Goal: Task Accomplishment & Management: Complete application form

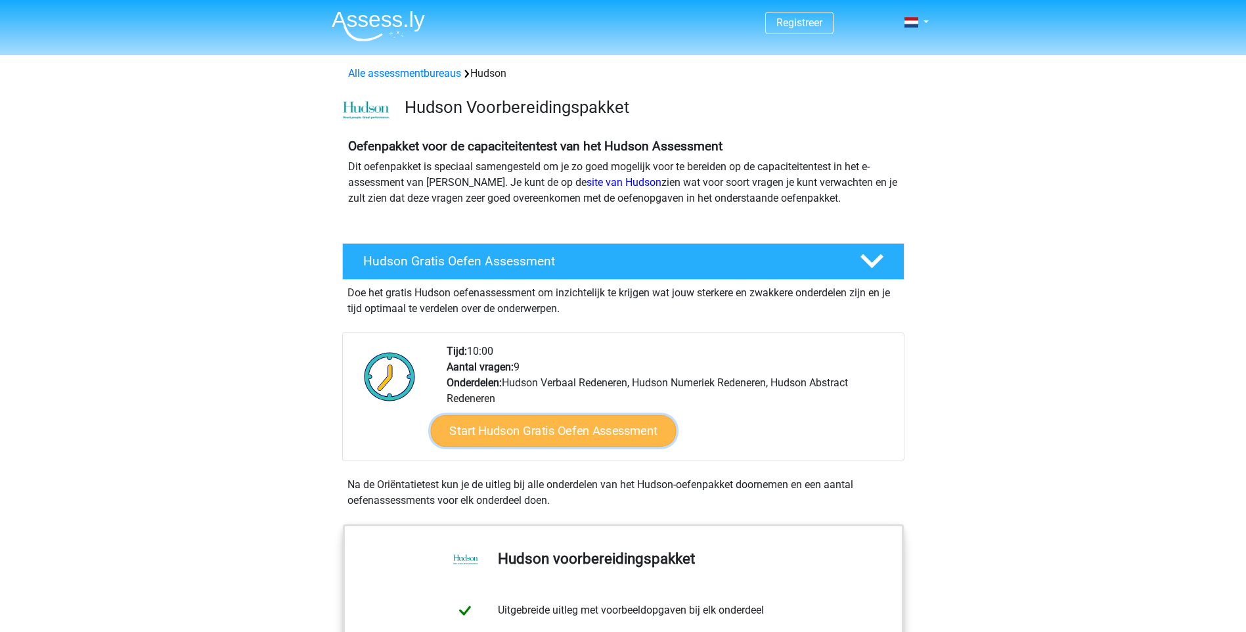
click at [581, 436] on link "Start Hudson Gratis Oefen Assessment" at bounding box center [553, 431] width 246 height 32
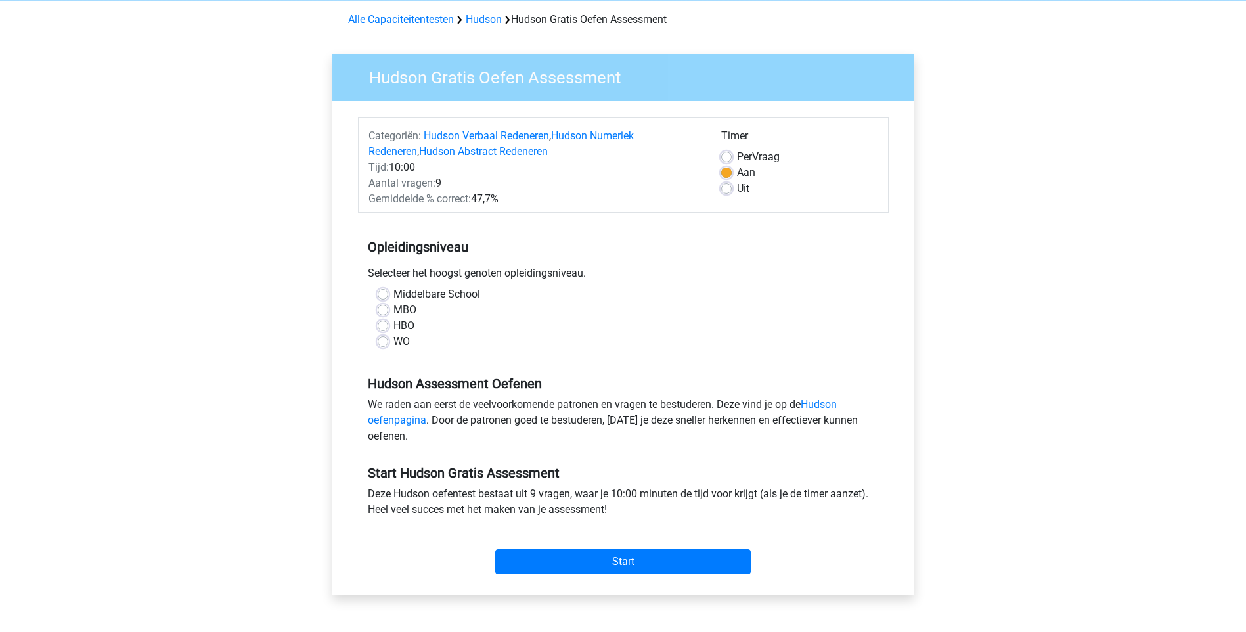
scroll to position [79, 0]
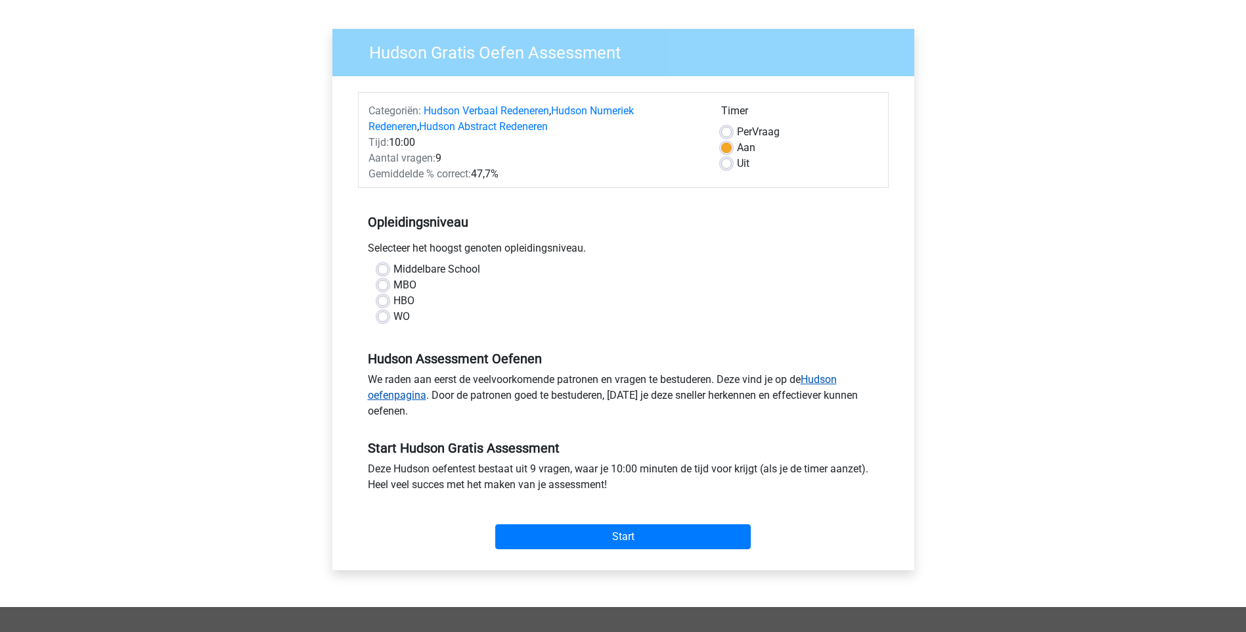
click at [826, 376] on link "Hudson oefenpagina" at bounding box center [602, 387] width 469 height 28
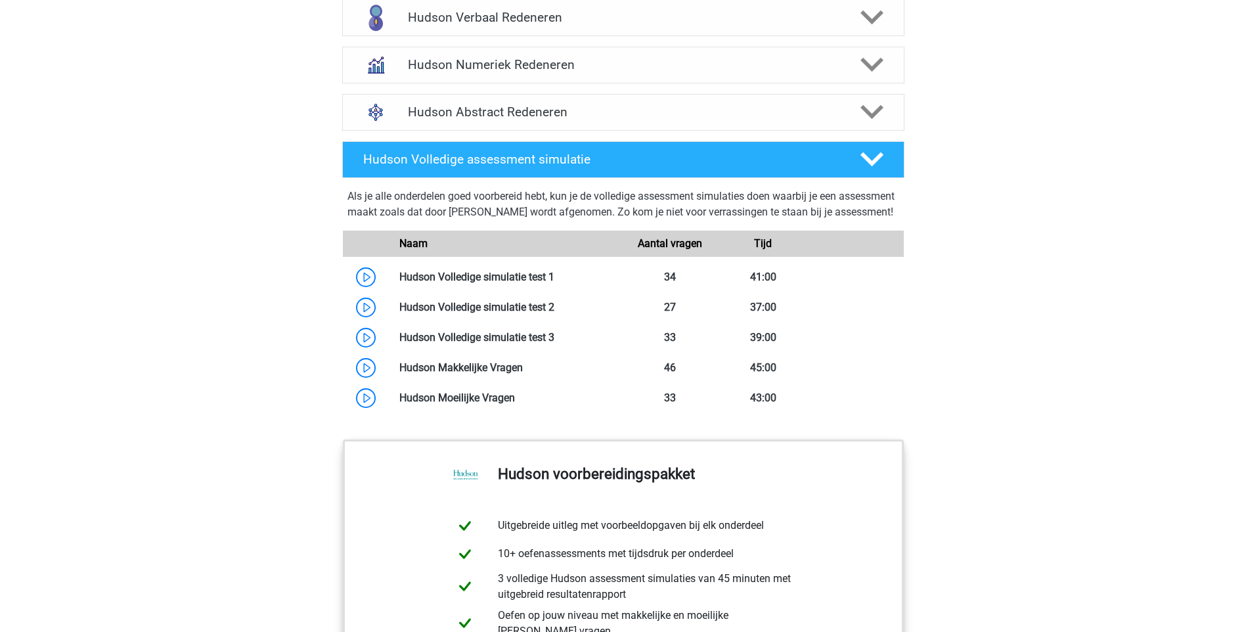
scroll to position [893, 0]
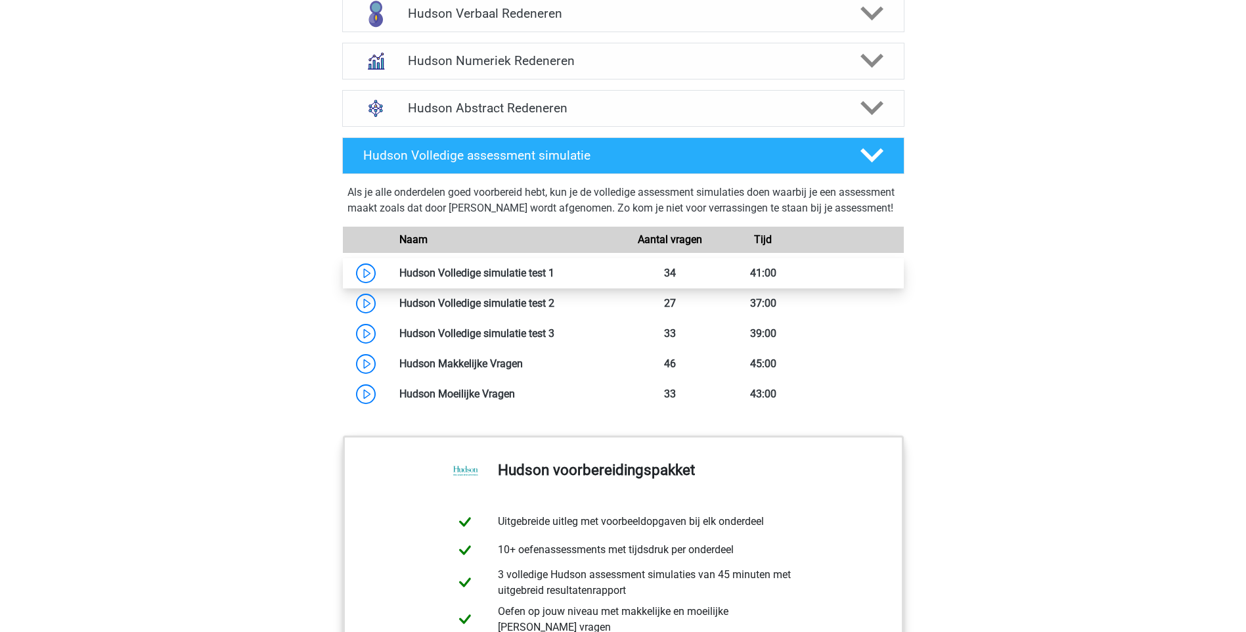
click at [554, 279] on link at bounding box center [554, 273] width 0 height 12
click at [960, 394] on div "Registreer Nederlands" at bounding box center [623, 112] width 1246 height 2010
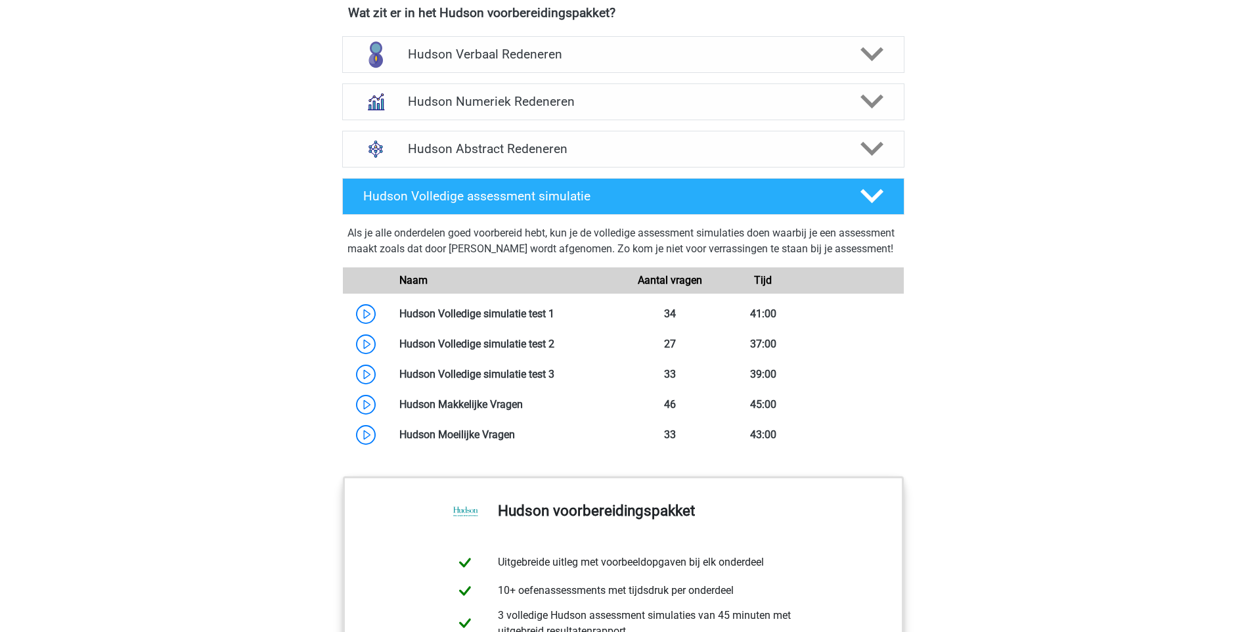
scroll to position [867, 0]
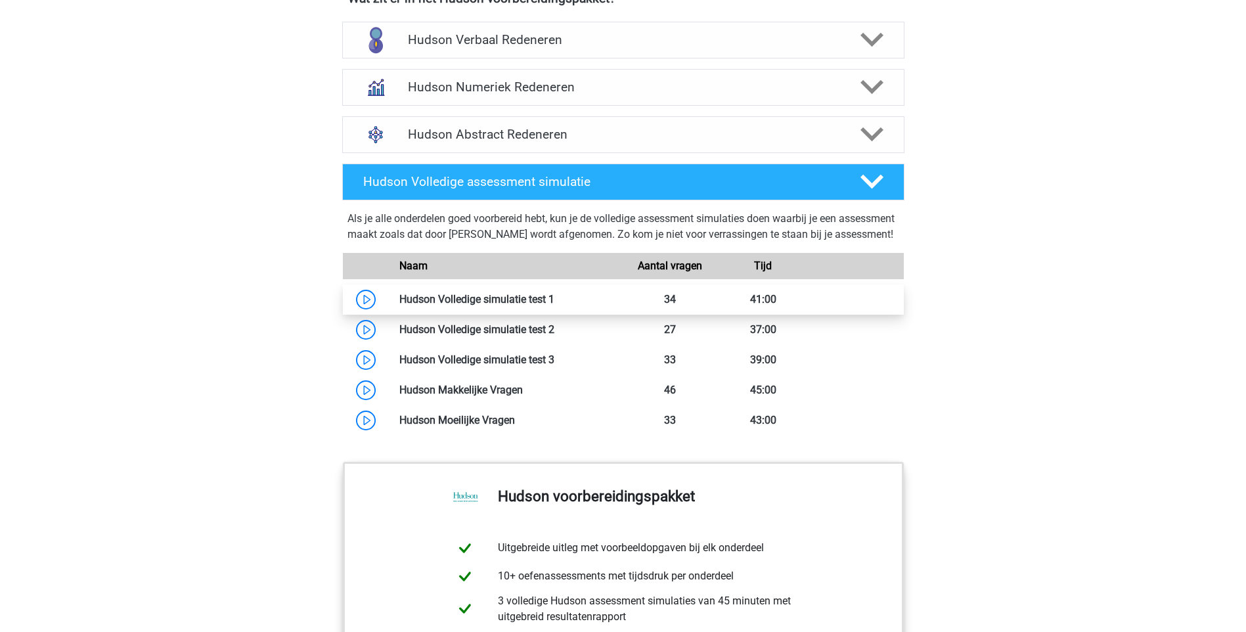
click at [554, 305] on link at bounding box center [554, 299] width 0 height 12
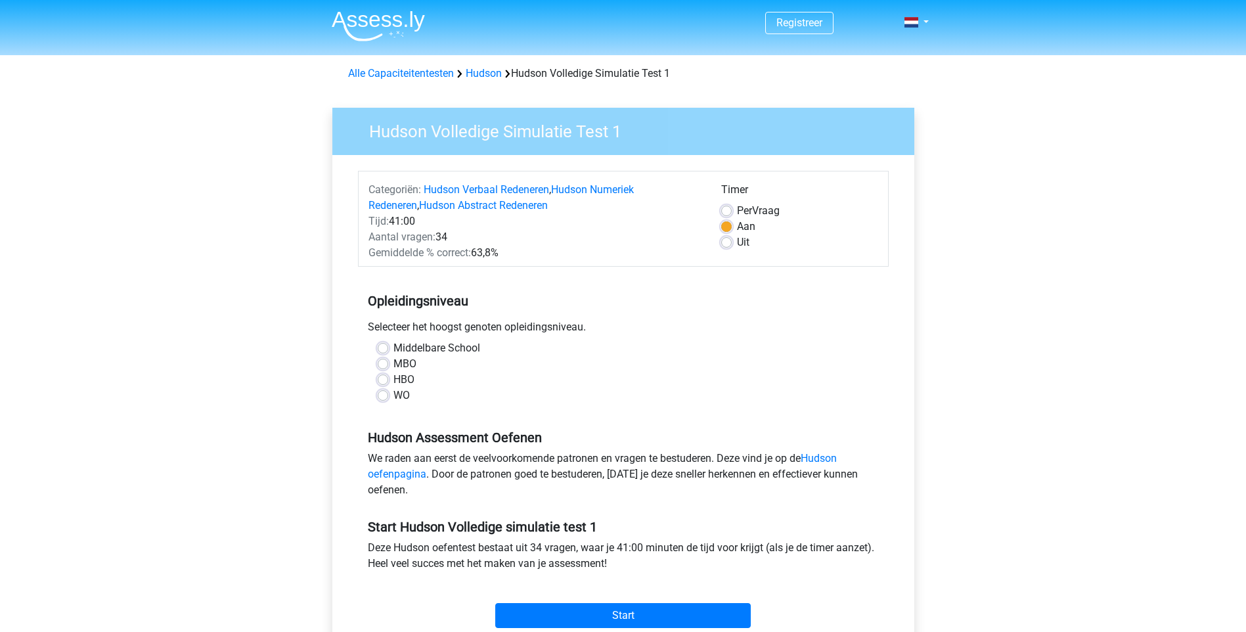
click at [99, 111] on div "Registreer" at bounding box center [623, 516] width 1246 height 1033
click at [394, 397] on label "WO" at bounding box center [402, 396] width 16 height 16
click at [381, 397] on input "WO" at bounding box center [383, 394] width 11 height 13
radio input "true"
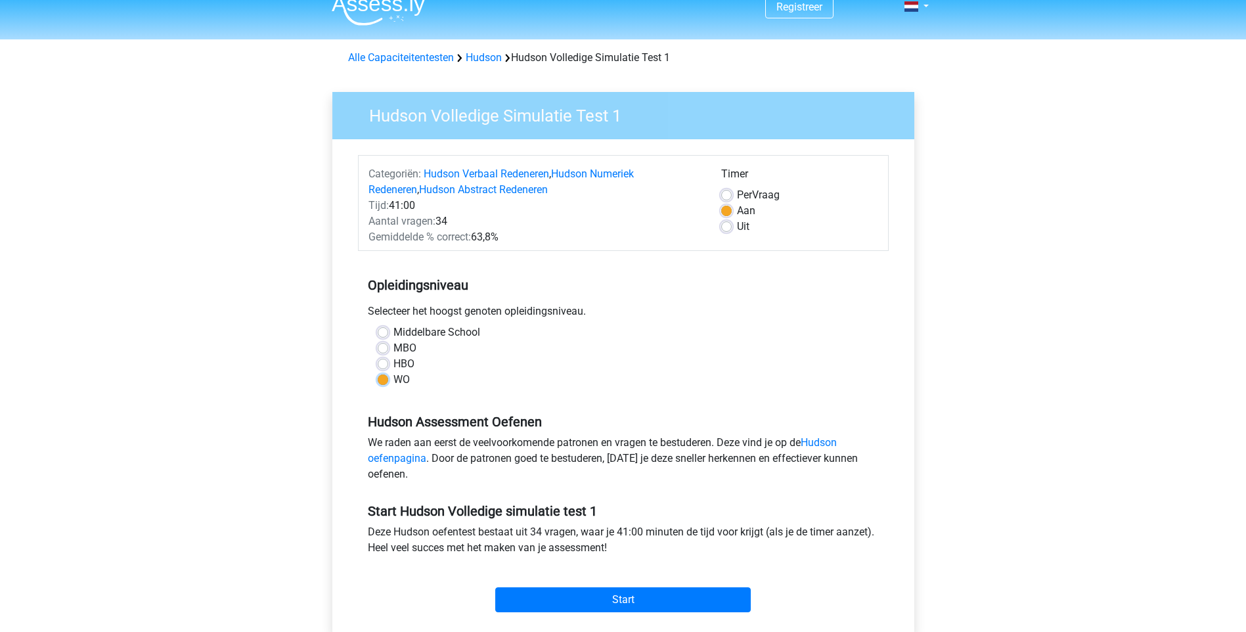
scroll to position [55, 0]
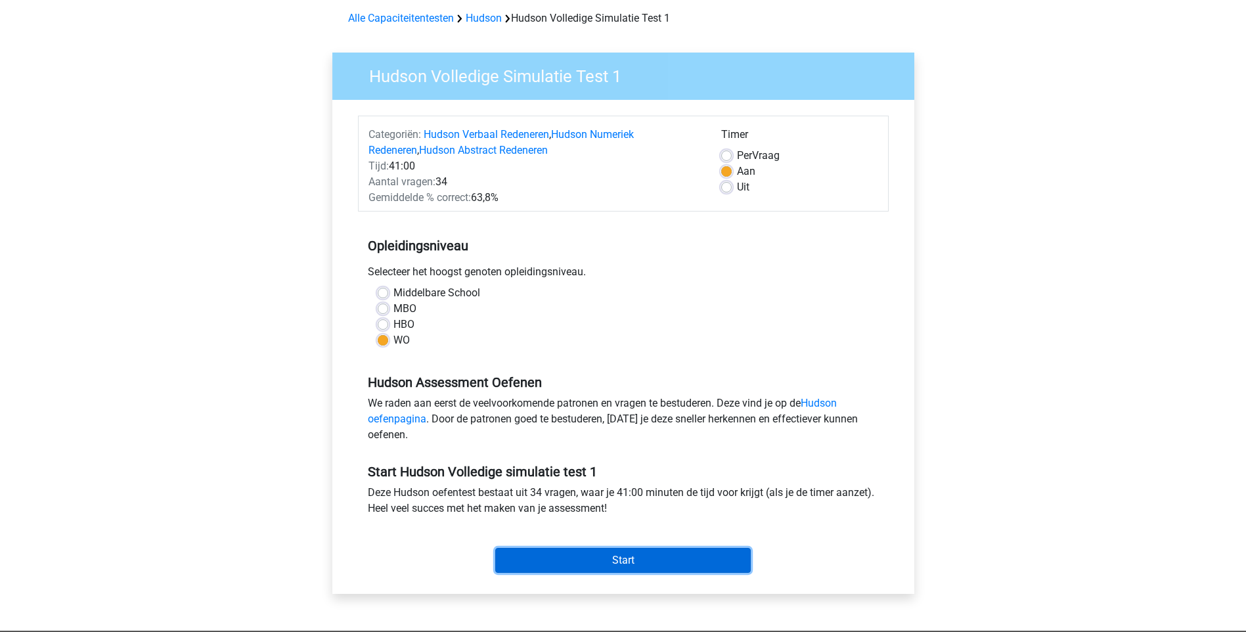
click at [660, 556] on input "Start" at bounding box center [623, 560] width 256 height 25
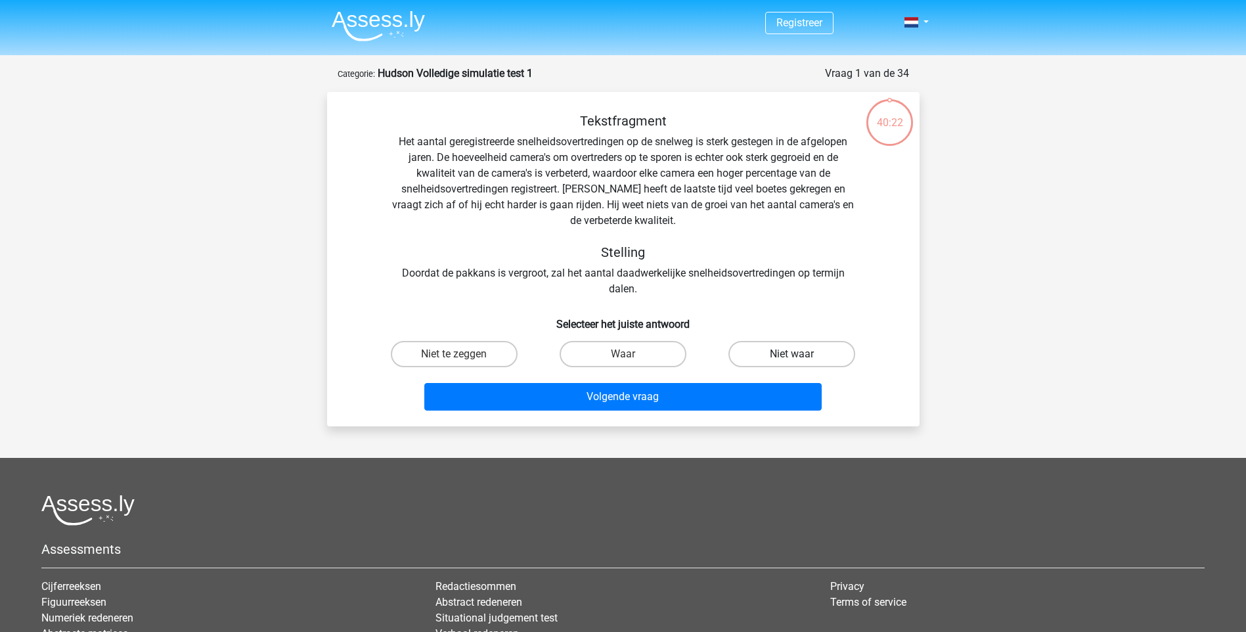
click at [773, 344] on label "Niet waar" at bounding box center [792, 354] width 127 height 26
click at [792, 354] on input "Niet waar" at bounding box center [796, 358] width 9 height 9
radio input "true"
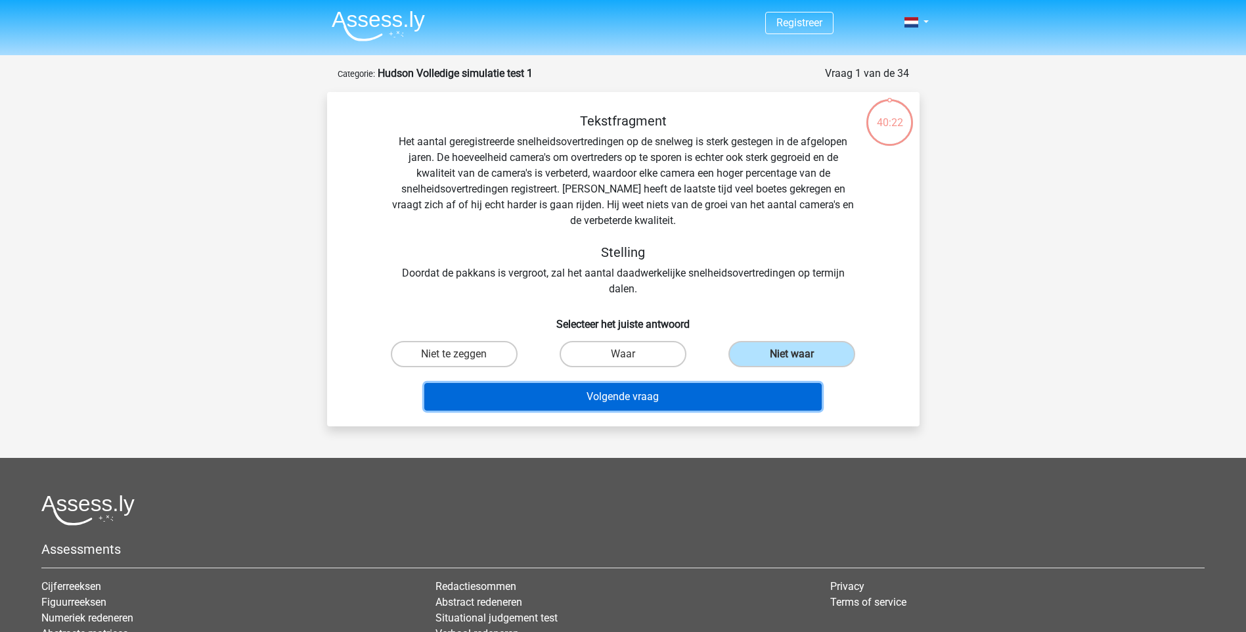
click at [667, 400] on button "Volgende vraag" at bounding box center [622, 397] width 397 height 28
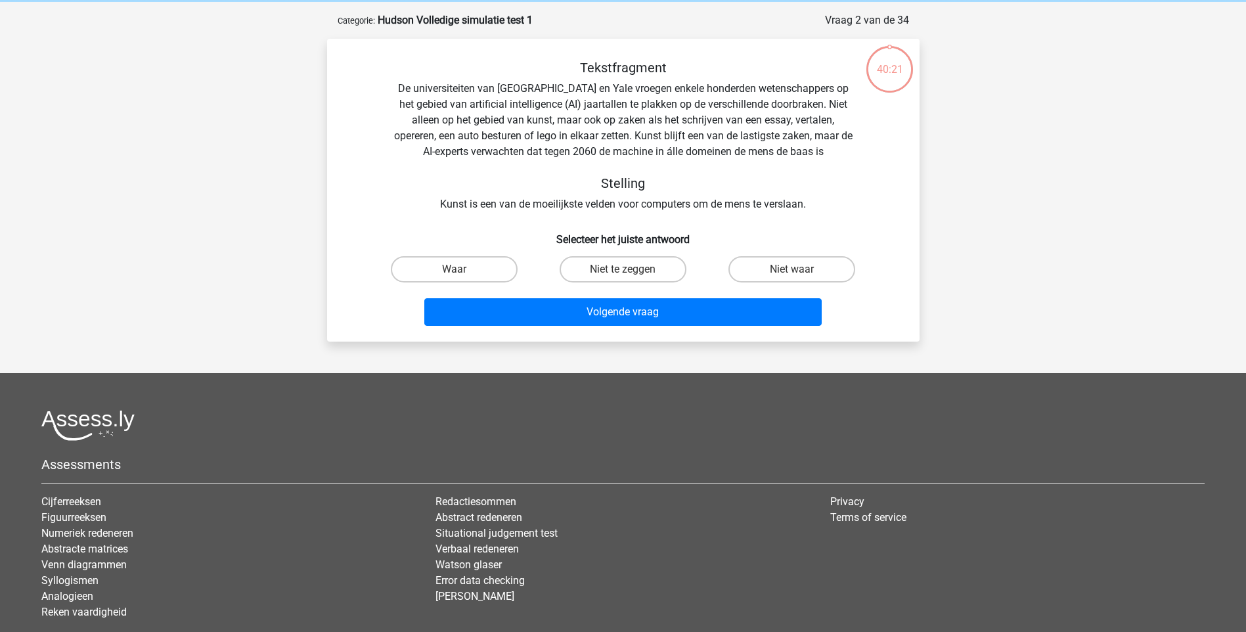
scroll to position [66, 0]
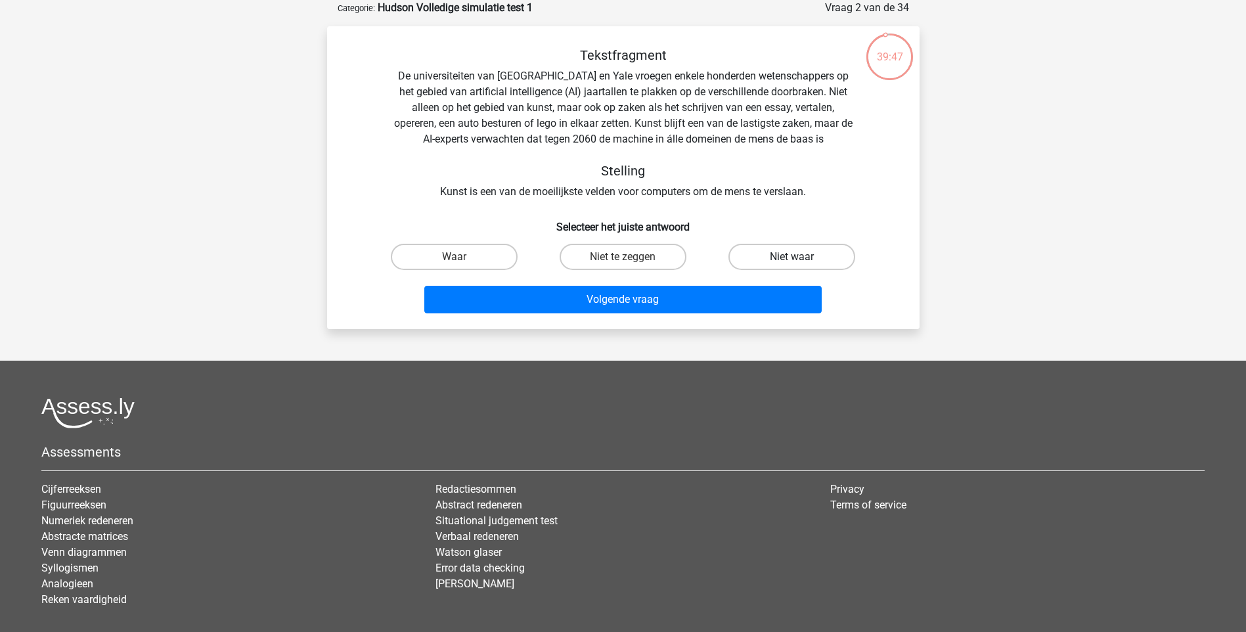
click at [784, 258] on label "Niet waar" at bounding box center [792, 257] width 127 height 26
click at [792, 258] on input "Niet waar" at bounding box center [796, 261] width 9 height 9
radio input "true"
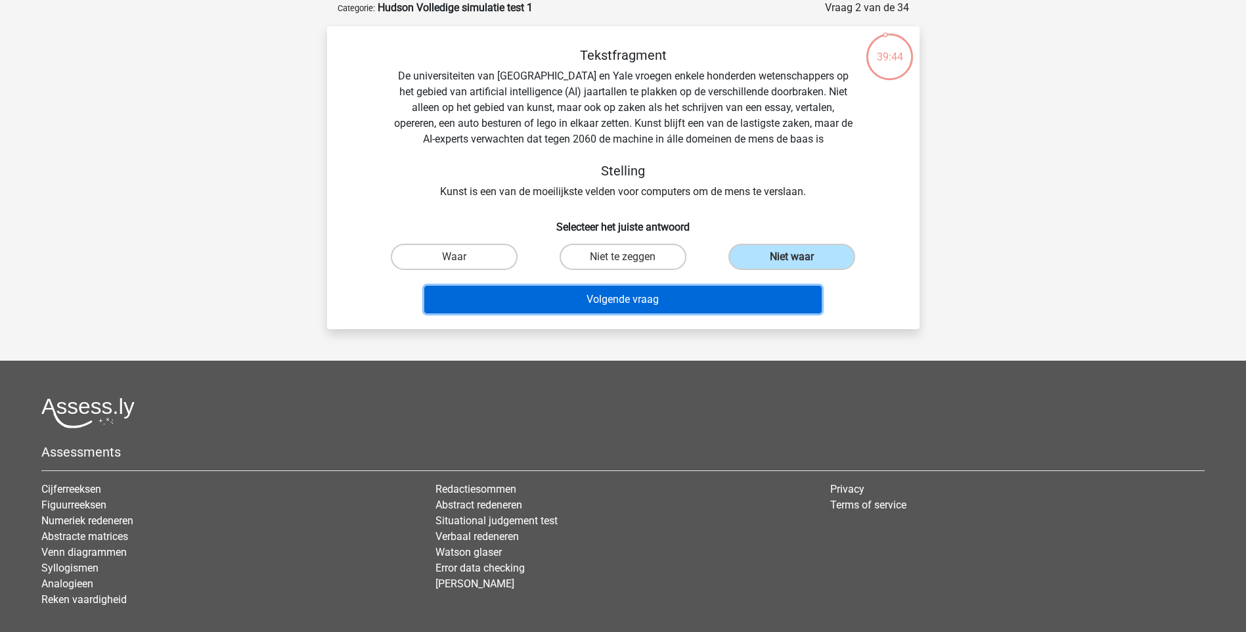
click at [664, 290] on button "Volgende vraag" at bounding box center [622, 300] width 397 height 28
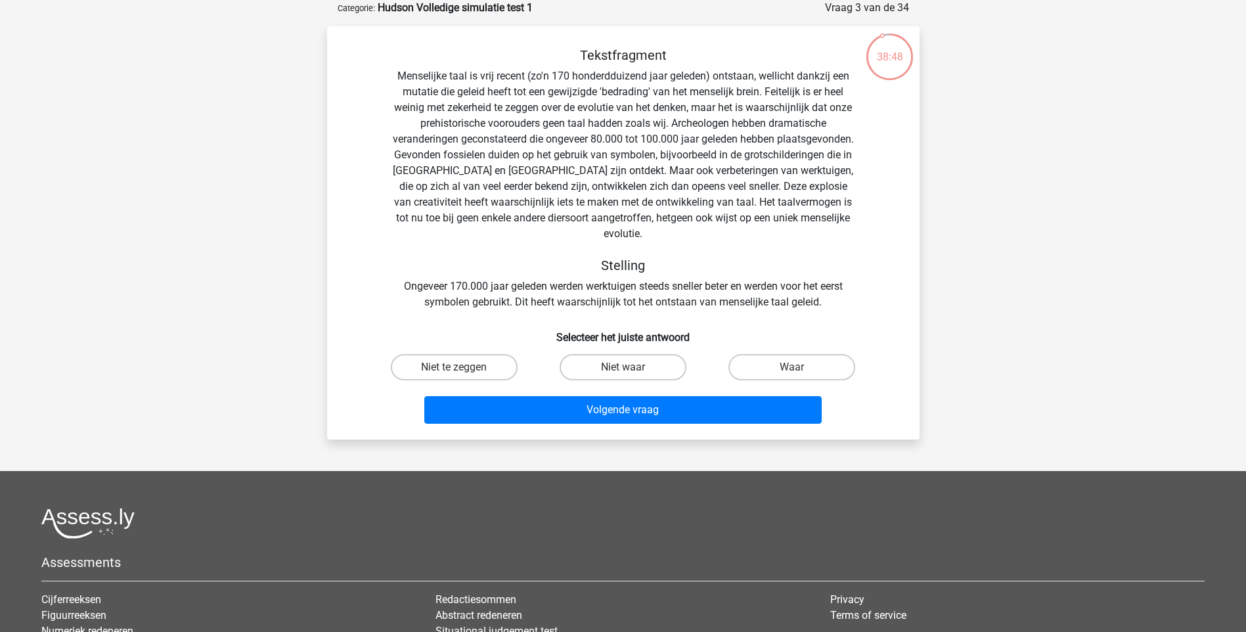
click at [623, 367] on input "Niet waar" at bounding box center [627, 371] width 9 height 9
radio input "true"
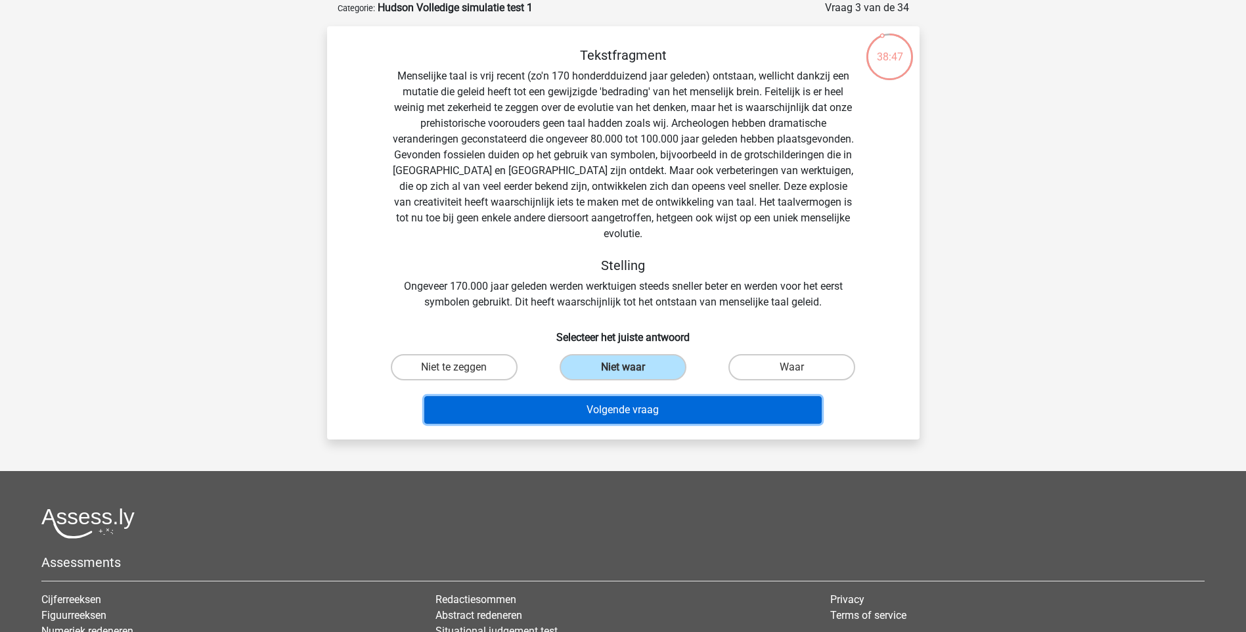
click at [632, 396] on button "Volgende vraag" at bounding box center [622, 410] width 397 height 28
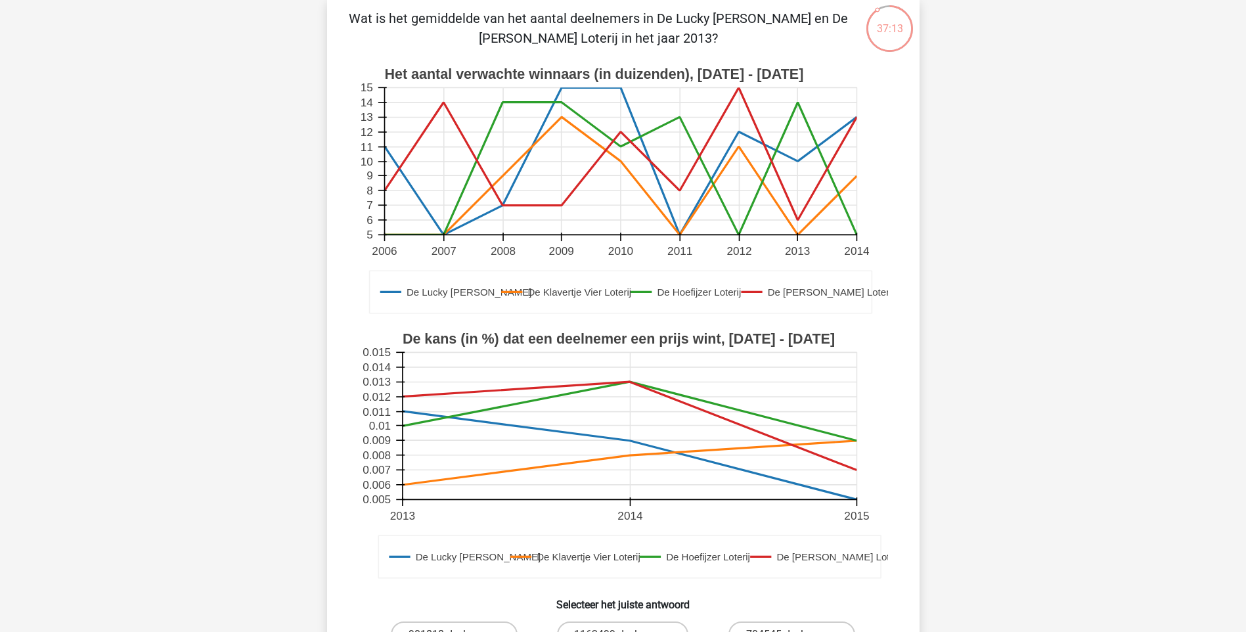
scroll to position [79, 0]
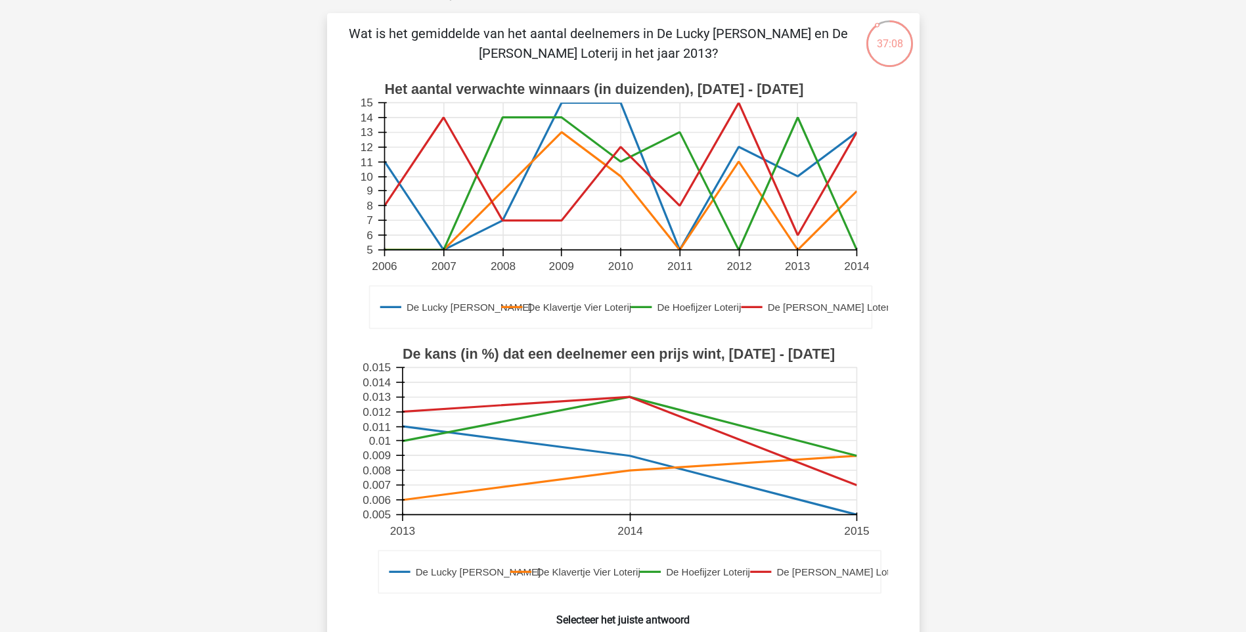
drag, startPoint x: 1241, startPoint y: 195, endPoint x: 1241, endPoint y: 258, distance: 62.4
click at [1241, 258] on div "Registreer 5" at bounding box center [623, 529] width 1246 height 1216
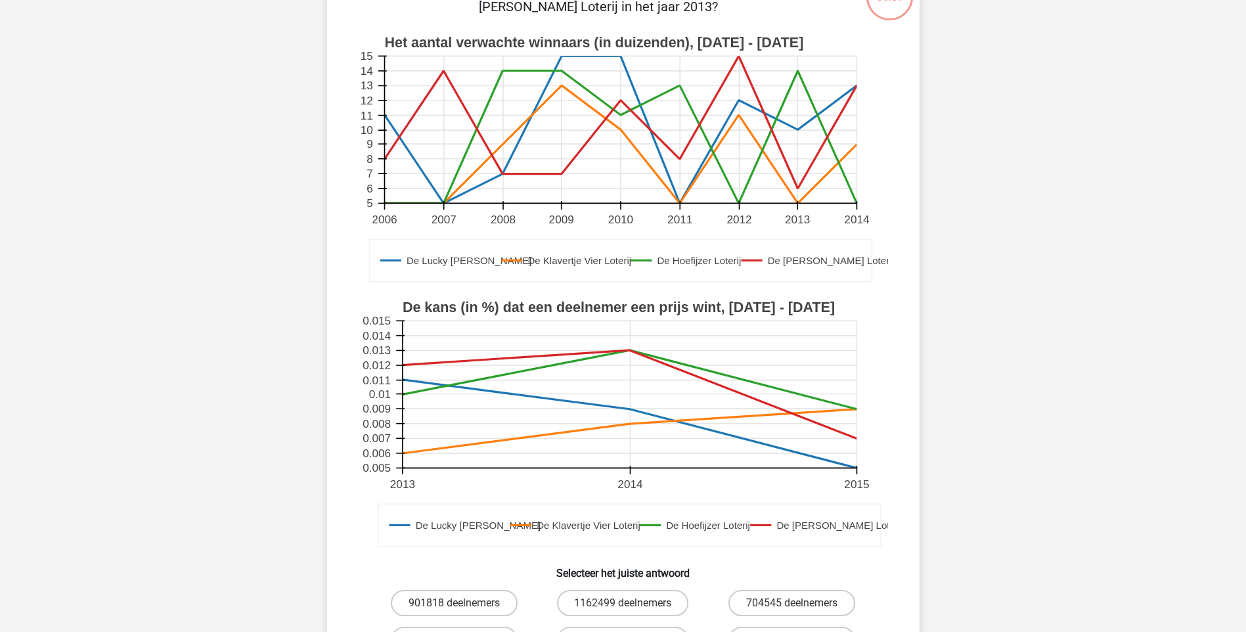
scroll to position [127, 0]
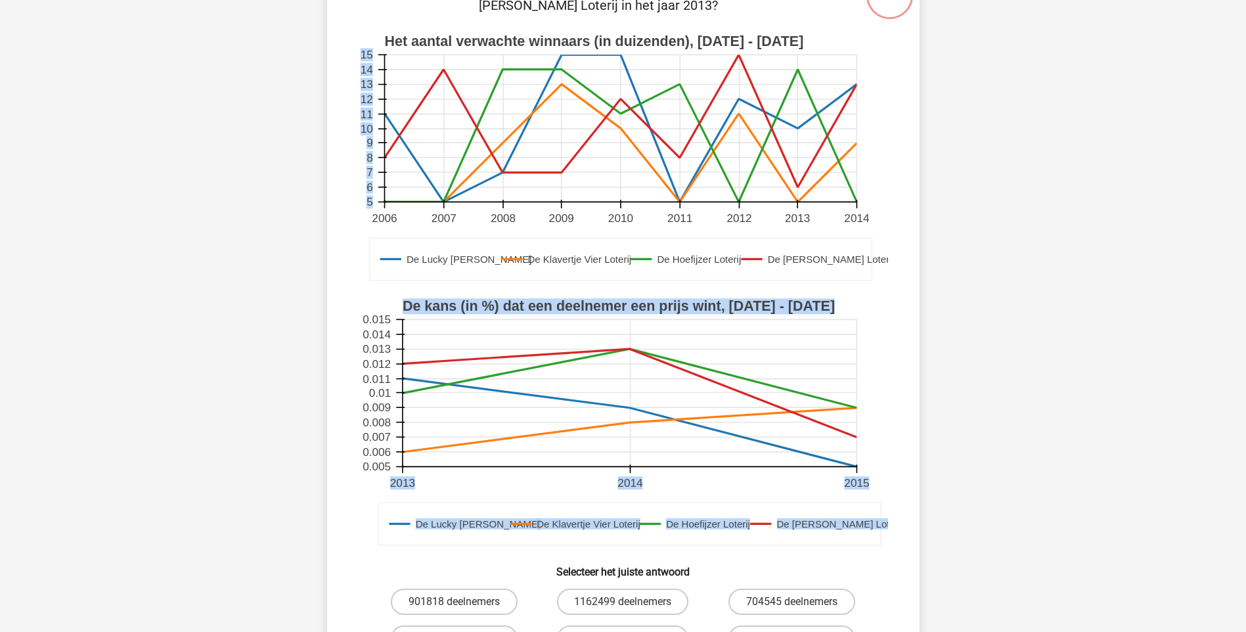
drag, startPoint x: 1245, startPoint y: 250, endPoint x: 1237, endPoint y: 296, distance: 47.3
click at [1237, 296] on div "Registreer 5" at bounding box center [623, 481] width 1246 height 1216
drag, startPoint x: 1237, startPoint y: 296, endPoint x: 1120, endPoint y: 316, distance: 118.6
click at [1120, 316] on div "Registreer 5" at bounding box center [623, 481] width 1246 height 1216
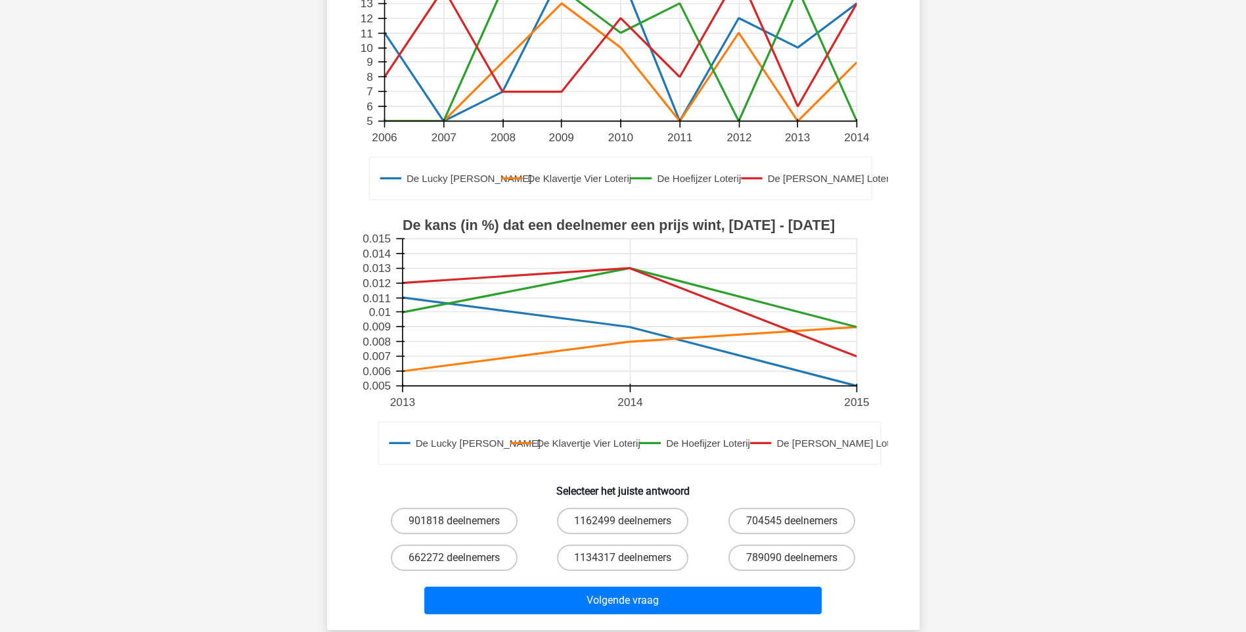
scroll to position [228, 0]
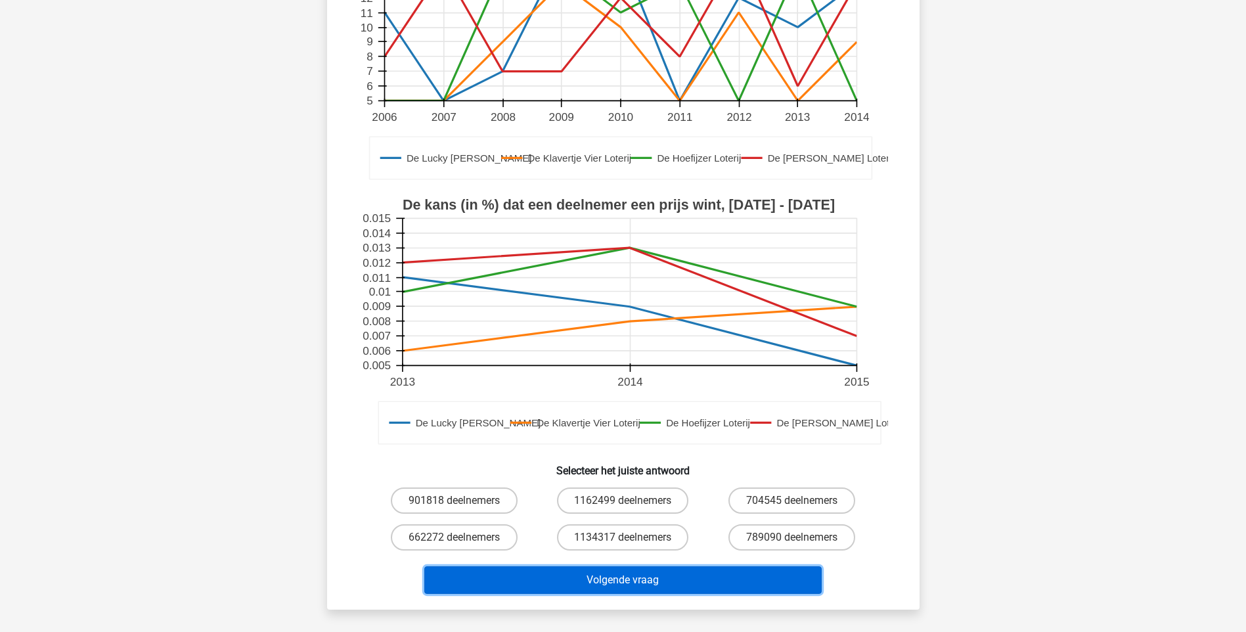
click at [604, 582] on button "Volgende vraag" at bounding box center [622, 580] width 397 height 28
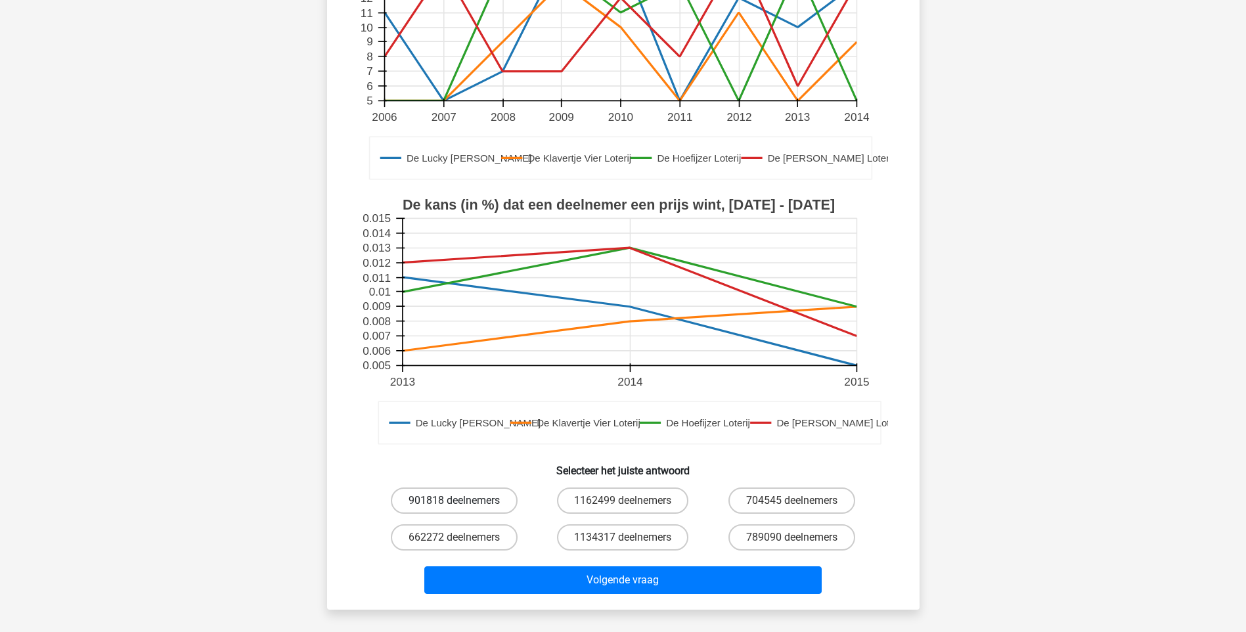
click at [472, 496] on label "901818 deelnemers" at bounding box center [454, 500] width 127 height 26
click at [462, 501] on input "901818 deelnemers" at bounding box center [458, 505] width 9 height 9
radio input "true"
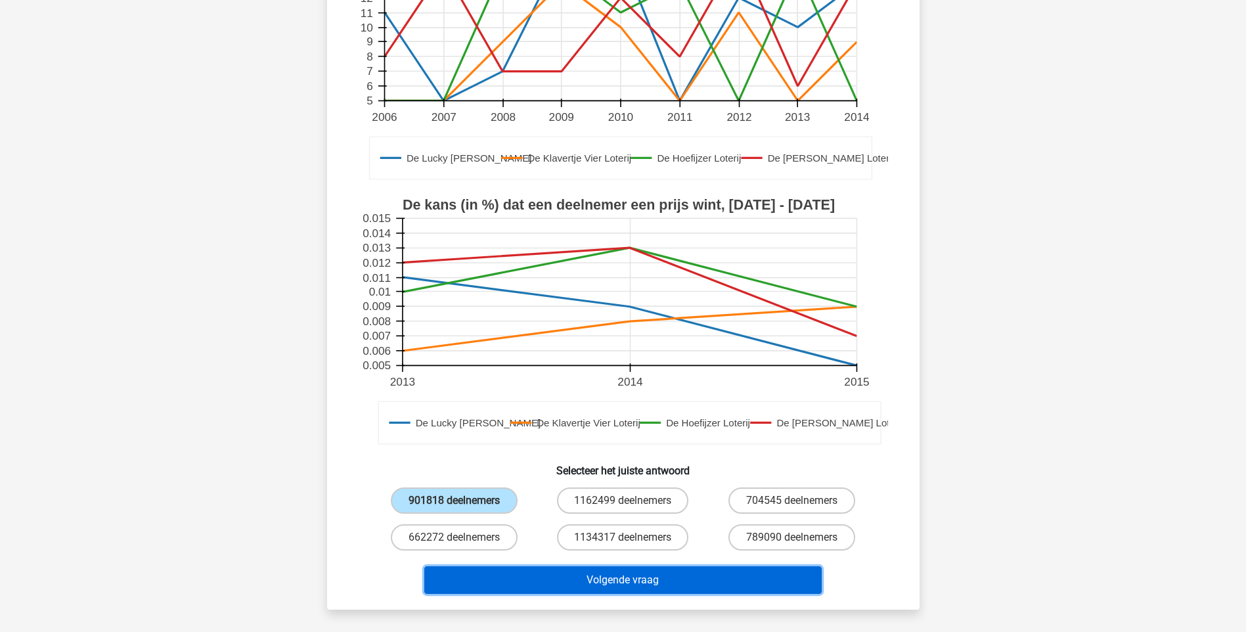
click at [549, 585] on button "Volgende vraag" at bounding box center [622, 580] width 397 height 28
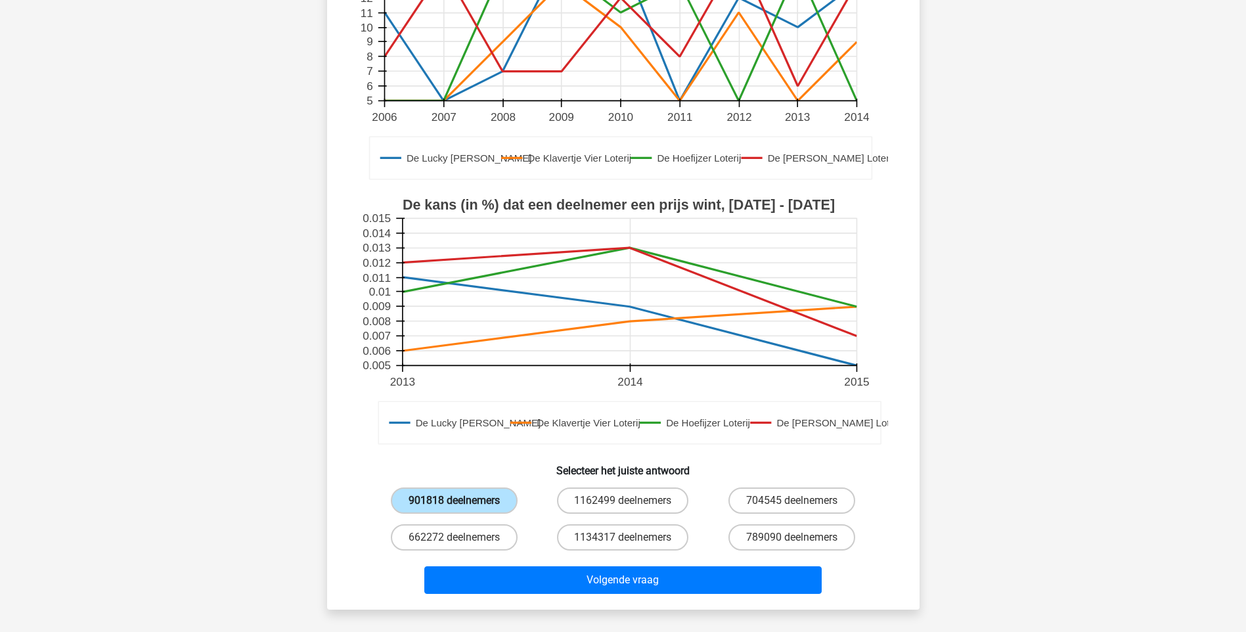
click at [464, 506] on label "901818 deelnemers" at bounding box center [454, 500] width 127 height 26
click at [462, 506] on input "901818 deelnemers" at bounding box center [458, 505] width 9 height 9
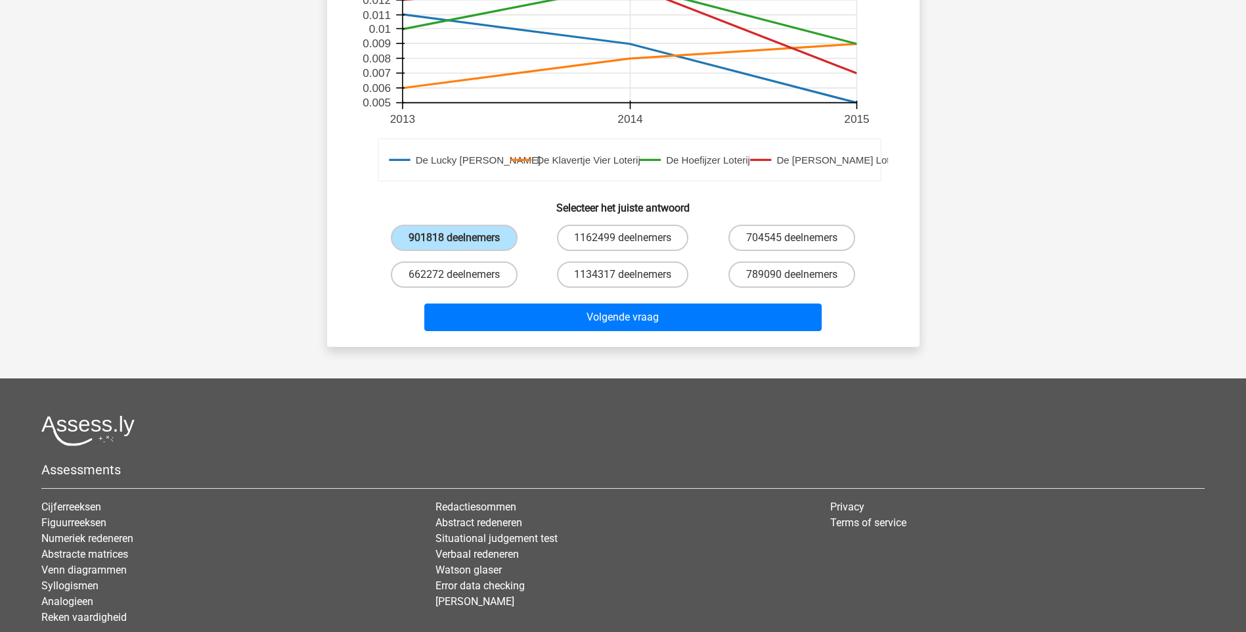
scroll to position [257, 0]
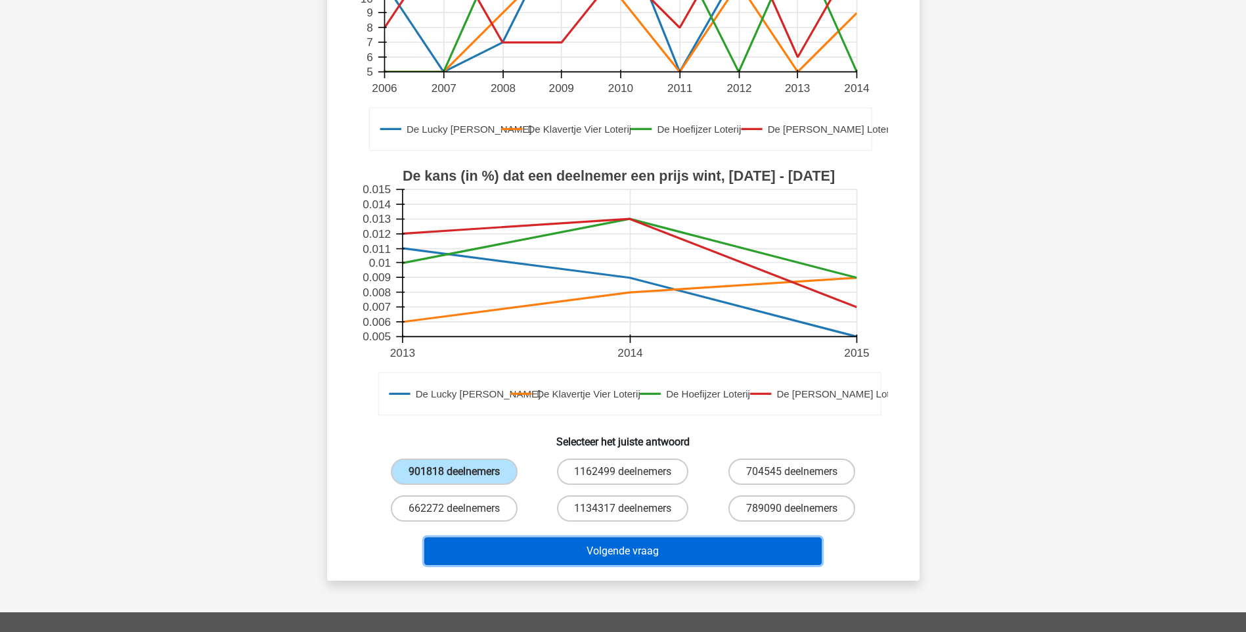
click at [678, 539] on button "Volgende vraag" at bounding box center [622, 551] width 397 height 28
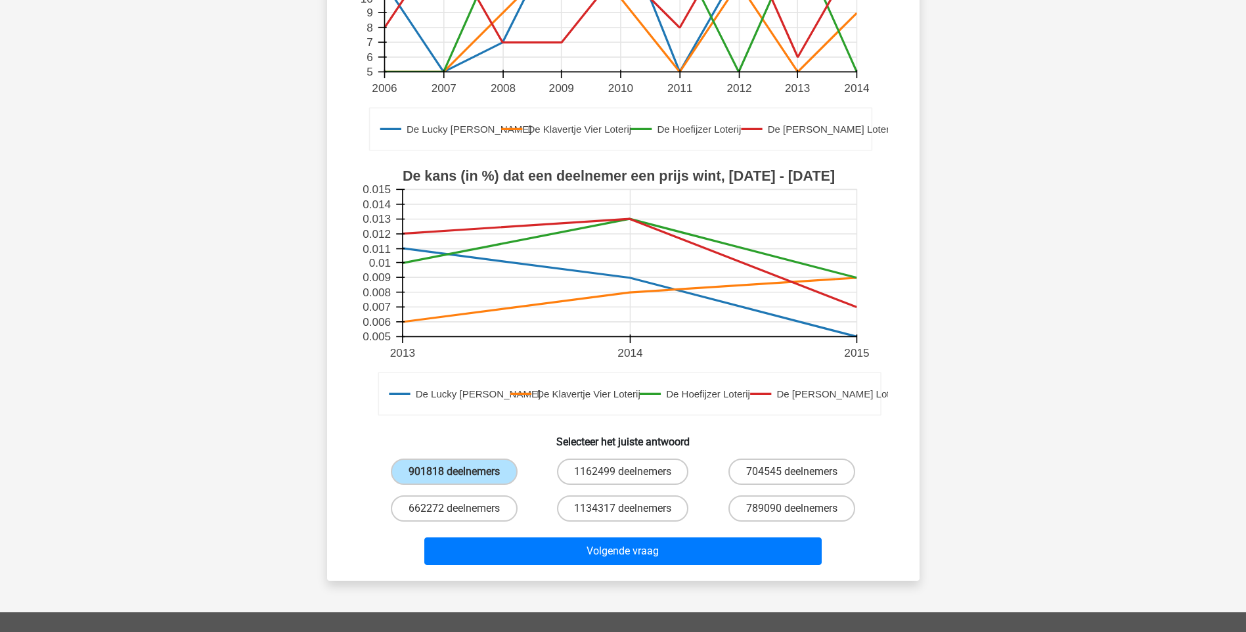
click at [445, 487] on div "901818 deelnemers" at bounding box center [454, 471] width 169 height 37
click at [445, 503] on label "662272 deelnemers" at bounding box center [454, 508] width 127 height 26
click at [454, 508] on input "662272 deelnemers" at bounding box center [458, 512] width 9 height 9
radio input "true"
click at [443, 470] on label "901818 deelnemers" at bounding box center [454, 472] width 127 height 26
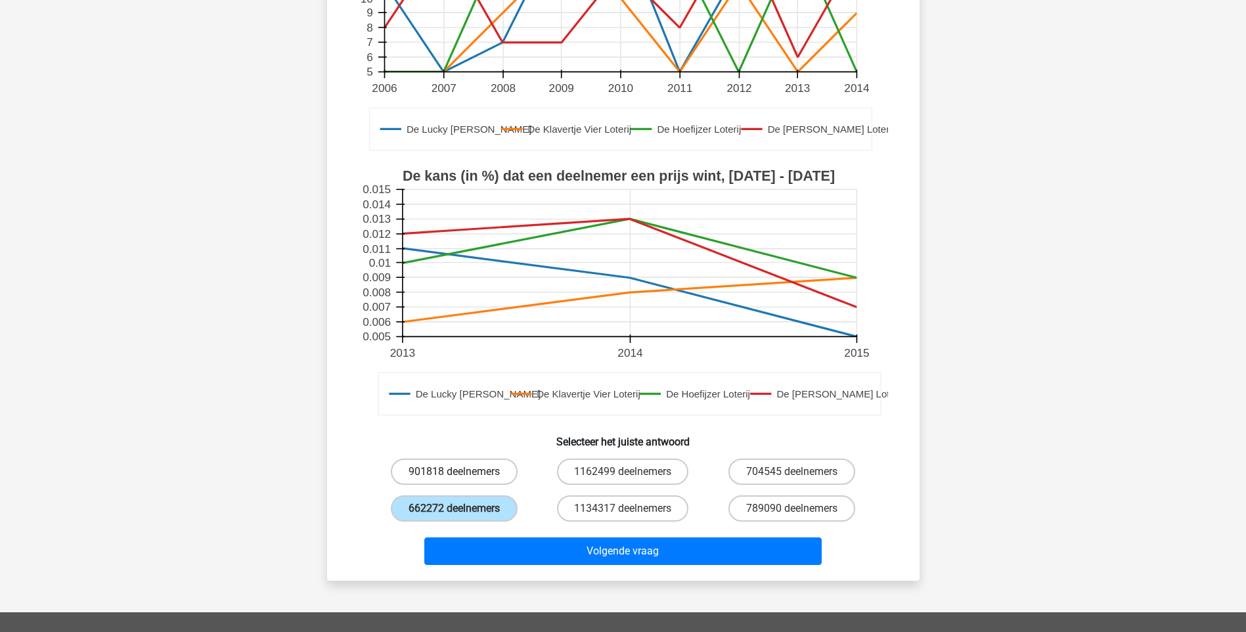
click at [454, 472] on input "901818 deelnemers" at bounding box center [458, 476] width 9 height 9
radio input "true"
click at [451, 511] on label "662272 deelnemers" at bounding box center [454, 508] width 127 height 26
click at [454, 511] on input "662272 deelnemers" at bounding box center [458, 512] width 9 height 9
radio input "true"
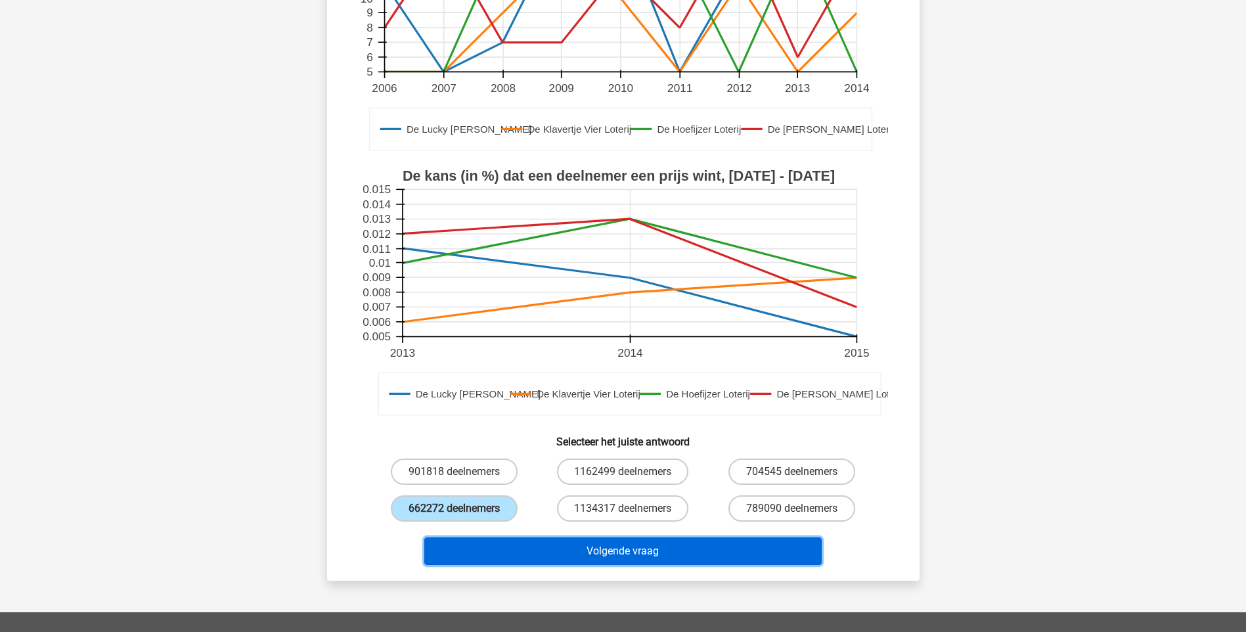
click at [484, 545] on button "Volgende vraag" at bounding box center [622, 551] width 397 height 28
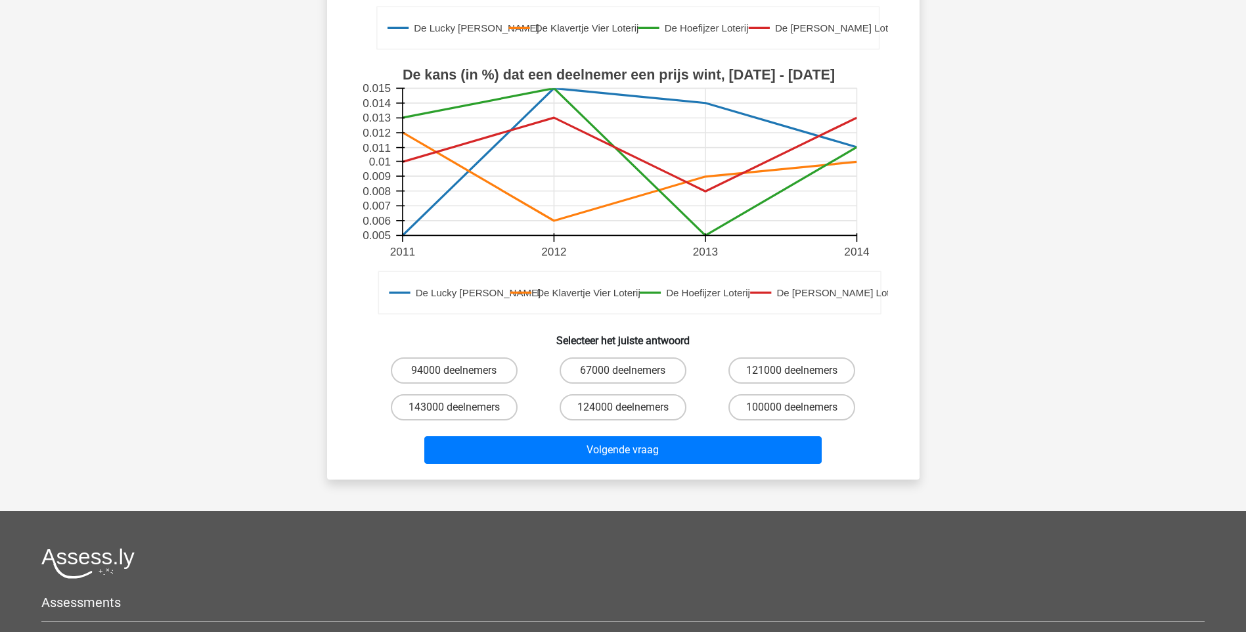
scroll to position [357, 0]
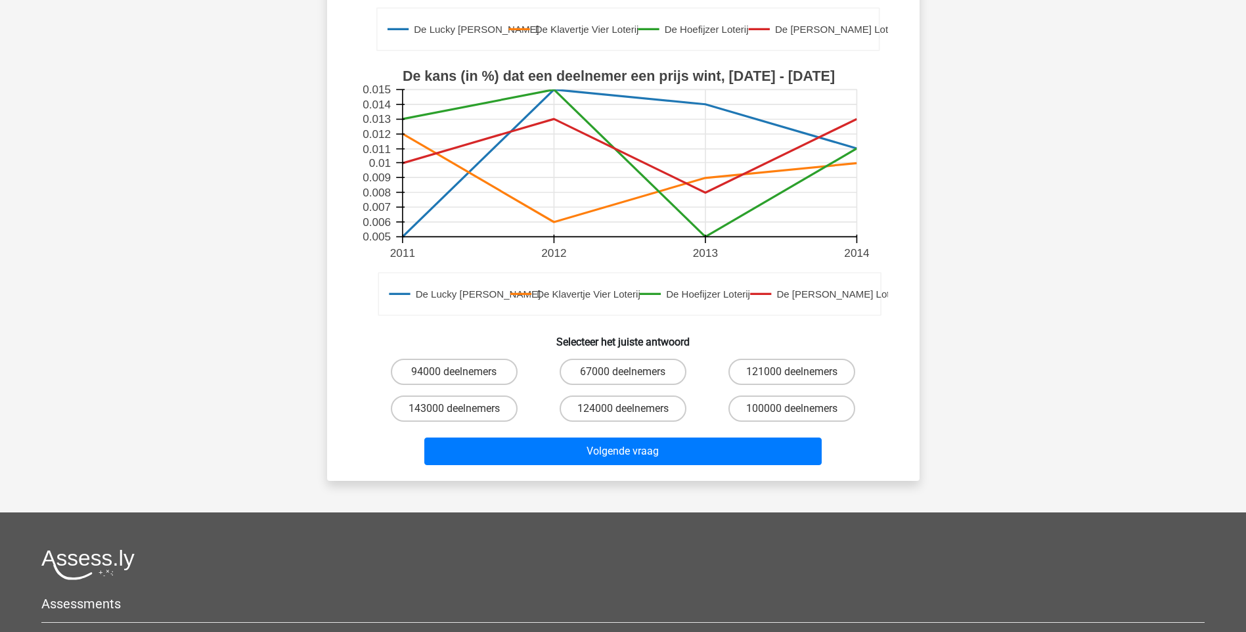
drag, startPoint x: 1245, startPoint y: 374, endPoint x: 1253, endPoint y: 328, distance: 46.0
click at [1246, 328] on html "Registreer" at bounding box center [623, 251] width 1246 height 1216
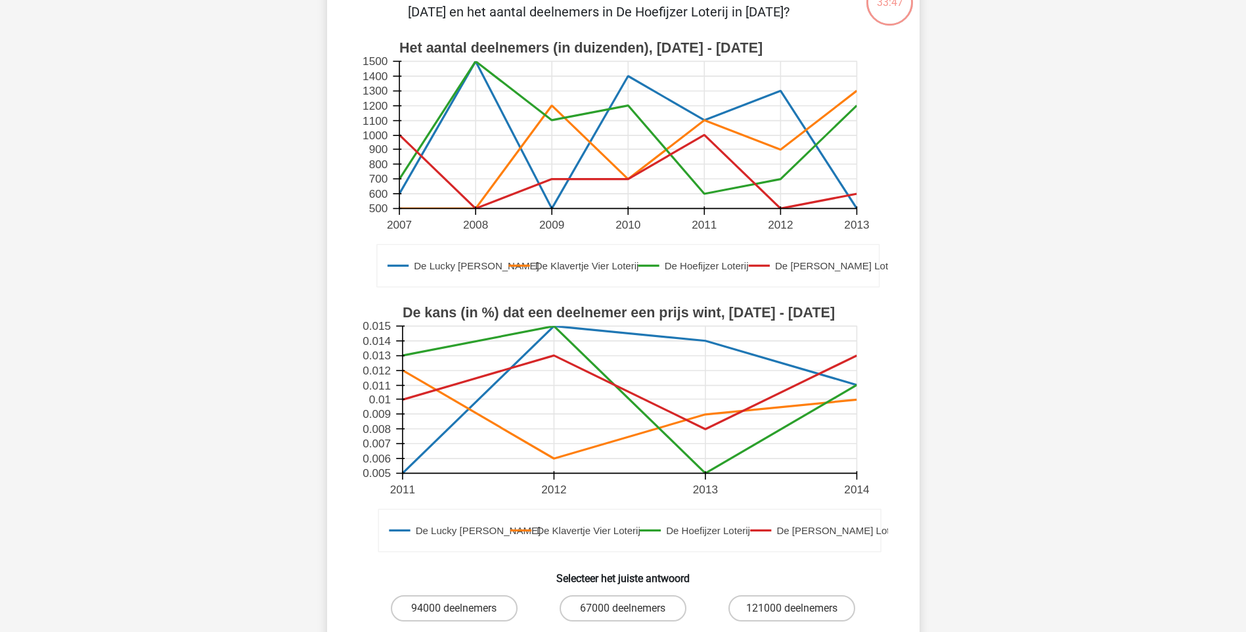
scroll to position [281, 0]
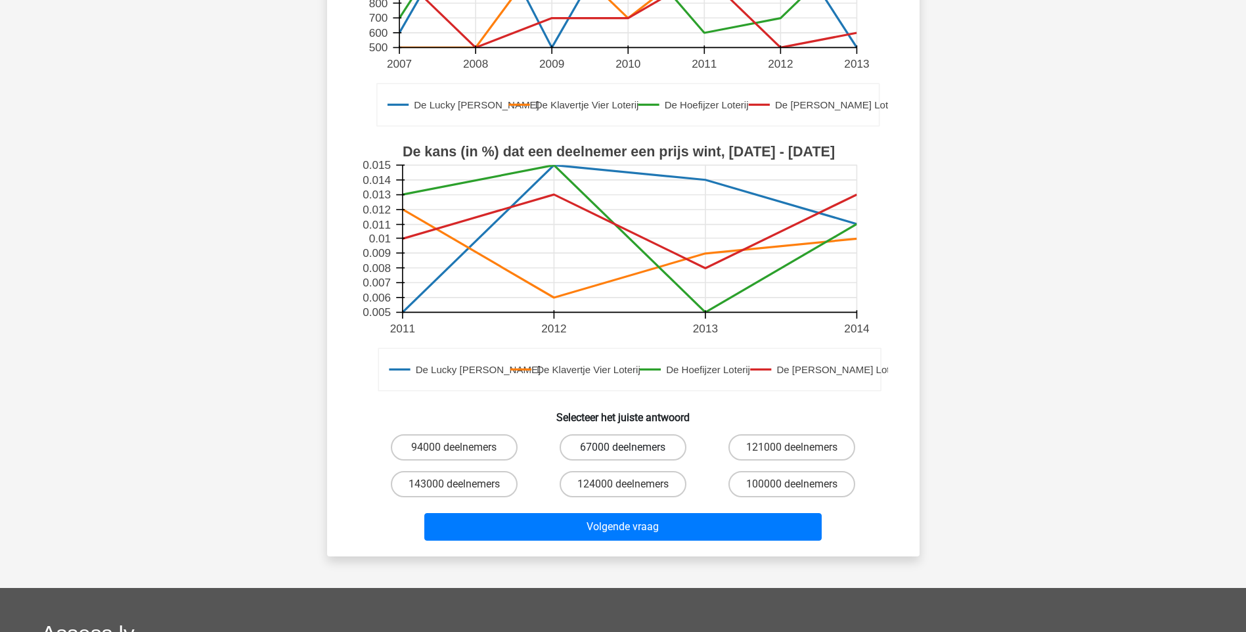
click at [652, 447] on label "67000 deelnemers" at bounding box center [623, 447] width 127 height 26
click at [631, 447] on input "67000 deelnemers" at bounding box center [627, 451] width 9 height 9
radio input "true"
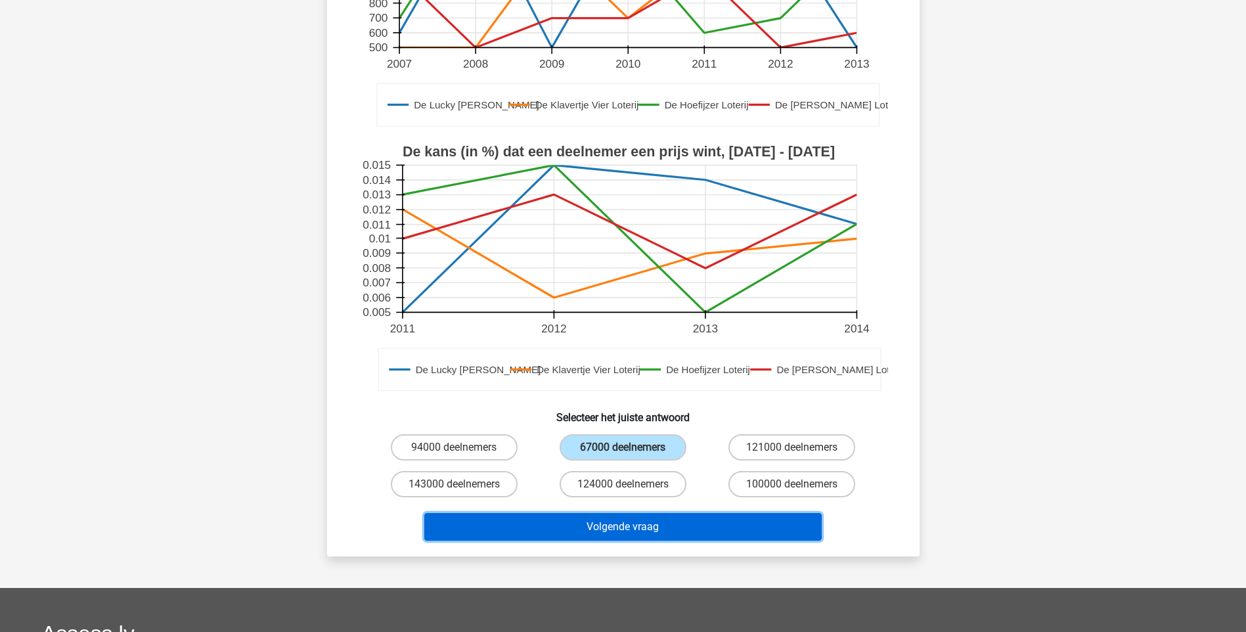
click at [627, 516] on button "Volgende vraag" at bounding box center [622, 527] width 397 height 28
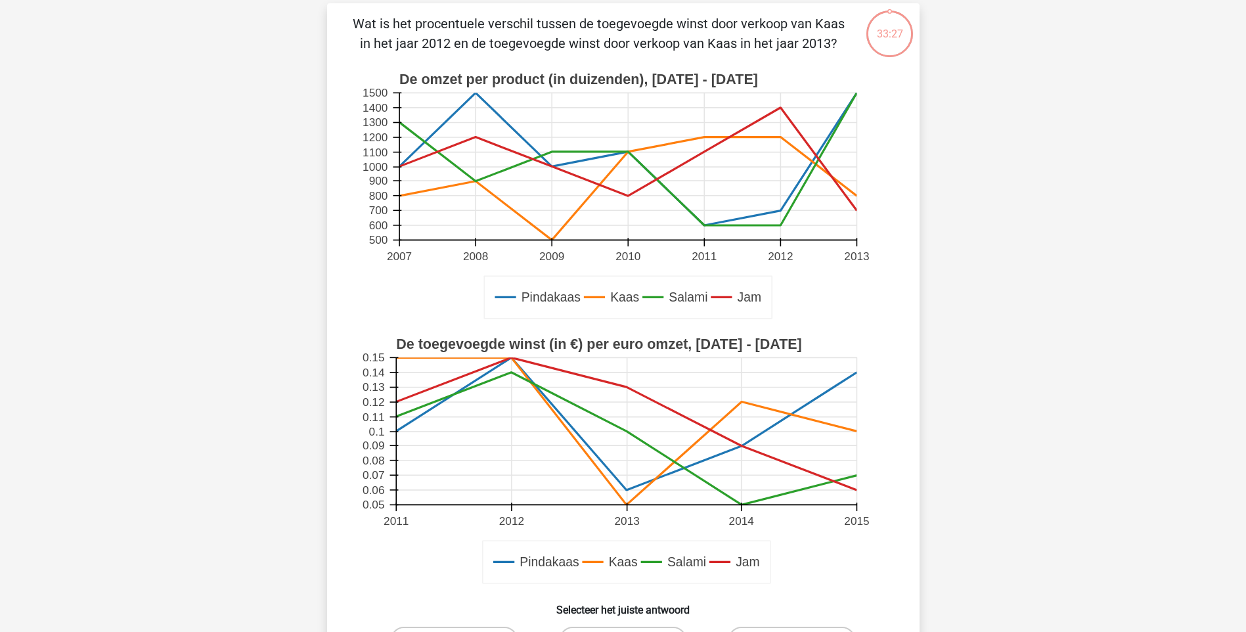
scroll to position [66, 0]
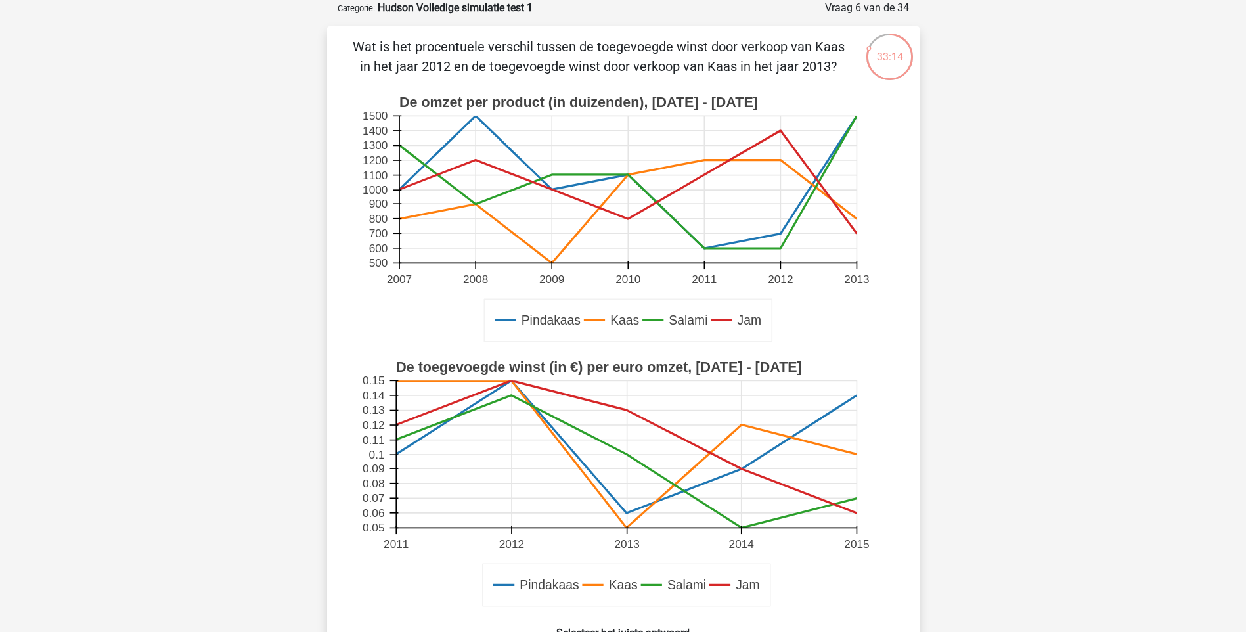
drag, startPoint x: 1043, startPoint y: 285, endPoint x: 952, endPoint y: 254, distance: 96.6
click at [952, 254] on div "Registreer" at bounding box center [623, 542] width 1246 height 1216
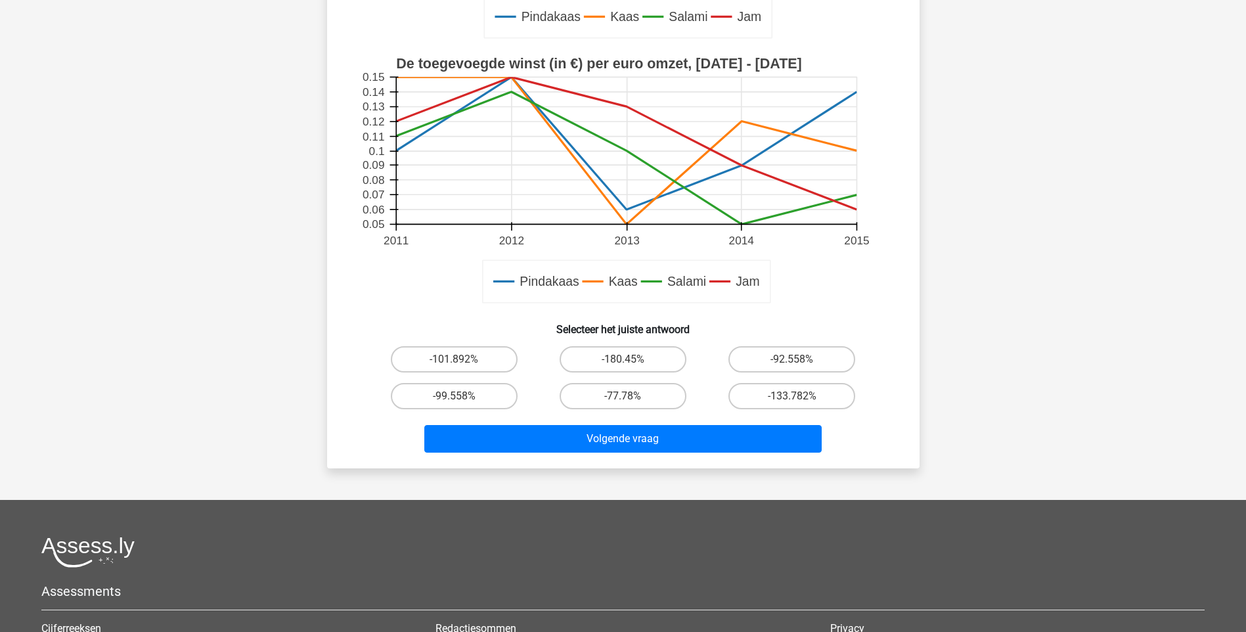
scroll to position [368, 0]
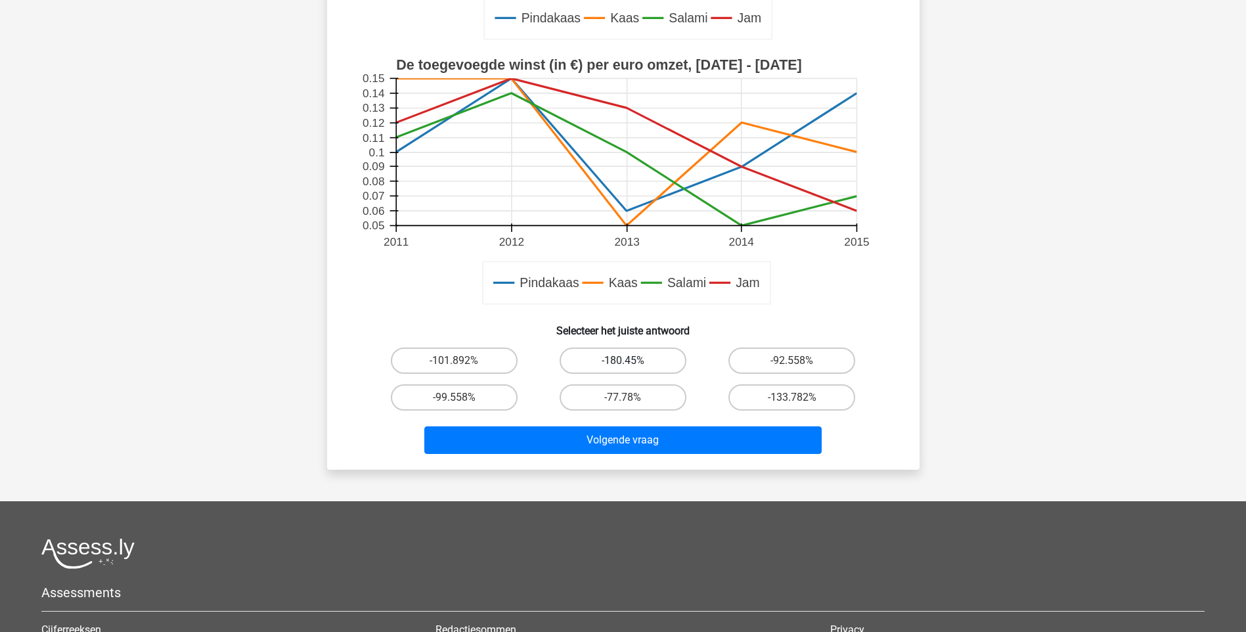
click at [612, 367] on label "-180.45%" at bounding box center [623, 361] width 127 height 26
click at [623, 367] on input "-180.45%" at bounding box center [627, 365] width 9 height 9
radio input "true"
click at [771, 402] on label "-133.782%" at bounding box center [792, 397] width 127 height 26
click at [792, 402] on input "-133.782%" at bounding box center [796, 401] width 9 height 9
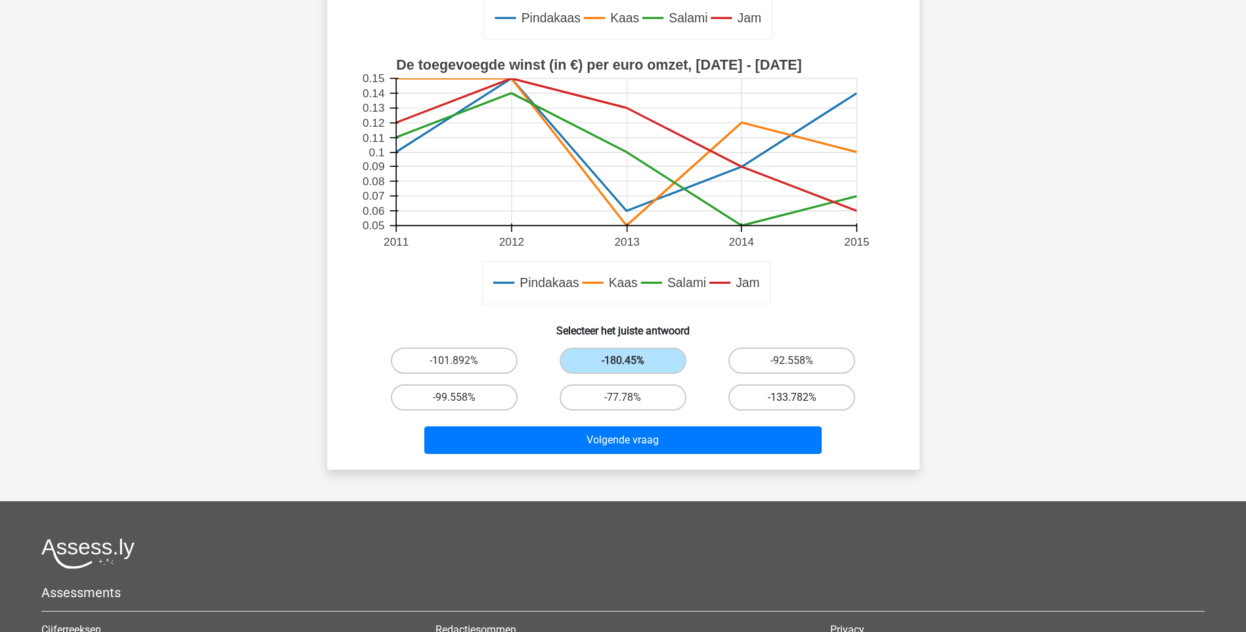
radio input "true"
click at [598, 403] on label "-77.78%" at bounding box center [623, 397] width 127 height 26
click at [623, 403] on input "-77.78%" at bounding box center [627, 401] width 9 height 9
radio input "true"
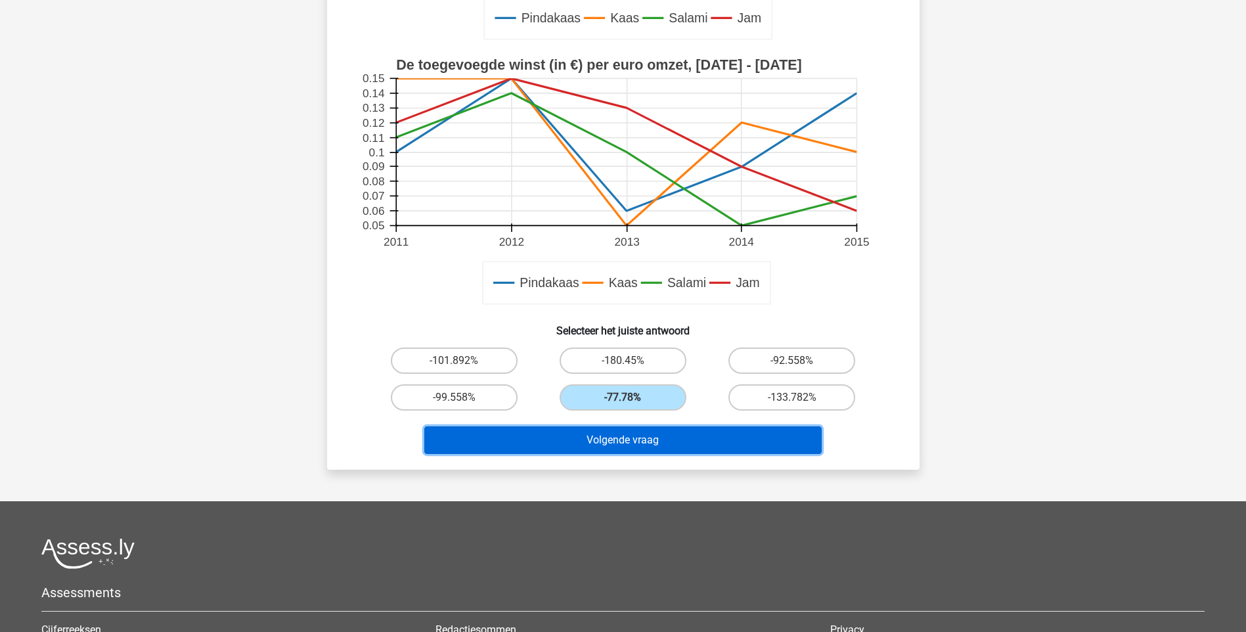
click at [597, 443] on button "Volgende vraag" at bounding box center [622, 440] width 397 height 28
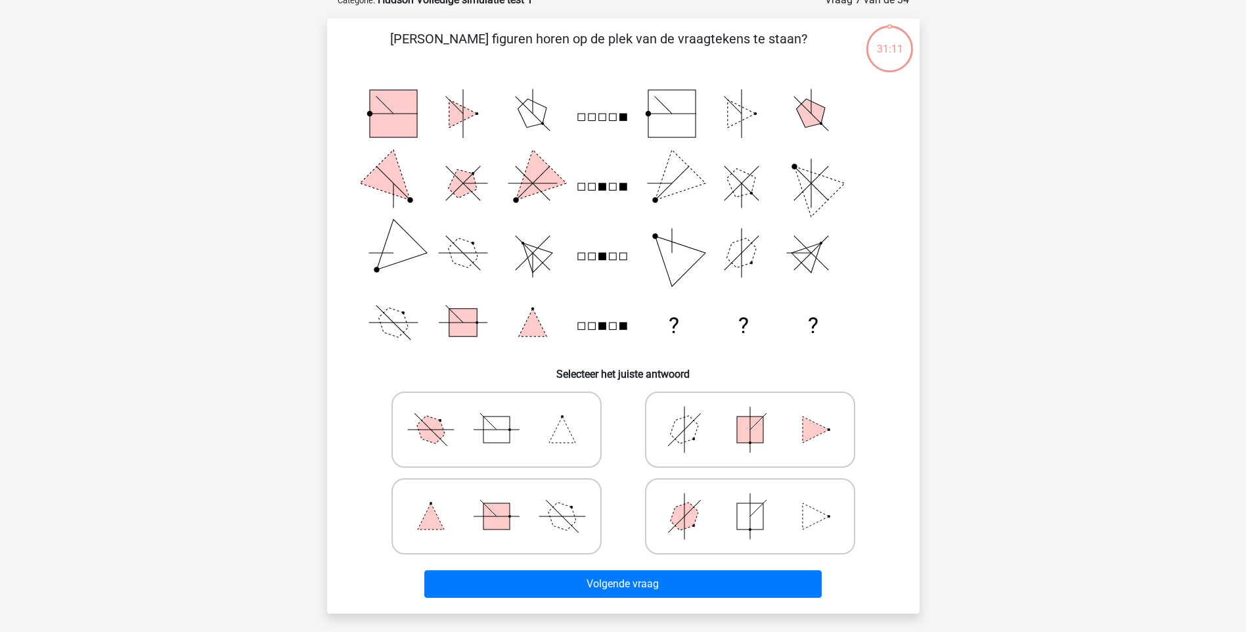
scroll to position [66, 0]
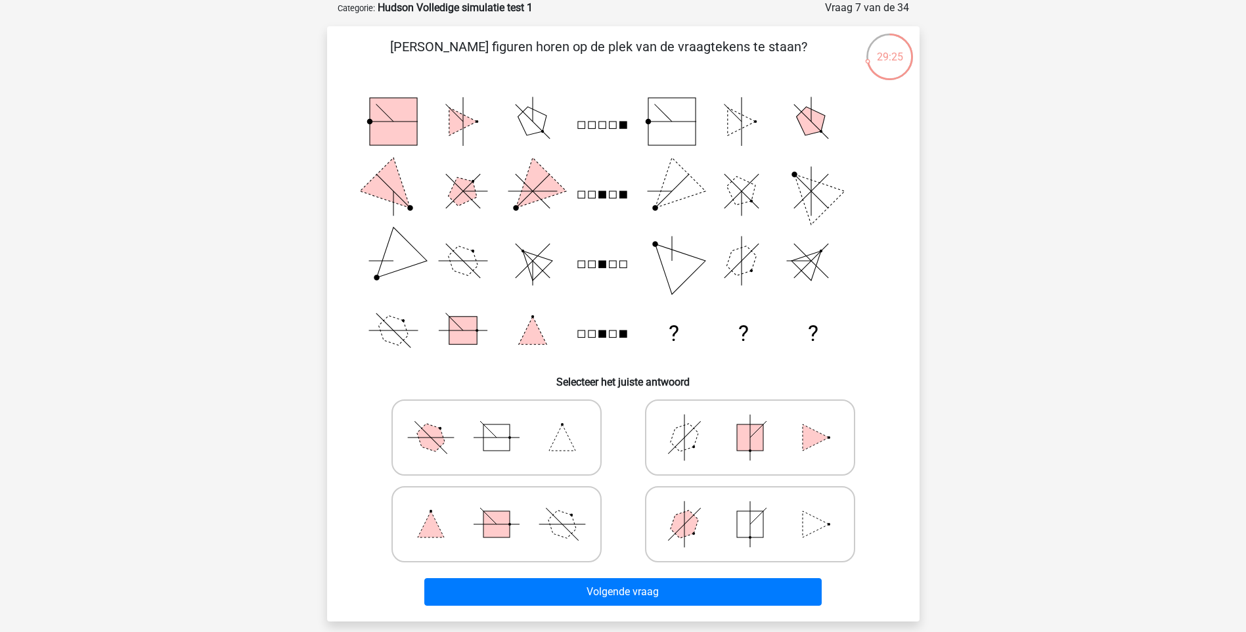
drag, startPoint x: 751, startPoint y: 521, endPoint x: 728, endPoint y: 518, distance: 23.2
click at [728, 518] on icon at bounding box center [750, 524] width 197 height 66
click at [750, 508] on input "radio" at bounding box center [754, 503] width 9 height 9
radio input "true"
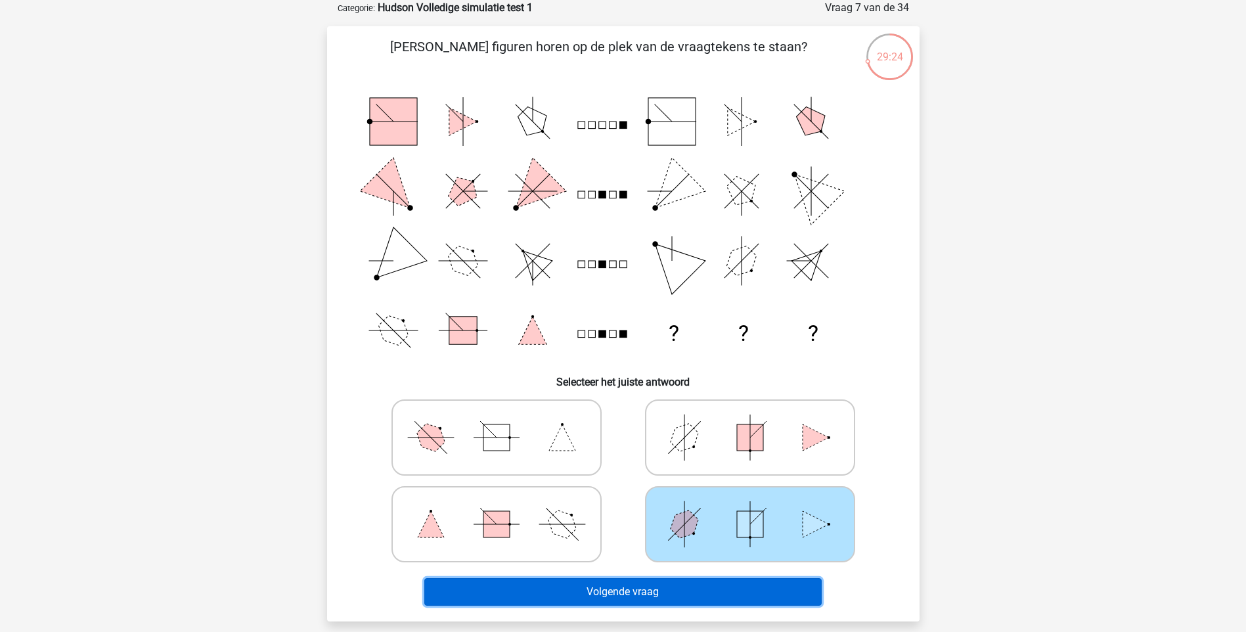
click at [628, 578] on button "Volgende vraag" at bounding box center [622, 592] width 397 height 28
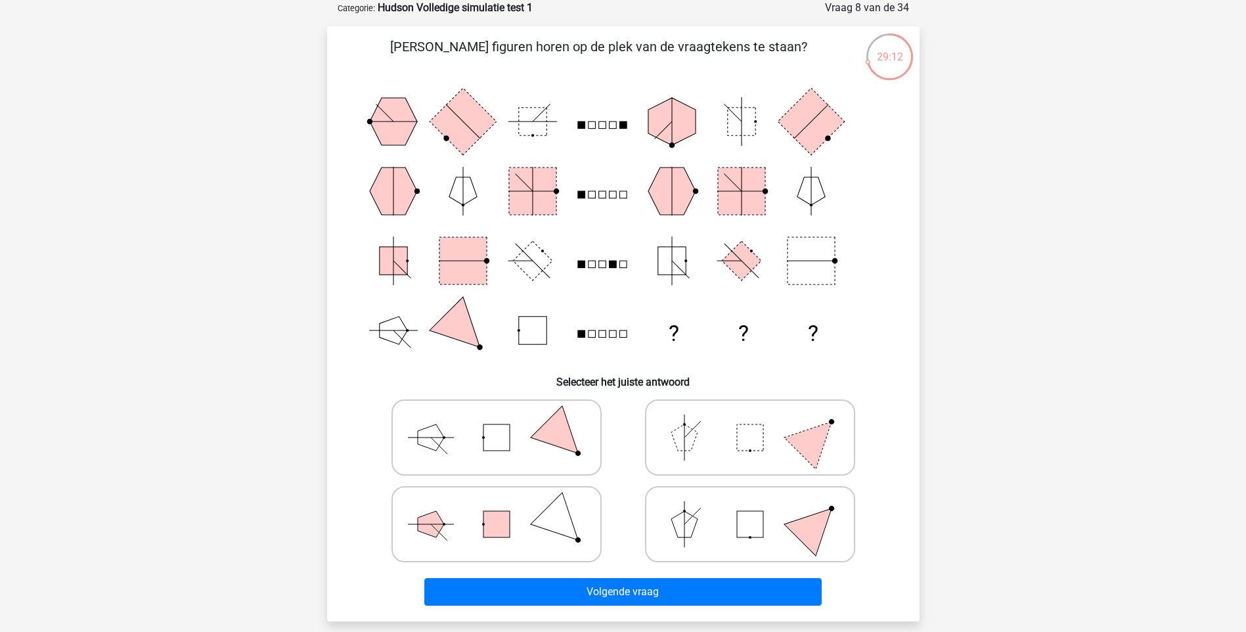
click at [534, 429] on icon at bounding box center [496, 438] width 197 height 66
click at [505, 421] on input "radio" at bounding box center [501, 417] width 9 height 9
radio input "true"
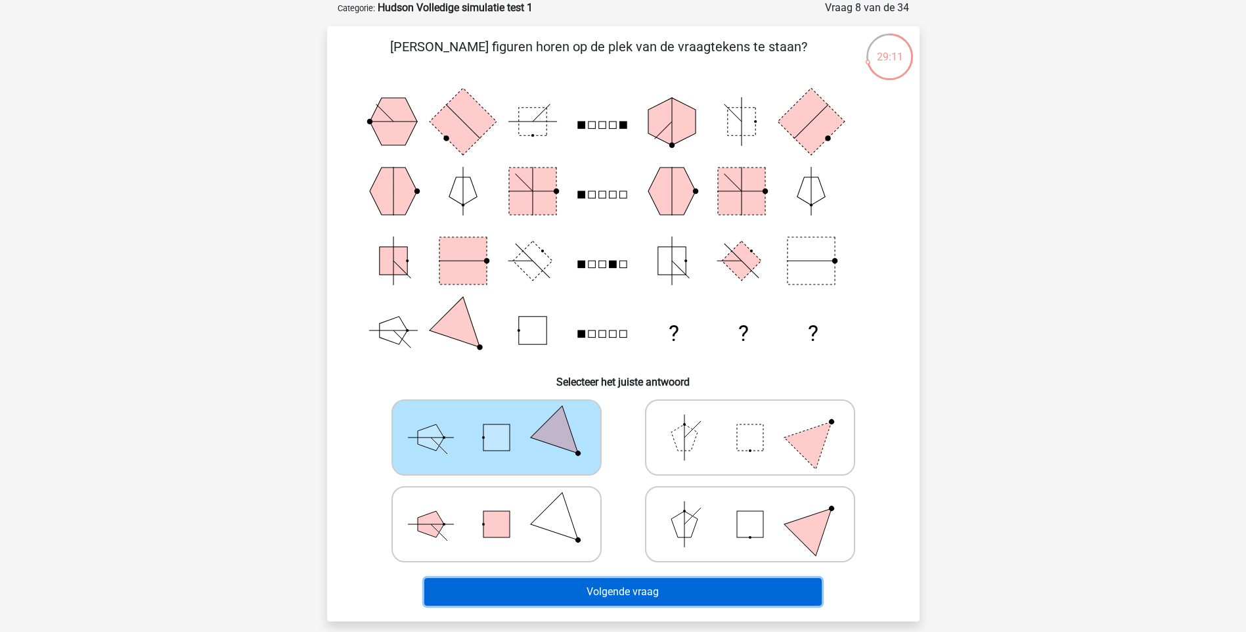
click at [639, 589] on button "Volgende vraag" at bounding box center [622, 592] width 397 height 28
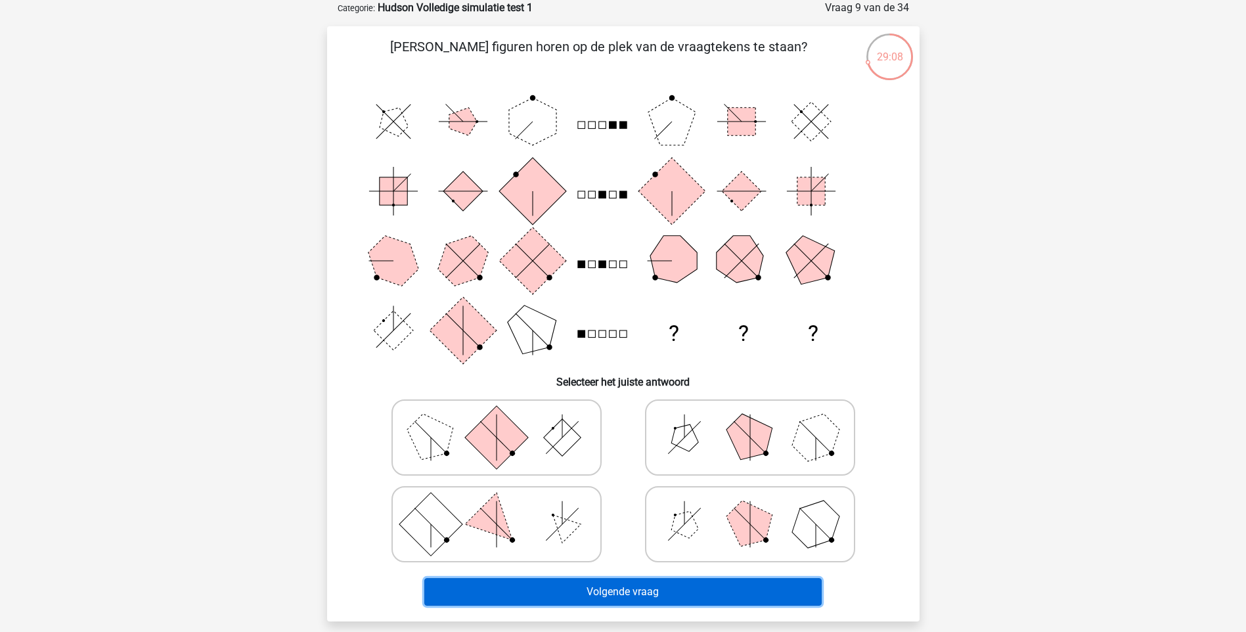
click at [639, 589] on button "Volgende vraag" at bounding box center [622, 592] width 397 height 28
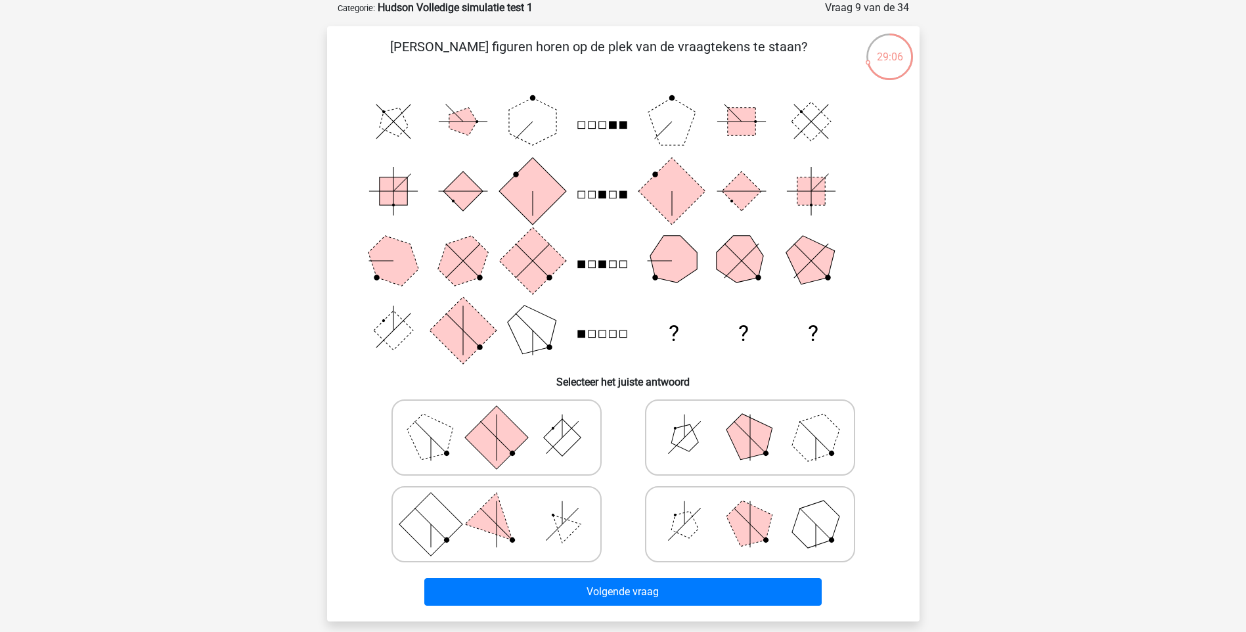
click at [597, 443] on label at bounding box center [497, 437] width 210 height 76
click at [505, 421] on input "radio" at bounding box center [501, 417] width 9 height 9
radio input "true"
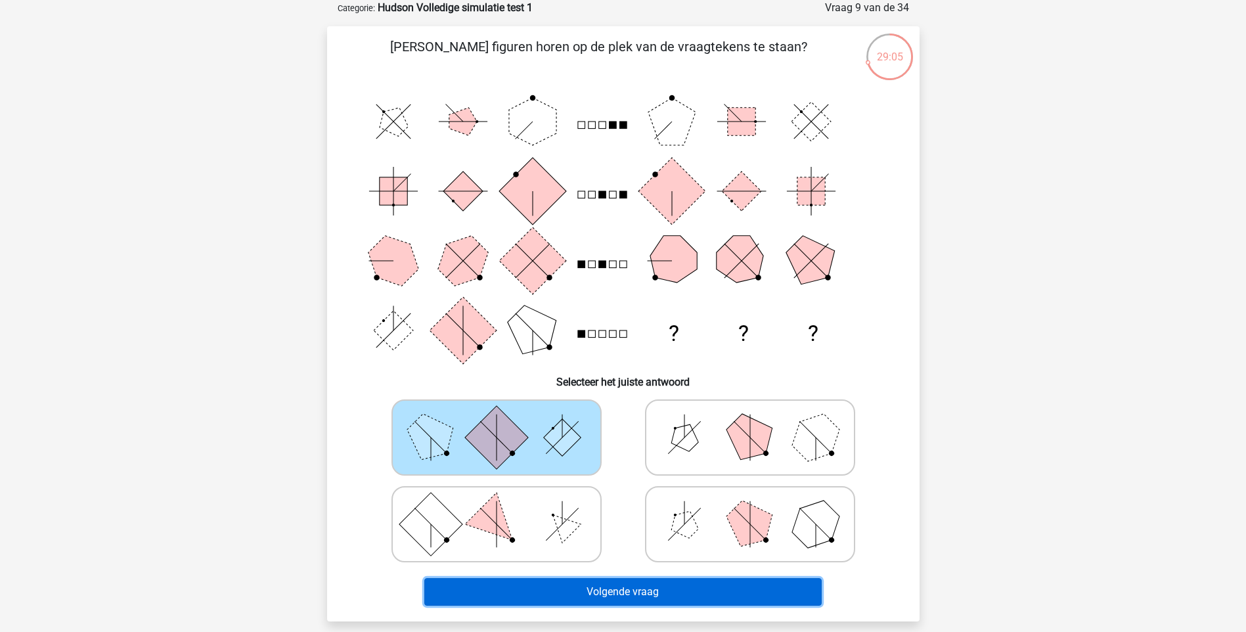
click at [577, 595] on button "Volgende vraag" at bounding box center [622, 592] width 397 height 28
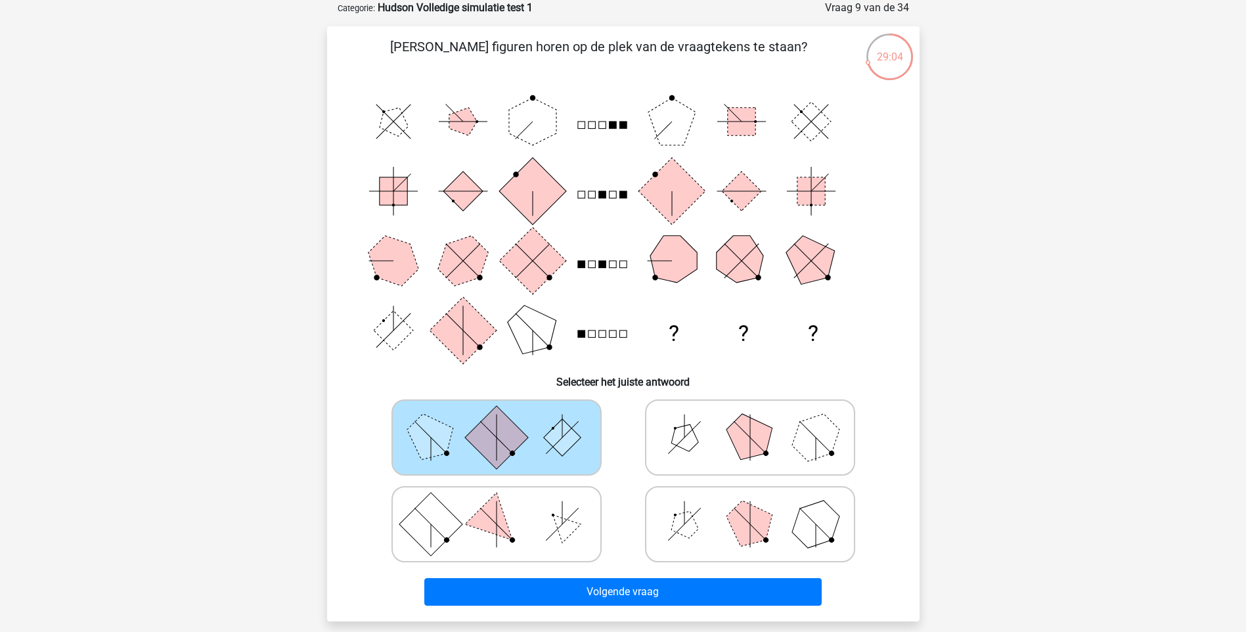
click at [539, 532] on icon at bounding box center [496, 524] width 197 height 66
click at [505, 508] on input "radio" at bounding box center [501, 503] width 9 height 9
radio input "true"
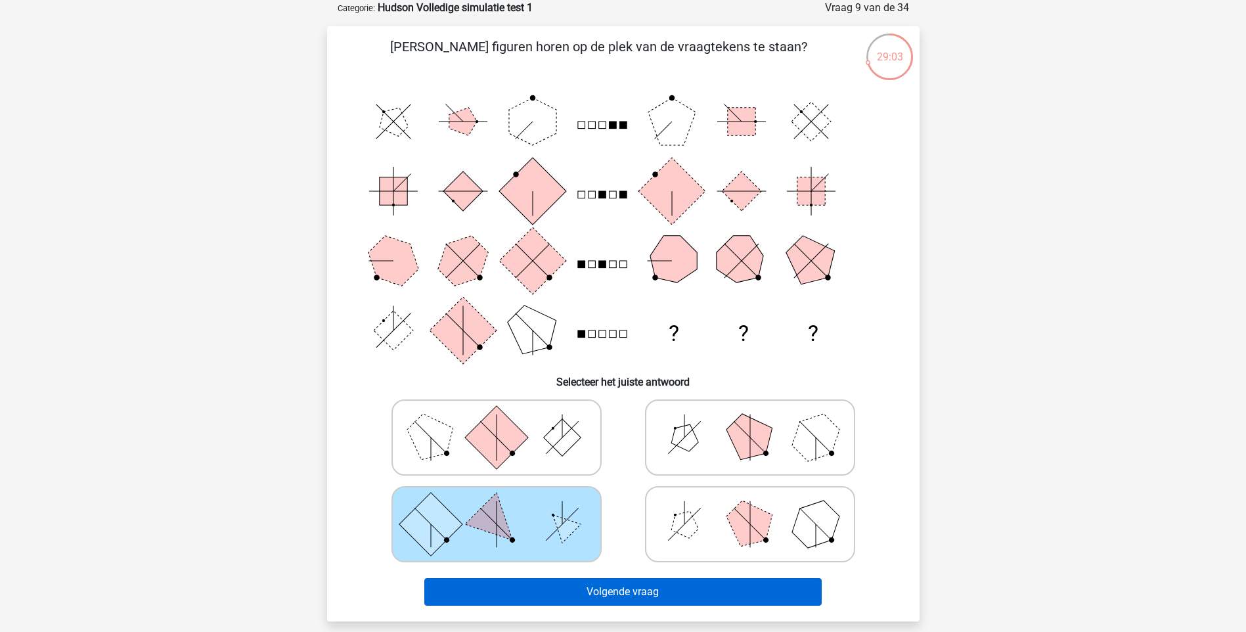
drag, startPoint x: 539, startPoint y: 532, endPoint x: 635, endPoint y: 590, distance: 111.4
click at [635, 590] on div "Welke figuren horen op de plek van de vraagtekens te staan? ? ? ? Selecteer het…" at bounding box center [623, 324] width 582 height 574
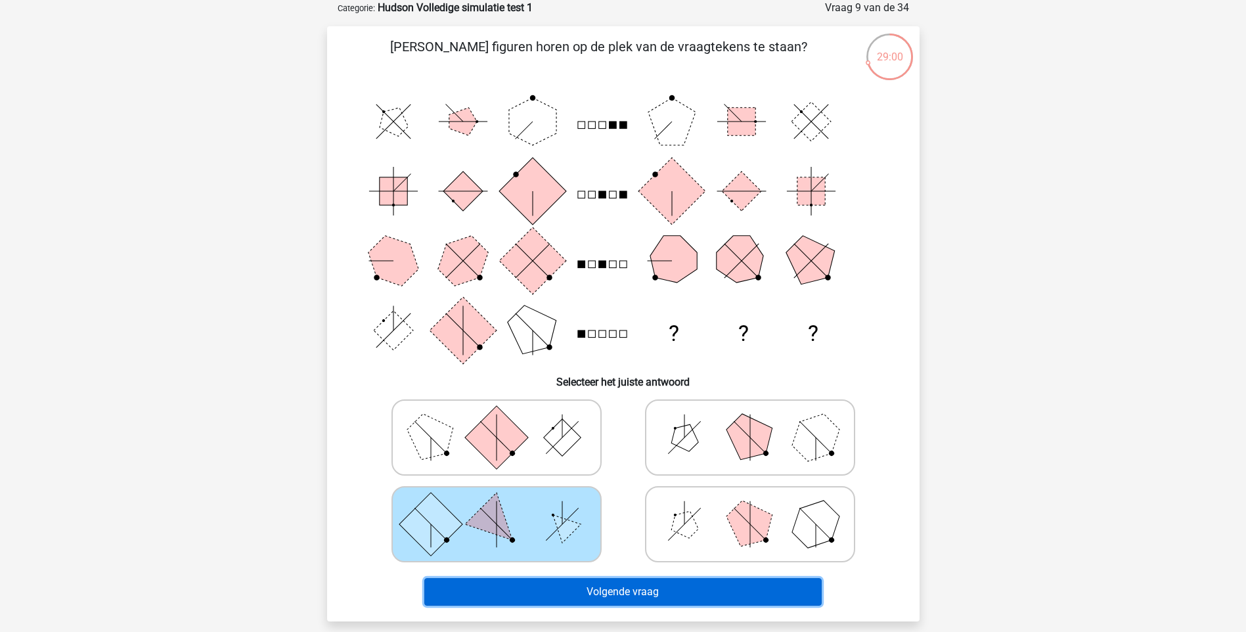
click at [629, 598] on button "Volgende vraag" at bounding box center [622, 592] width 397 height 28
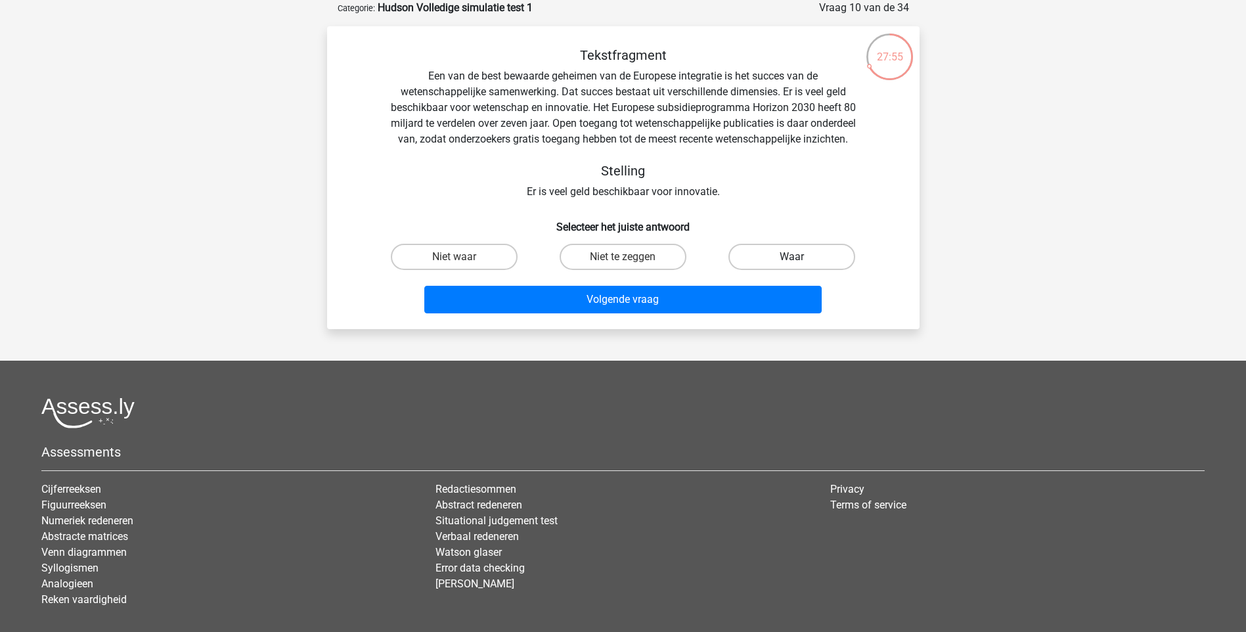
click at [801, 270] on label "Waar" at bounding box center [792, 257] width 127 height 26
click at [801, 265] on input "Waar" at bounding box center [796, 261] width 9 height 9
radio input "true"
click at [499, 270] on label "Niet waar" at bounding box center [454, 257] width 127 height 26
click at [462, 265] on input "Niet waar" at bounding box center [458, 261] width 9 height 9
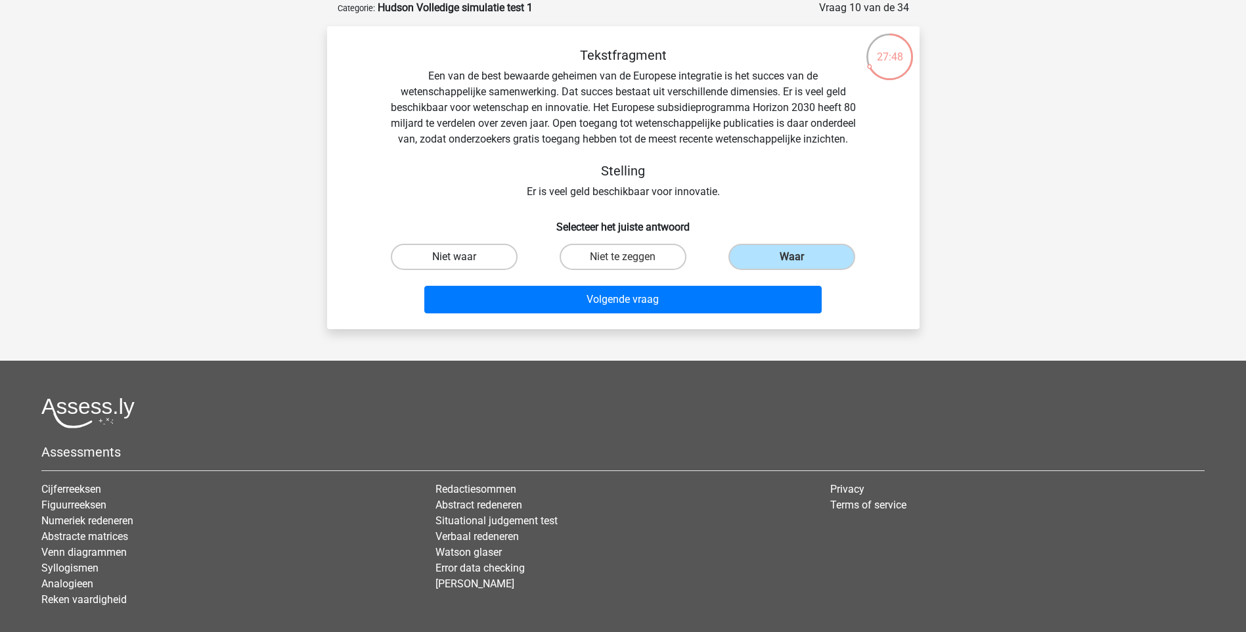
radio input "true"
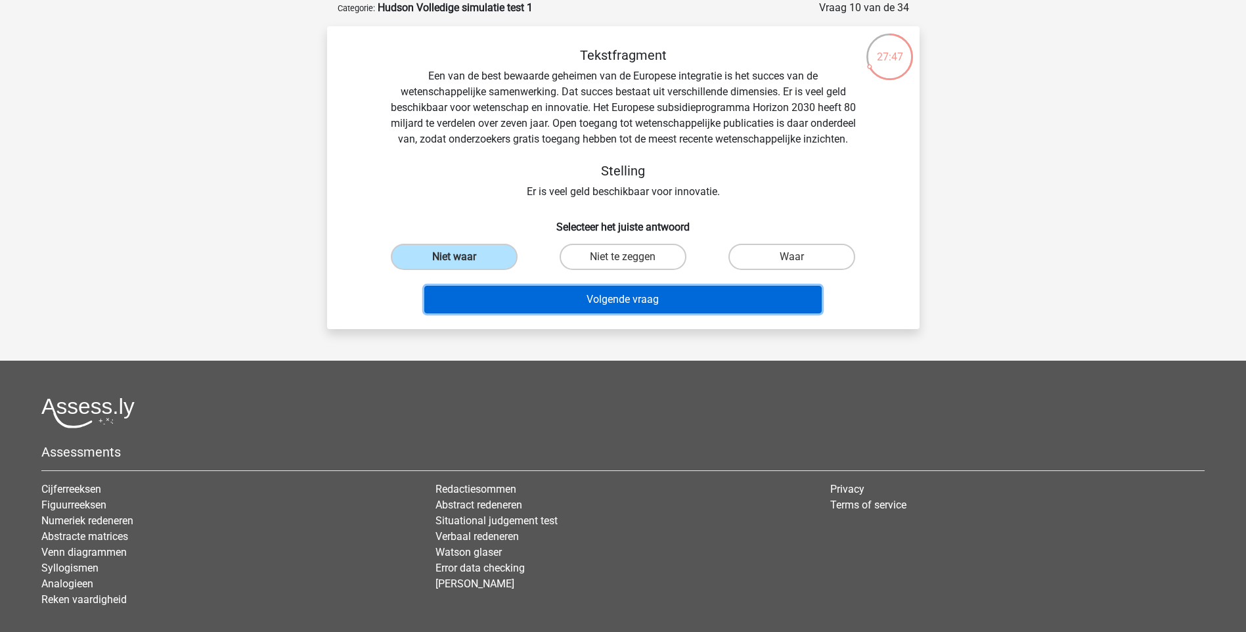
click at [543, 313] on button "Volgende vraag" at bounding box center [622, 300] width 397 height 28
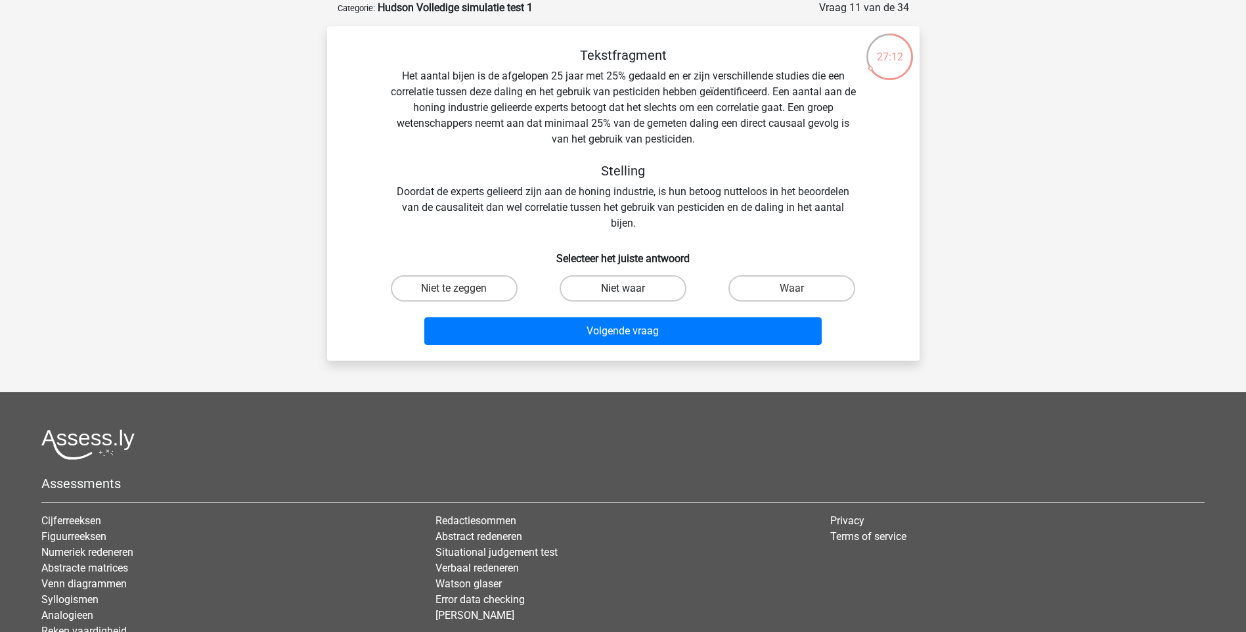
click at [606, 280] on label "Niet waar" at bounding box center [623, 288] width 127 height 26
click at [623, 288] on input "Niet waar" at bounding box center [627, 292] width 9 height 9
radio input "true"
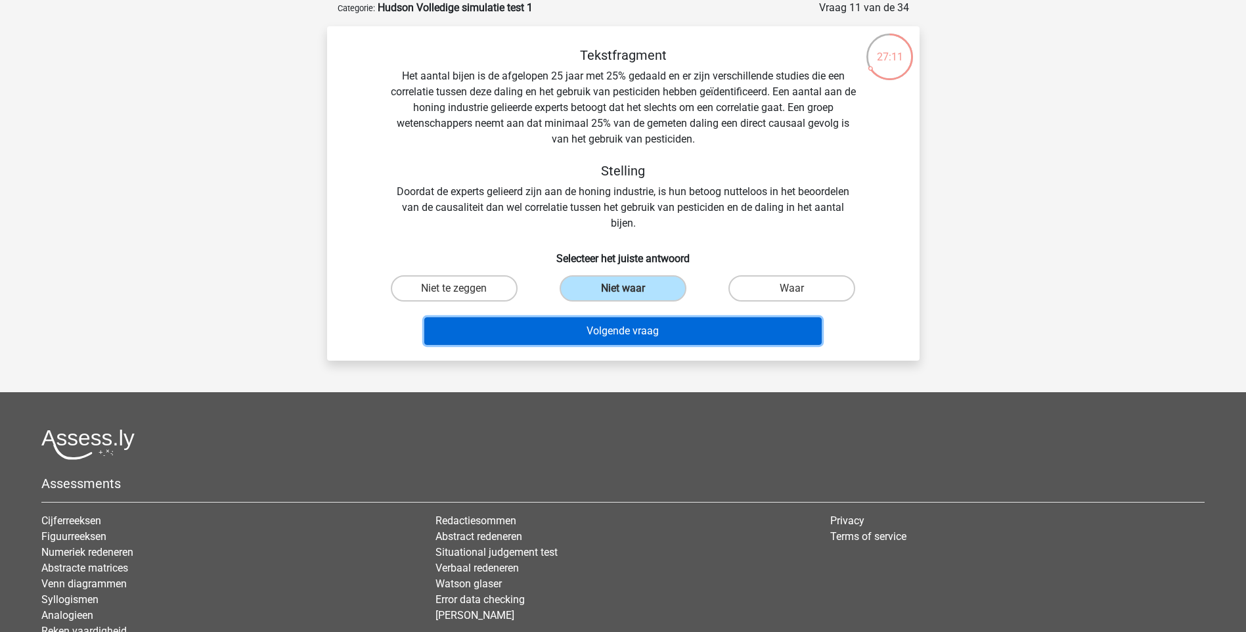
click at [559, 340] on button "Volgende vraag" at bounding box center [622, 331] width 397 height 28
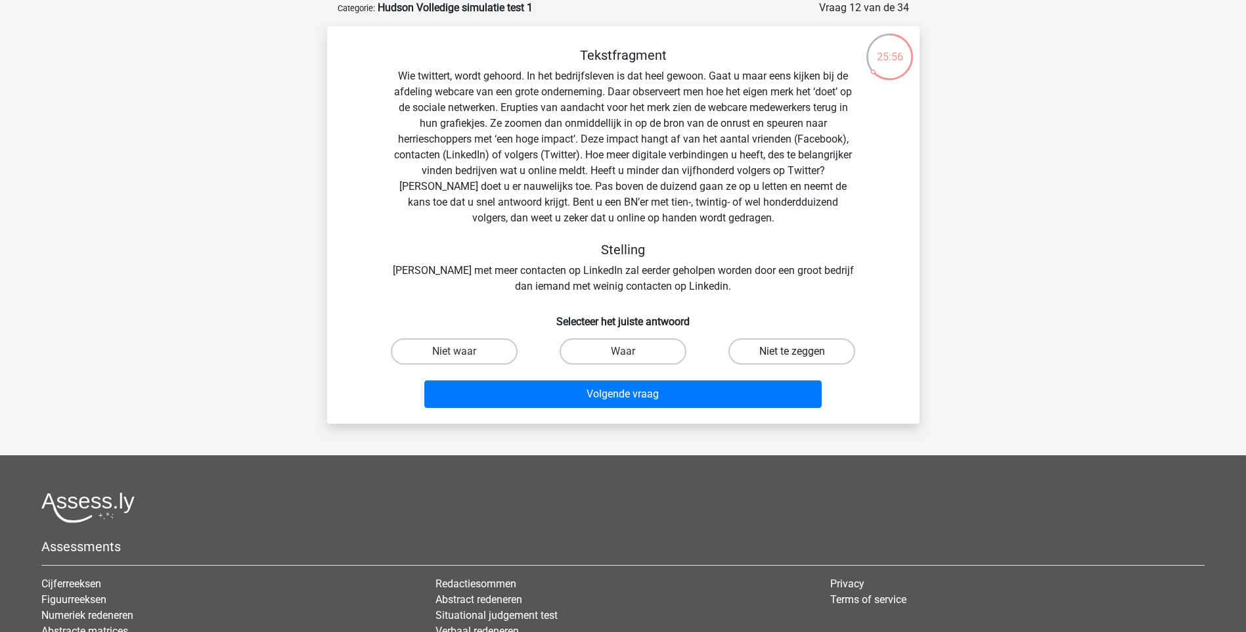
click at [758, 348] on label "Niet te zeggen" at bounding box center [792, 351] width 127 height 26
click at [792, 351] on input "Niet te zeggen" at bounding box center [796, 355] width 9 height 9
radio input "true"
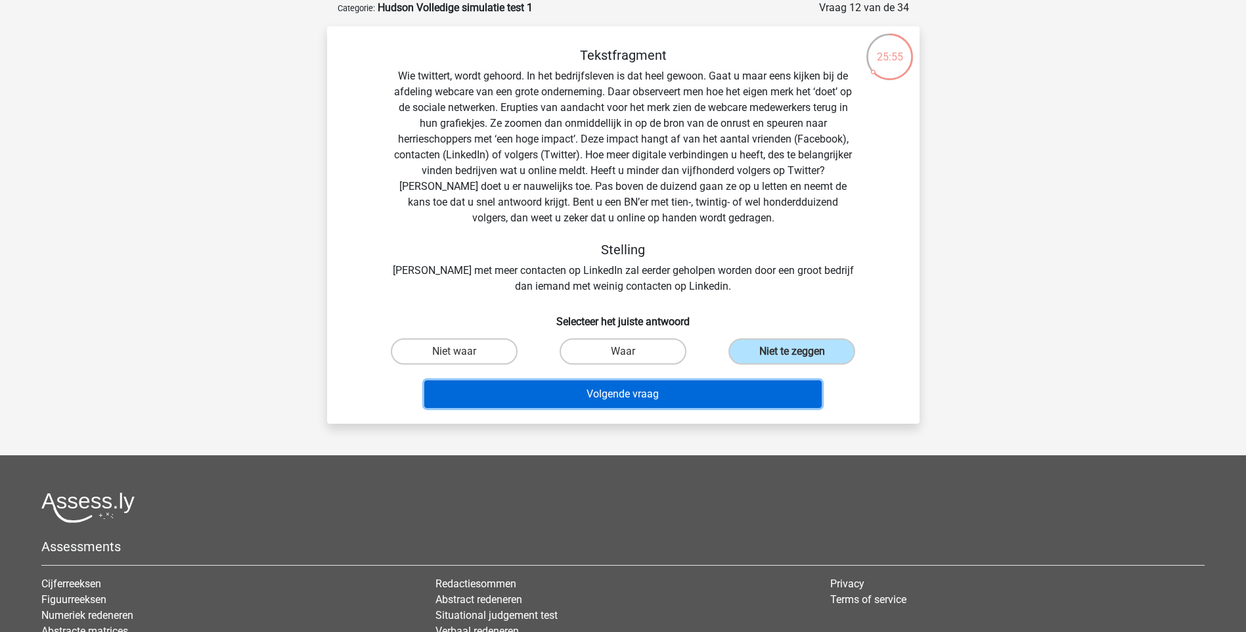
click at [651, 397] on button "Volgende vraag" at bounding box center [622, 394] width 397 height 28
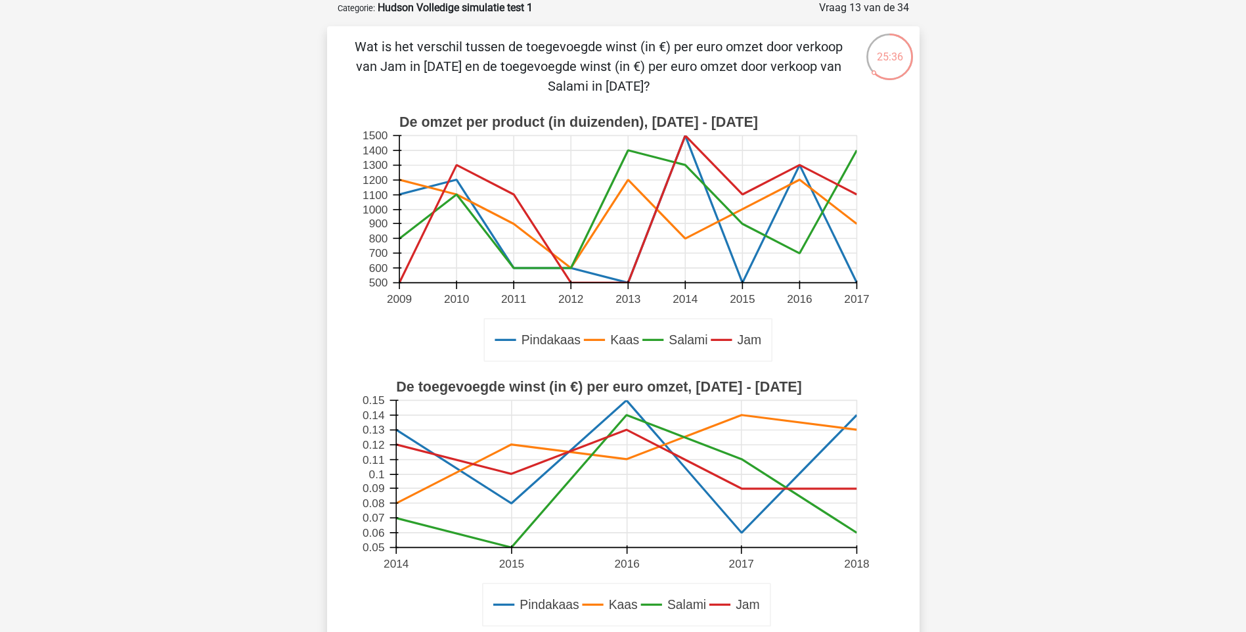
click at [1084, 258] on div "Registreer" at bounding box center [623, 552] width 1246 height 1236
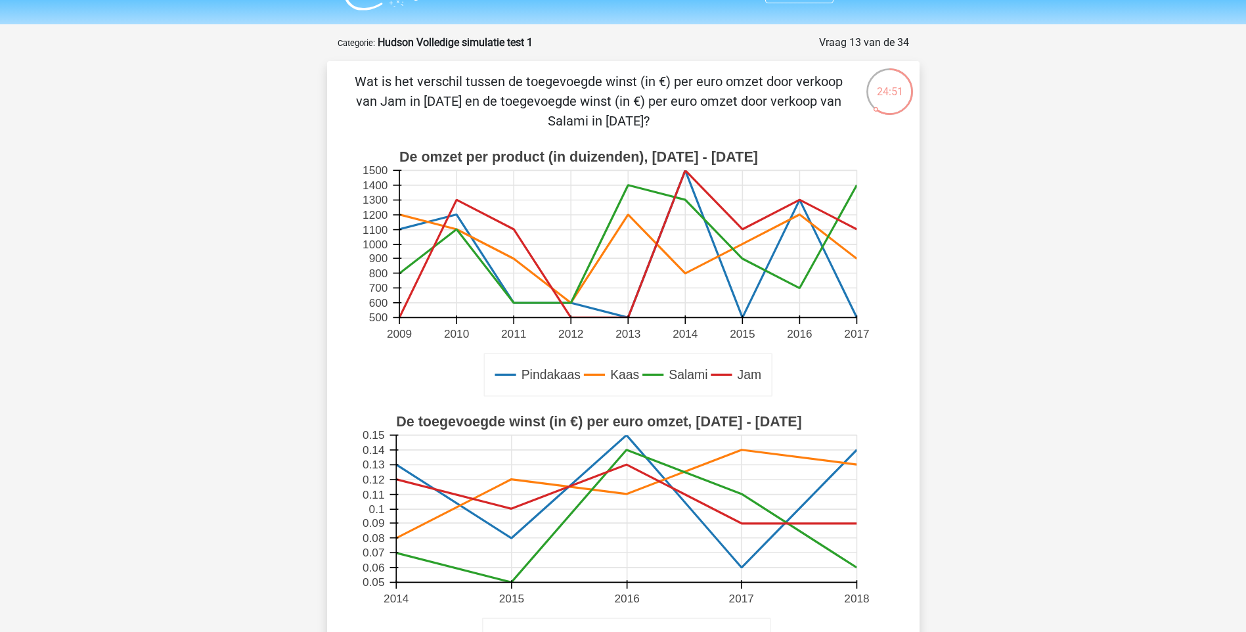
scroll to position [36, 0]
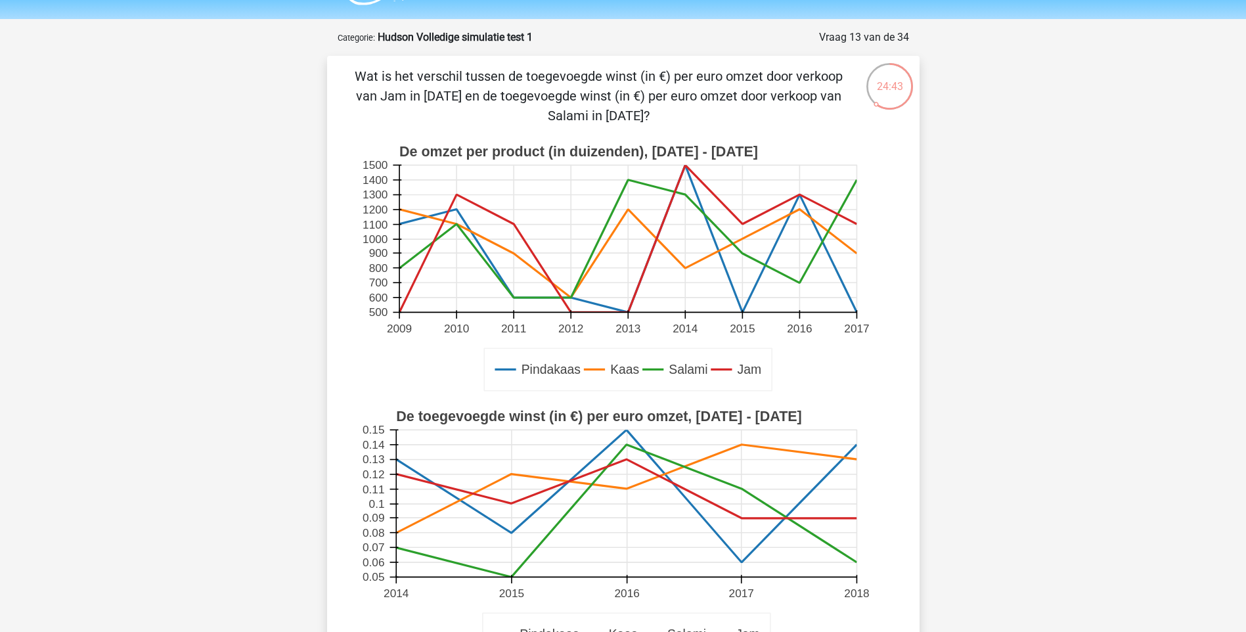
click at [539, 567] on rect at bounding box center [626, 503] width 461 height 147
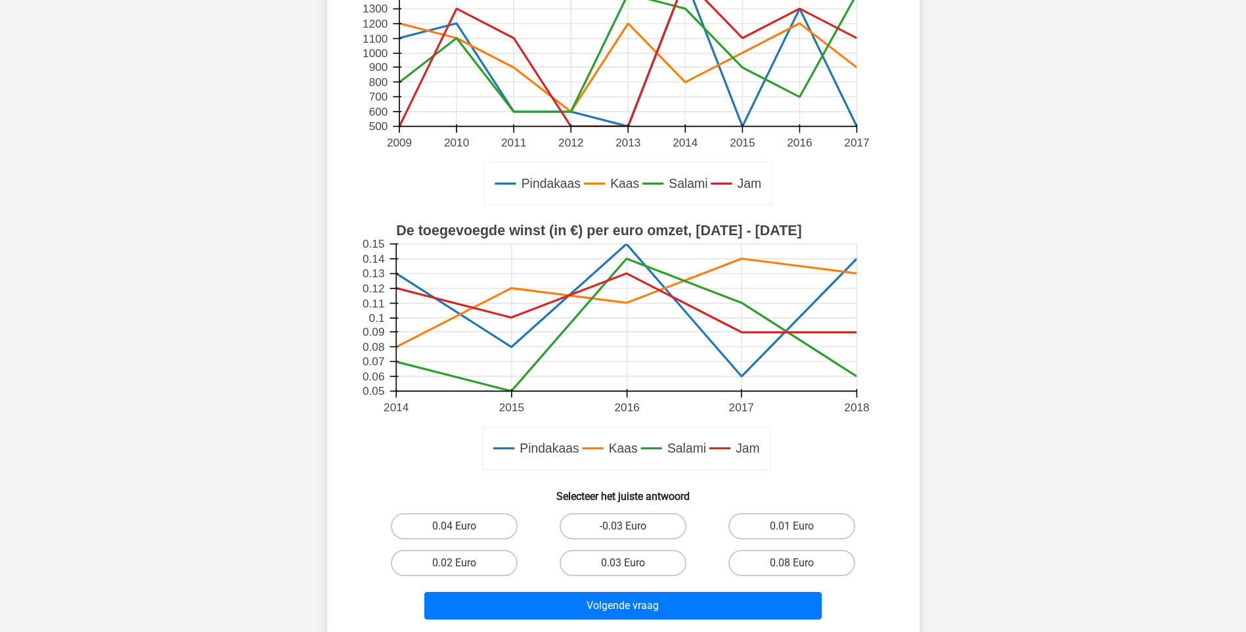
scroll to position [224, 0]
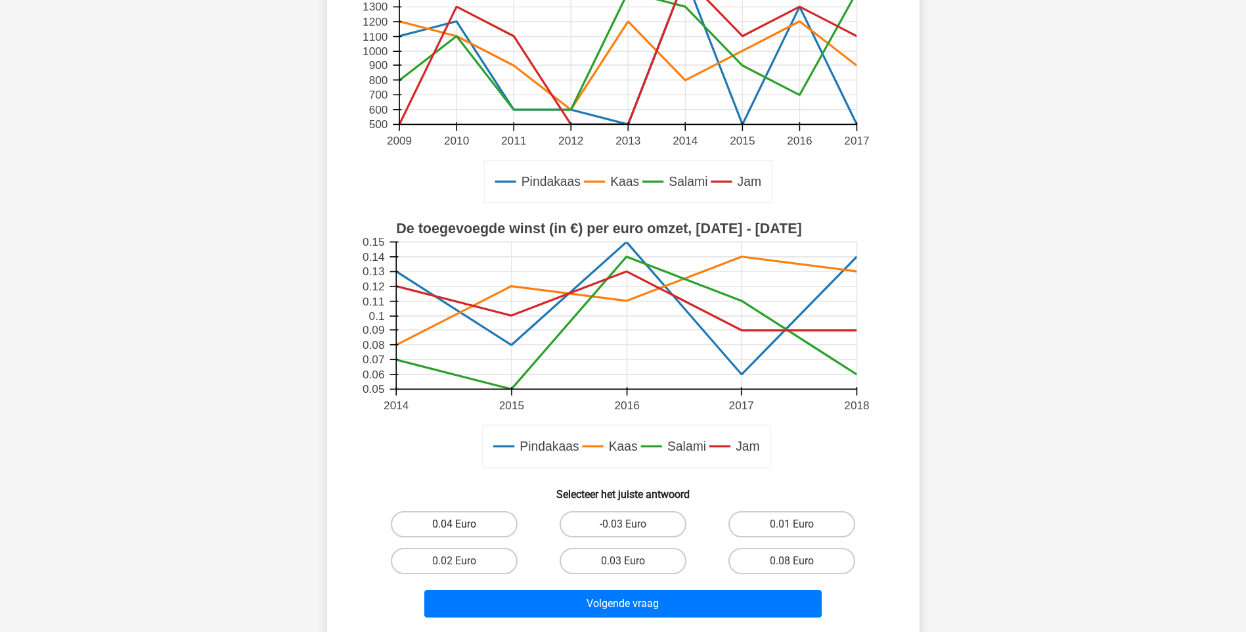
click at [443, 514] on label "0.04 Euro" at bounding box center [454, 524] width 127 height 26
click at [454, 524] on input "0.04 Euro" at bounding box center [458, 528] width 9 height 9
radio input "true"
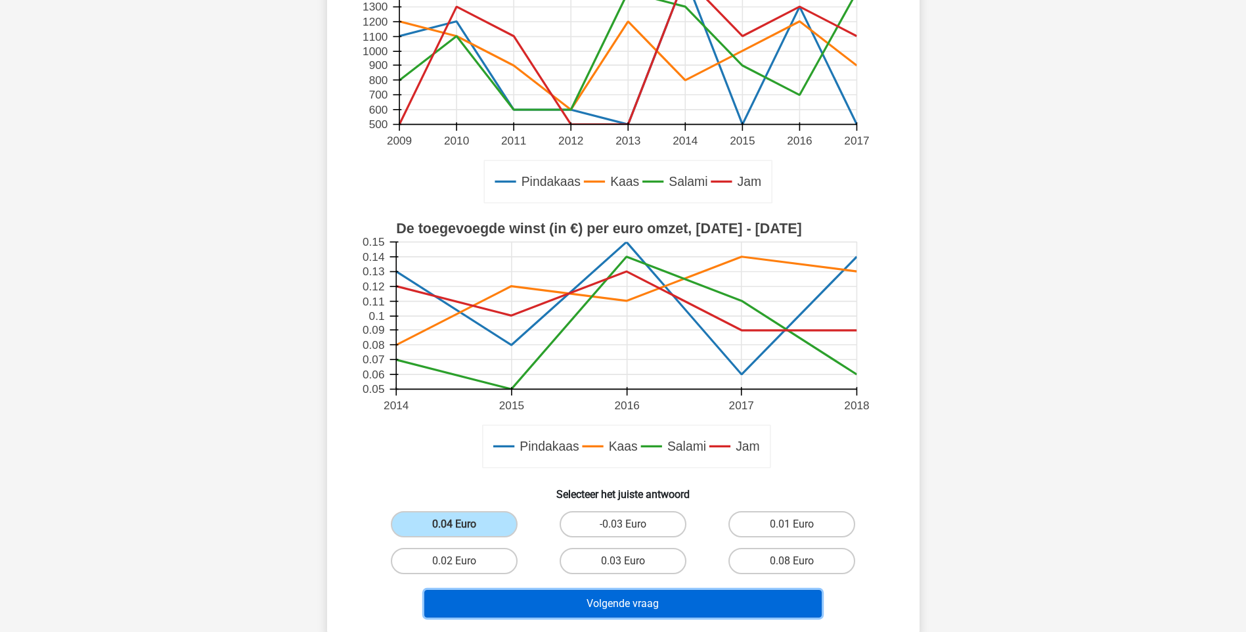
click at [547, 599] on button "Volgende vraag" at bounding box center [622, 604] width 397 height 28
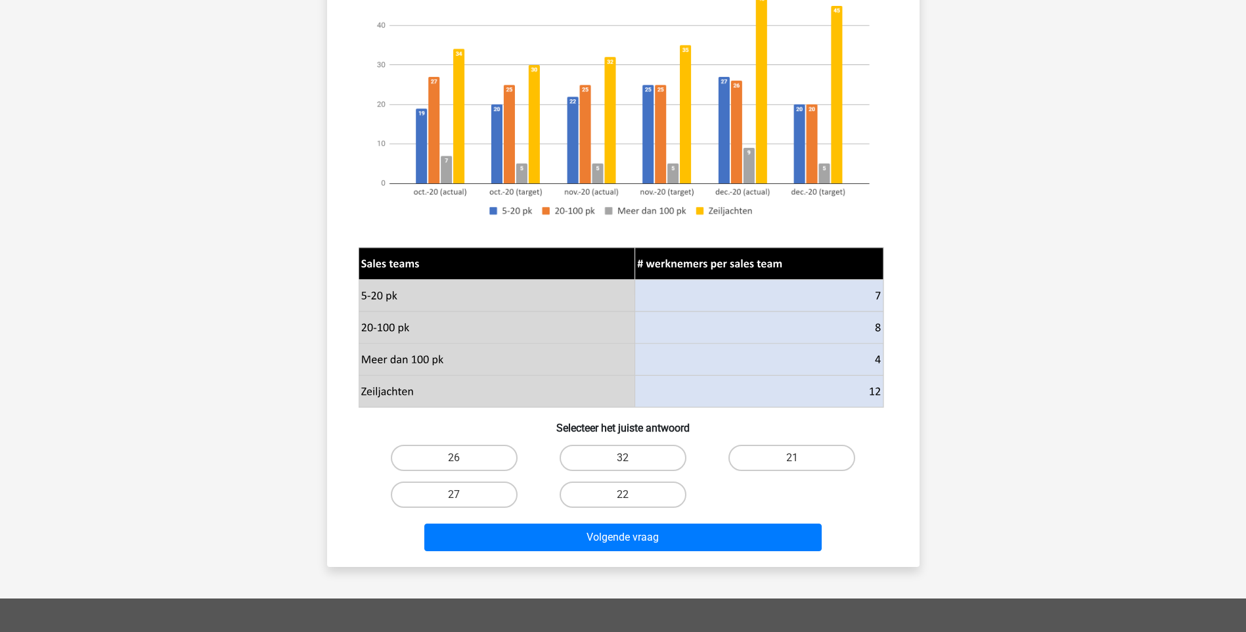
scroll to position [210, 0]
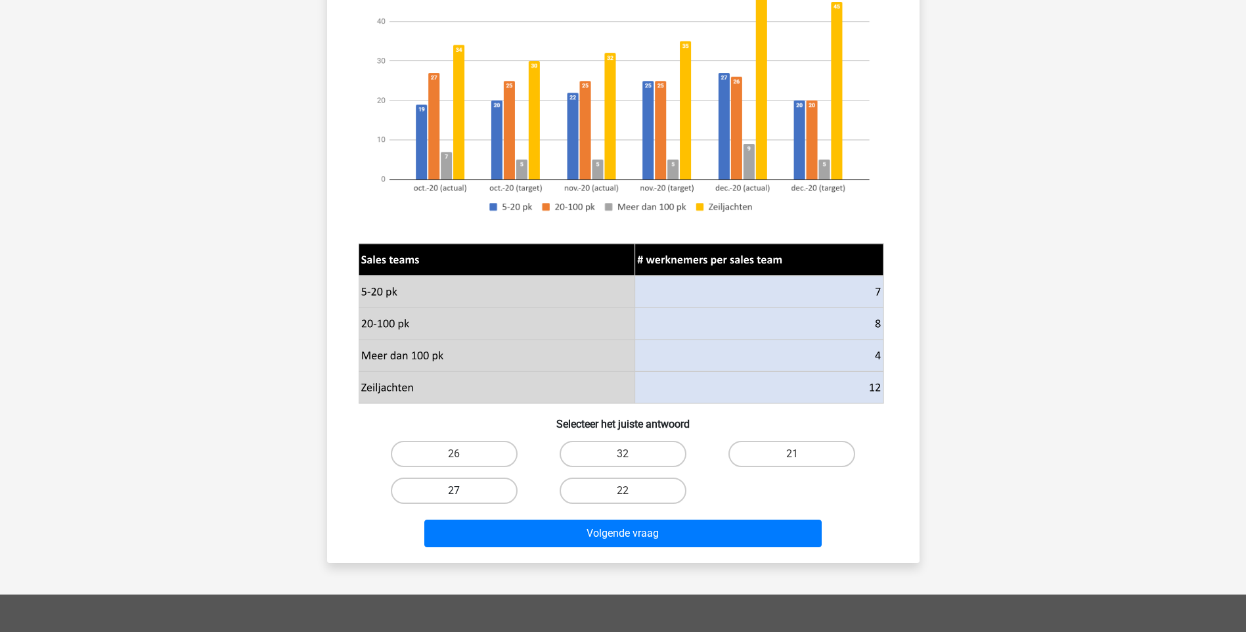
click at [485, 485] on label "27" at bounding box center [454, 491] width 127 height 26
click at [462, 491] on input "27" at bounding box center [458, 495] width 9 height 9
radio input "true"
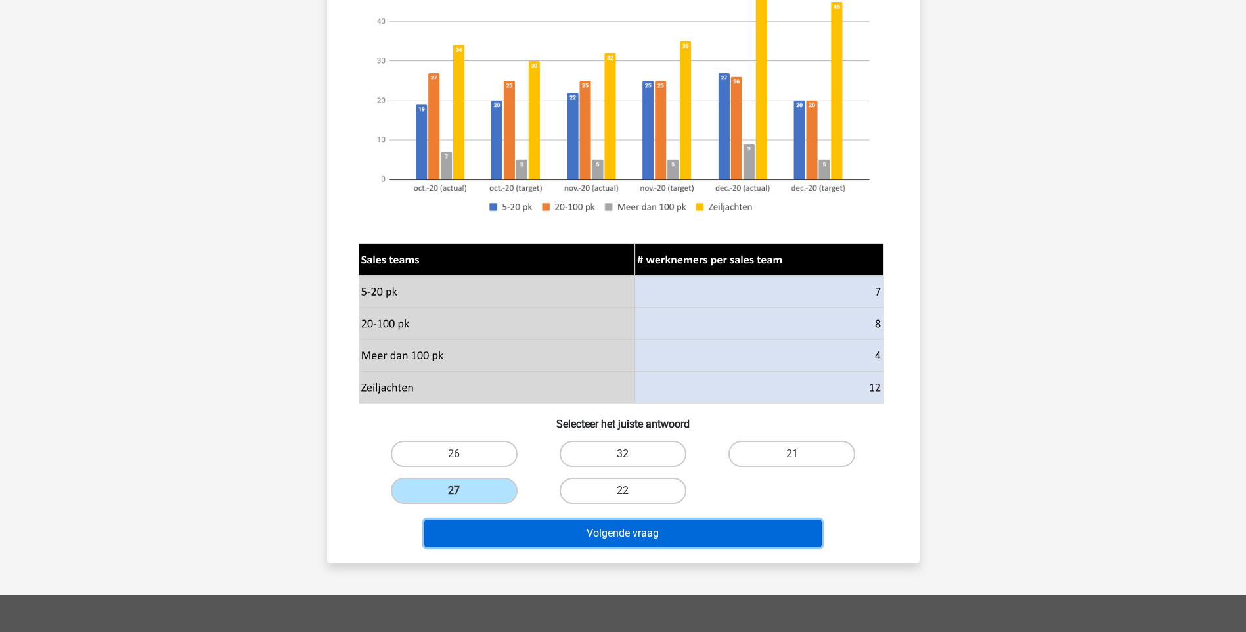
click at [531, 539] on button "Volgende vraag" at bounding box center [622, 534] width 397 height 28
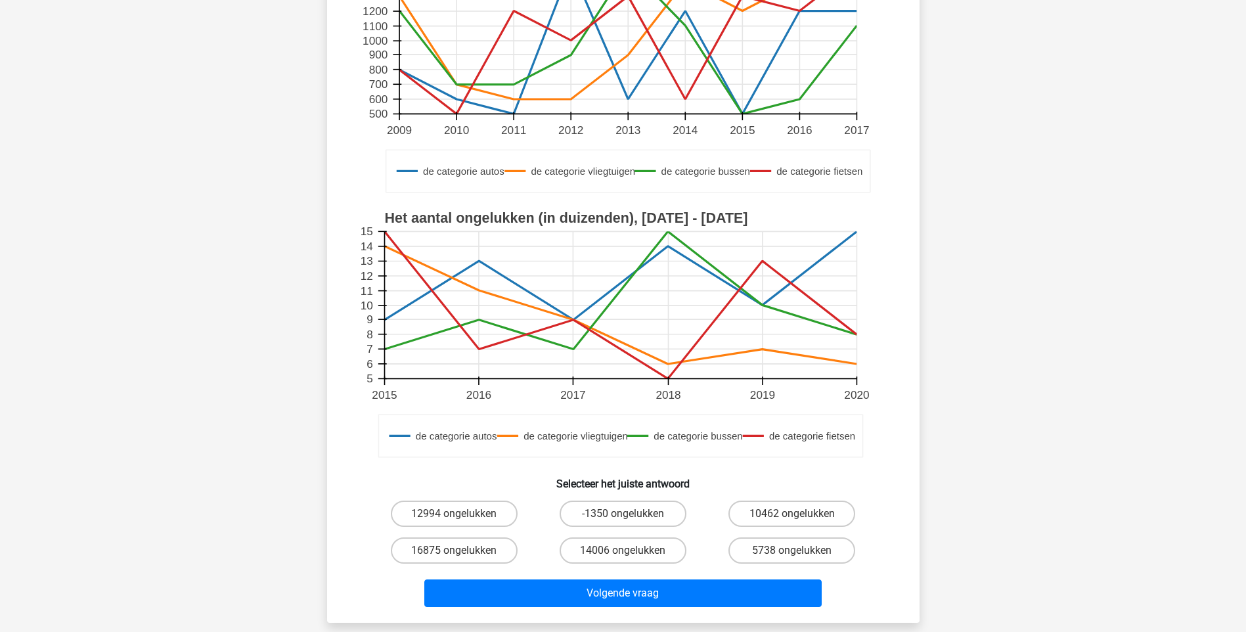
scroll to position [326, 0]
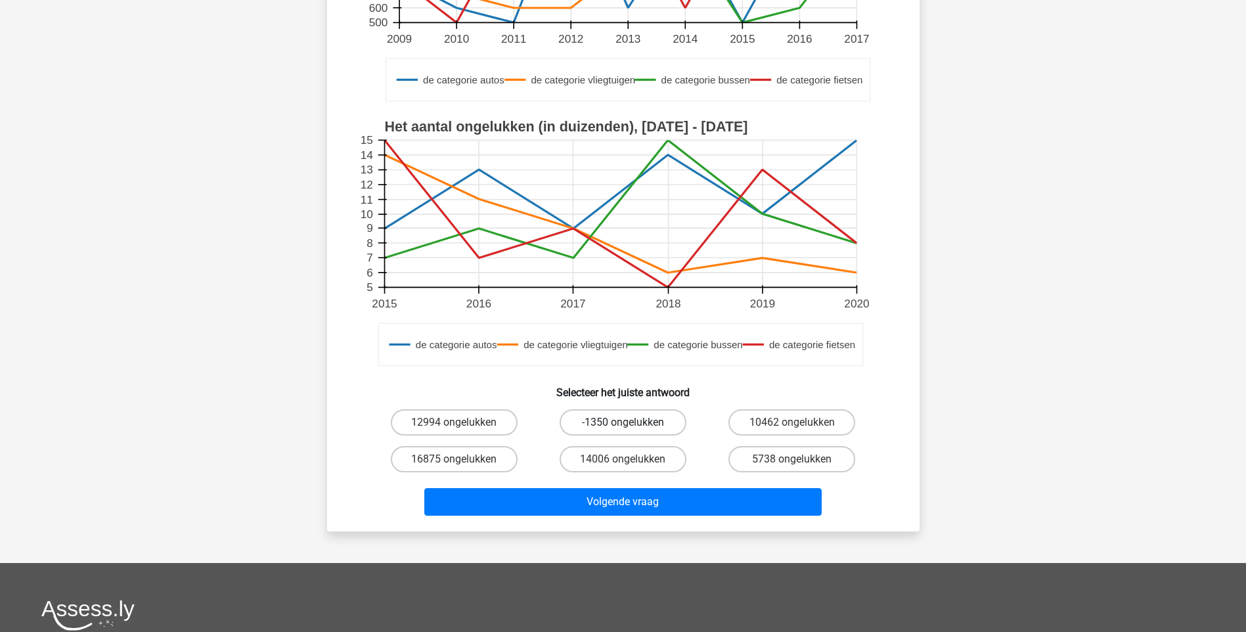
click at [604, 422] on label "-1350 ongelukken" at bounding box center [623, 422] width 127 height 26
click at [623, 422] on input "-1350 ongelukken" at bounding box center [627, 426] width 9 height 9
radio input "true"
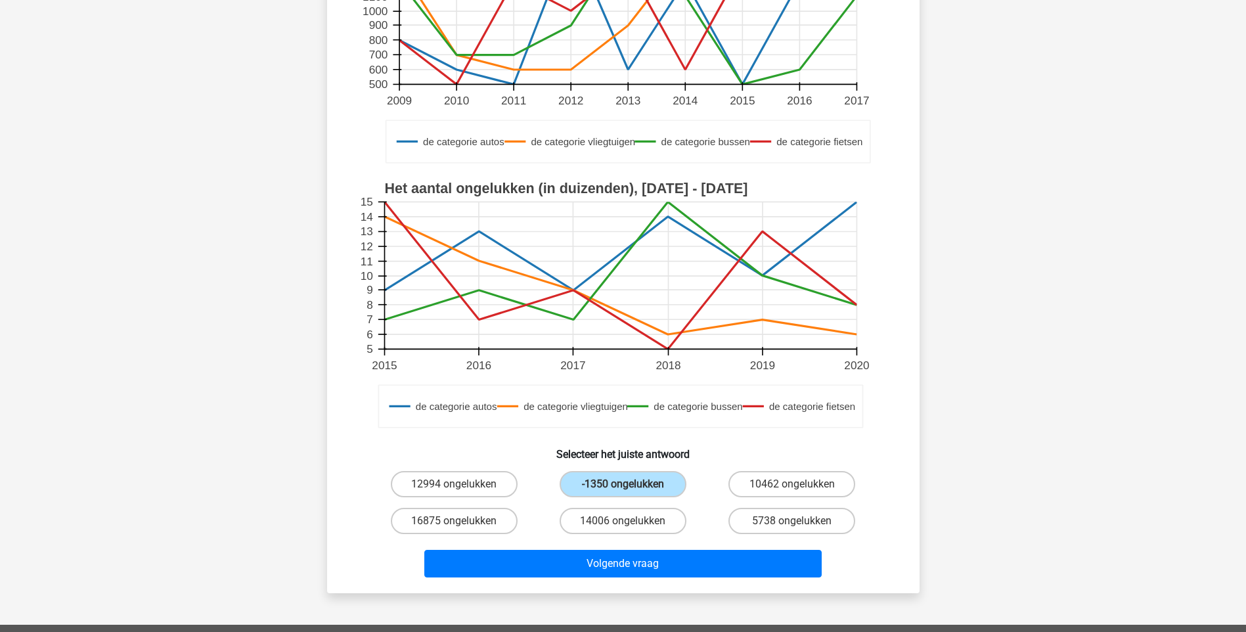
scroll to position [261, 0]
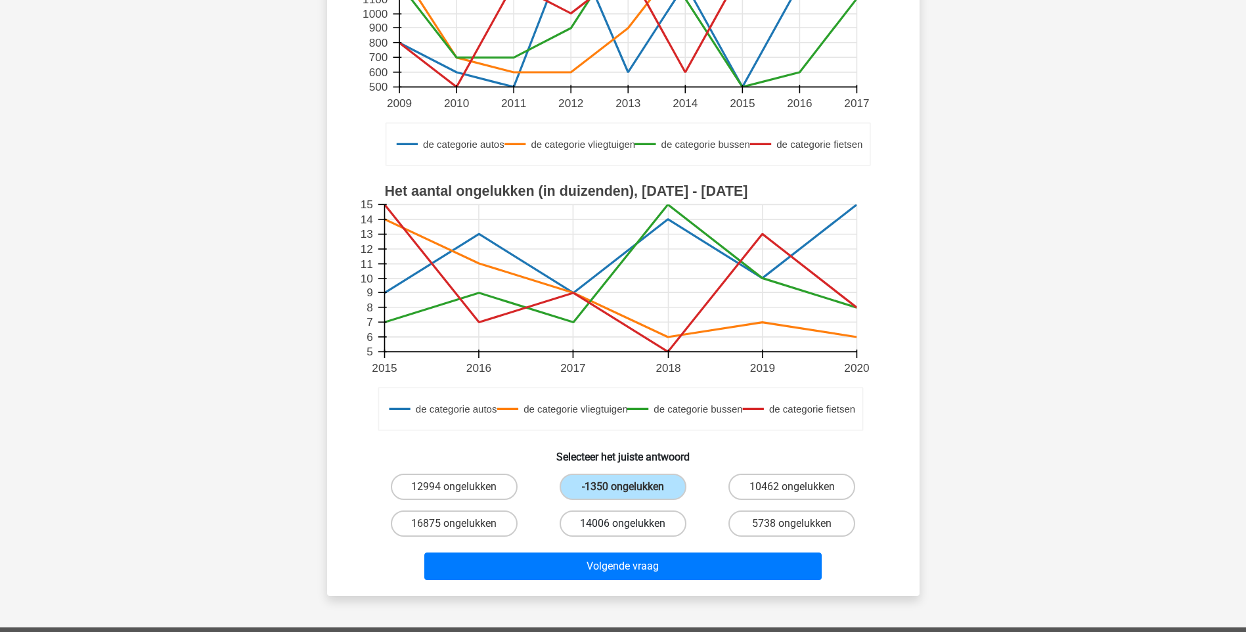
click at [642, 520] on label "14006 ongelukken" at bounding box center [623, 523] width 127 height 26
click at [631, 524] on input "14006 ongelukken" at bounding box center [627, 528] width 9 height 9
radio input "true"
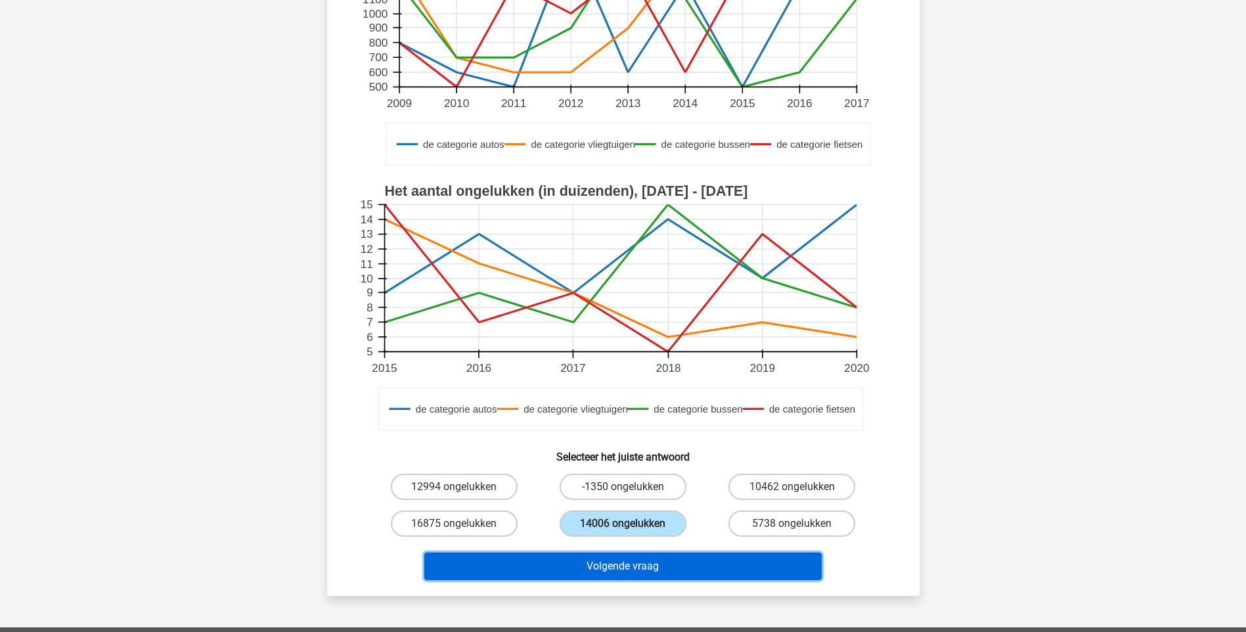
click at [595, 558] on button "Volgende vraag" at bounding box center [622, 566] width 397 height 28
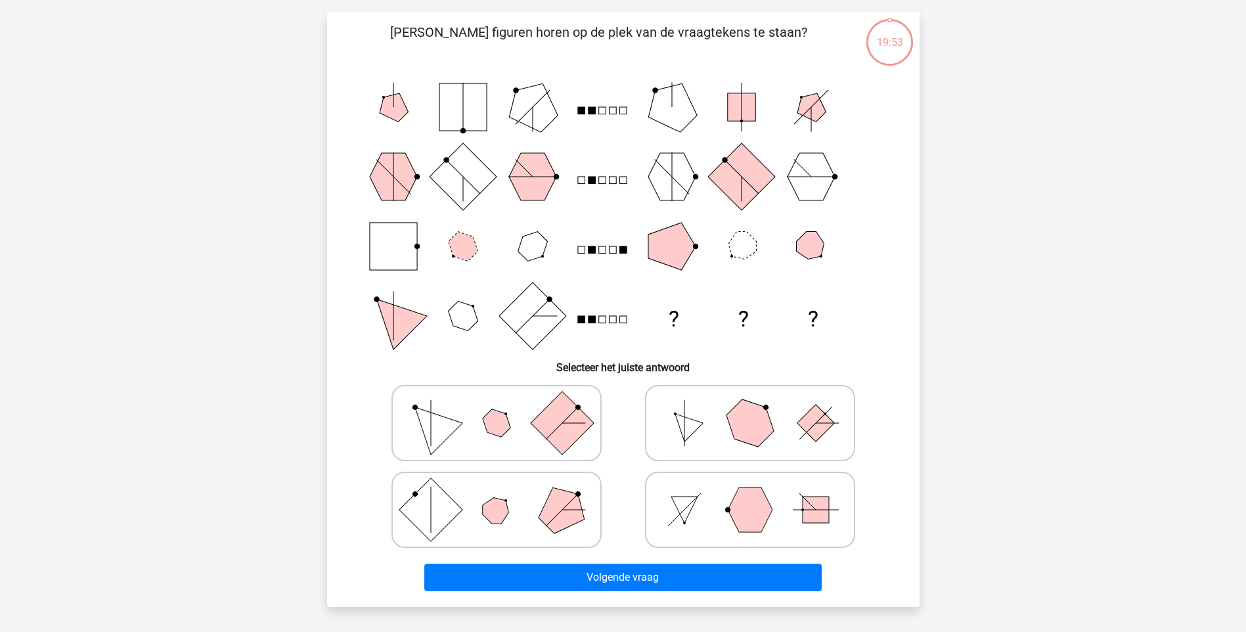
scroll to position [66, 0]
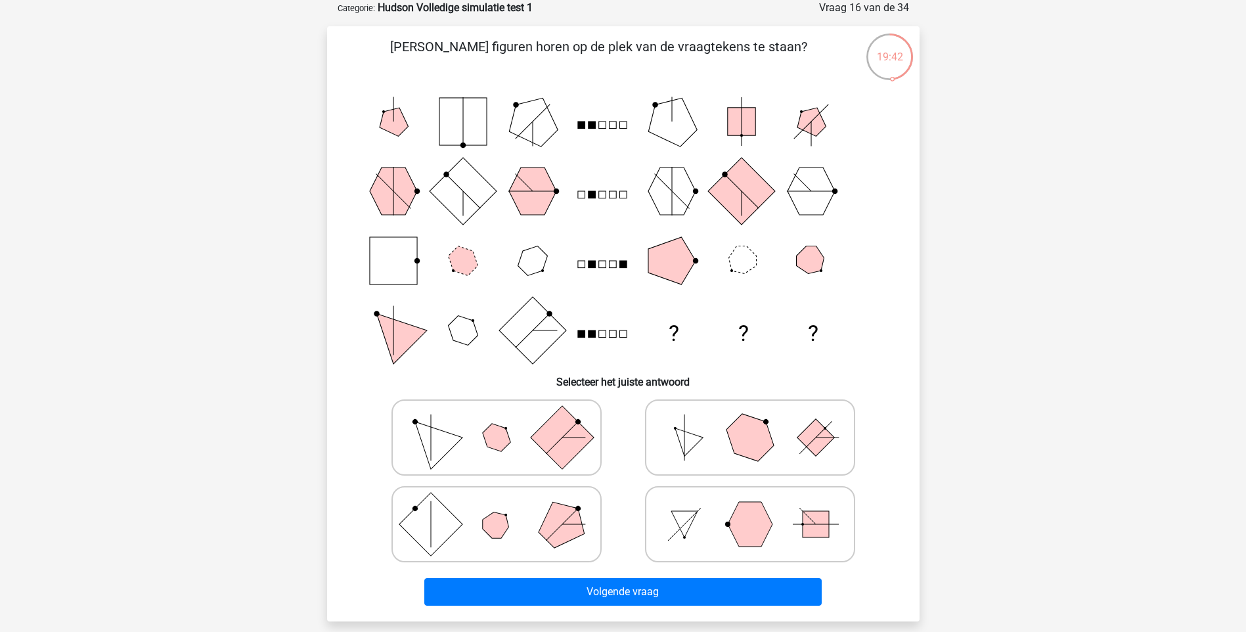
click at [508, 563] on div at bounding box center [497, 524] width 254 height 87
click at [504, 537] on icon at bounding box center [496, 524] width 197 height 66
click at [504, 508] on input "radio" at bounding box center [501, 503] width 9 height 9
radio input "true"
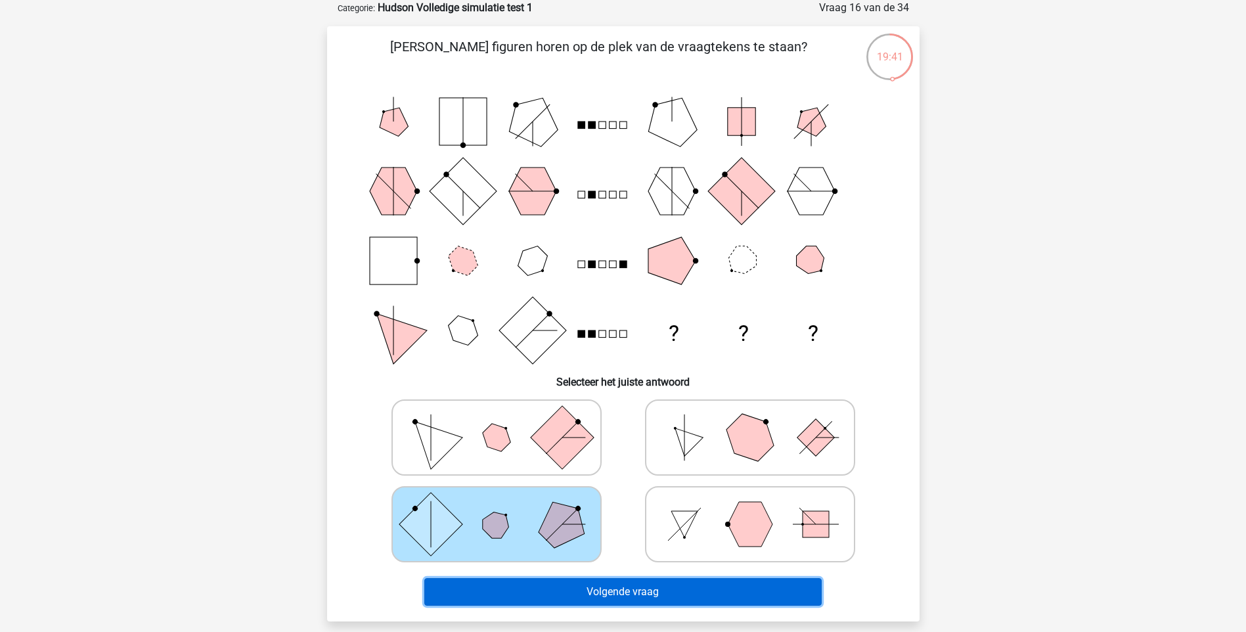
click at [566, 604] on button "Volgende vraag" at bounding box center [622, 592] width 397 height 28
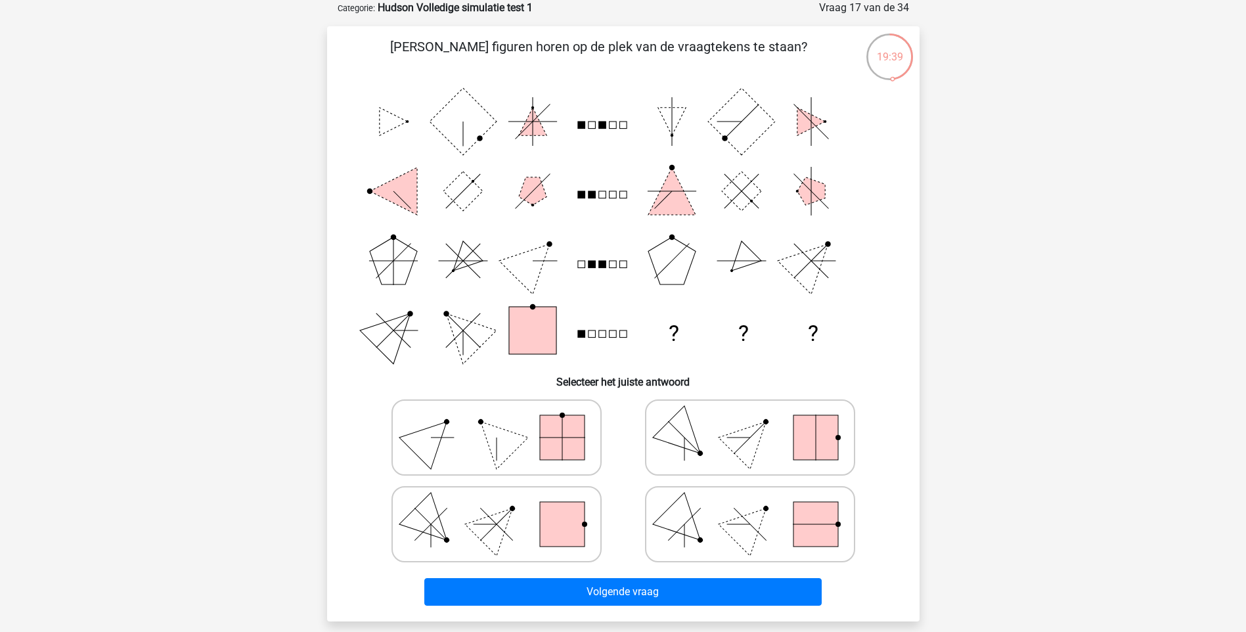
click at [760, 526] on icon at bounding box center [750, 524] width 197 height 66
click at [759, 508] on input "radio" at bounding box center [754, 503] width 9 height 9
radio input "true"
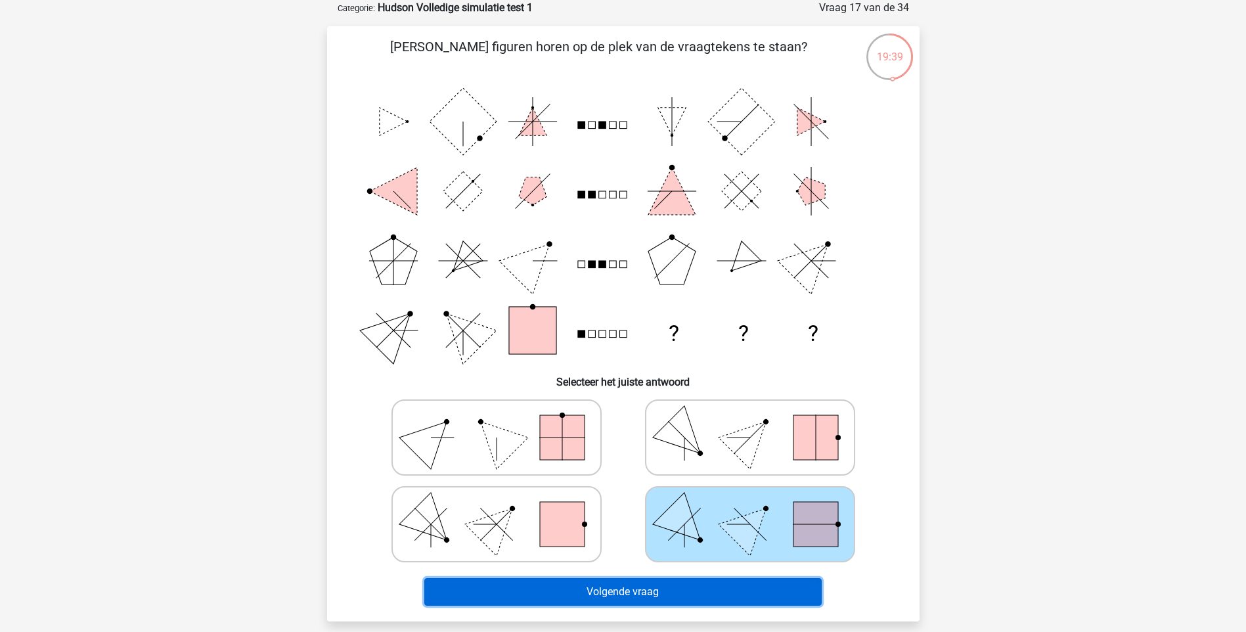
click at [659, 587] on button "Volgende vraag" at bounding box center [622, 592] width 397 height 28
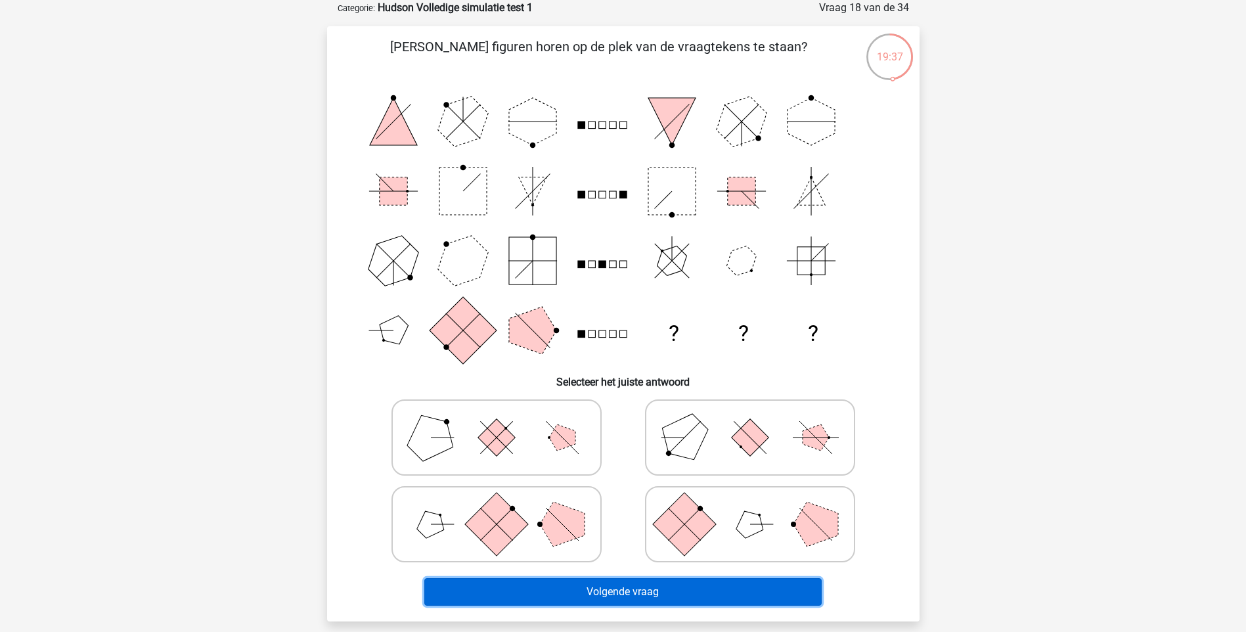
click at [659, 587] on button "Volgende vraag" at bounding box center [622, 592] width 397 height 28
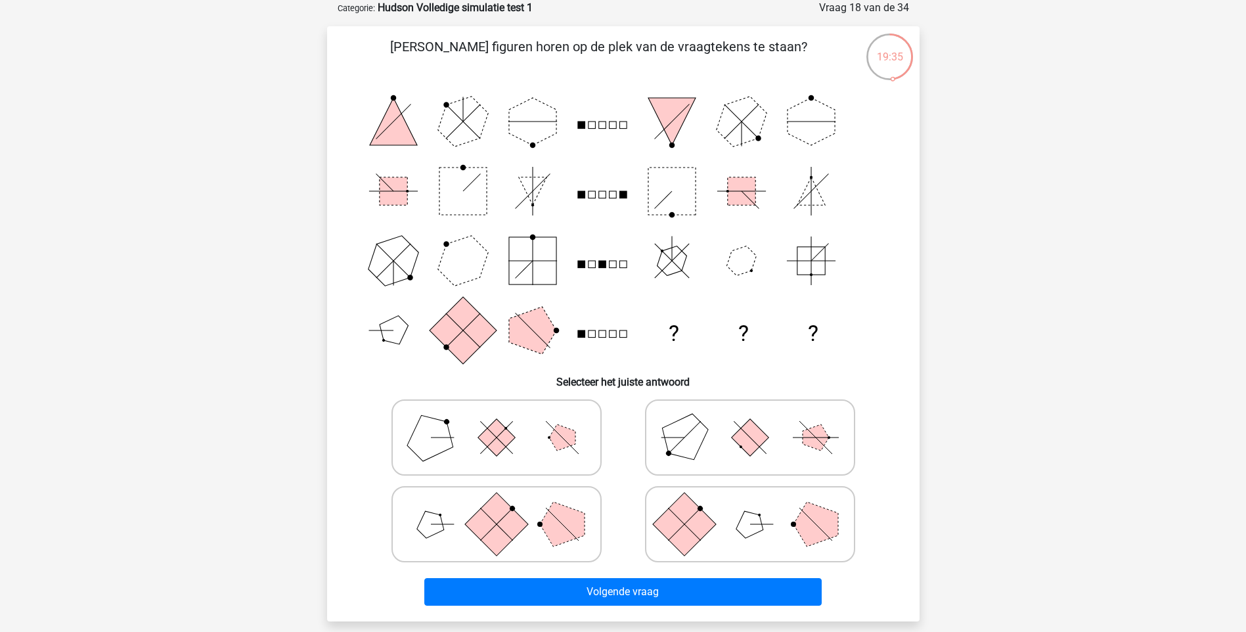
click at [564, 524] on polygon at bounding box center [562, 524] width 45 height 45
click at [505, 508] on input "radio" at bounding box center [501, 503] width 9 height 9
radio input "true"
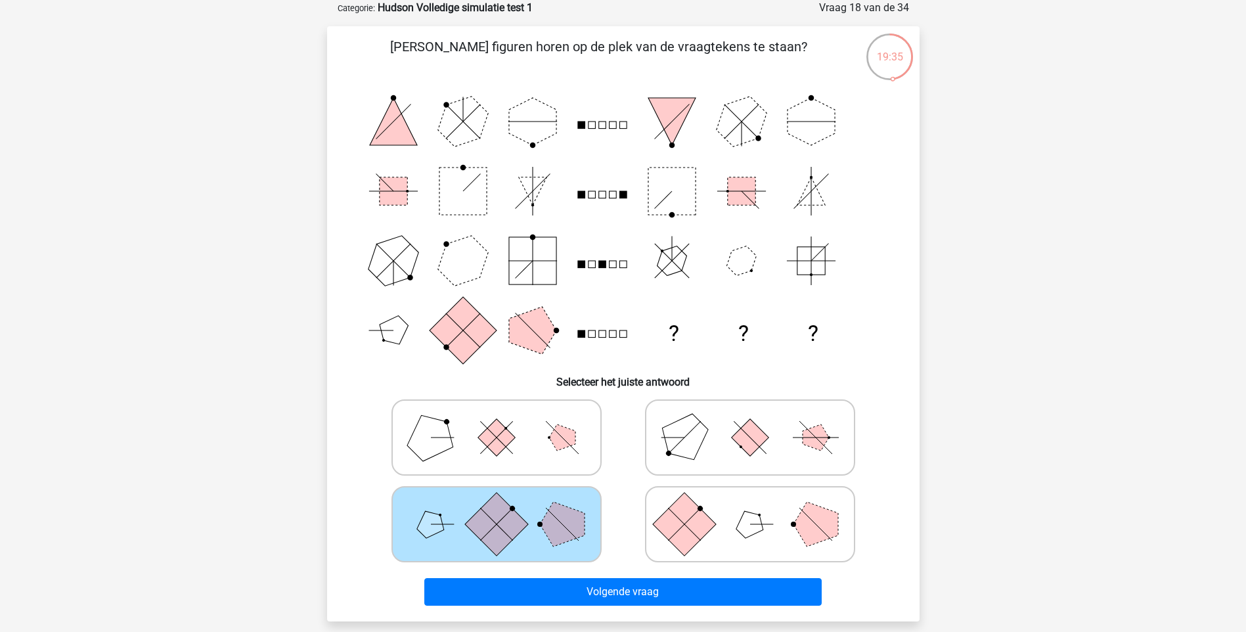
click at [604, 607] on div "Volgende vraag" at bounding box center [623, 594] width 507 height 33
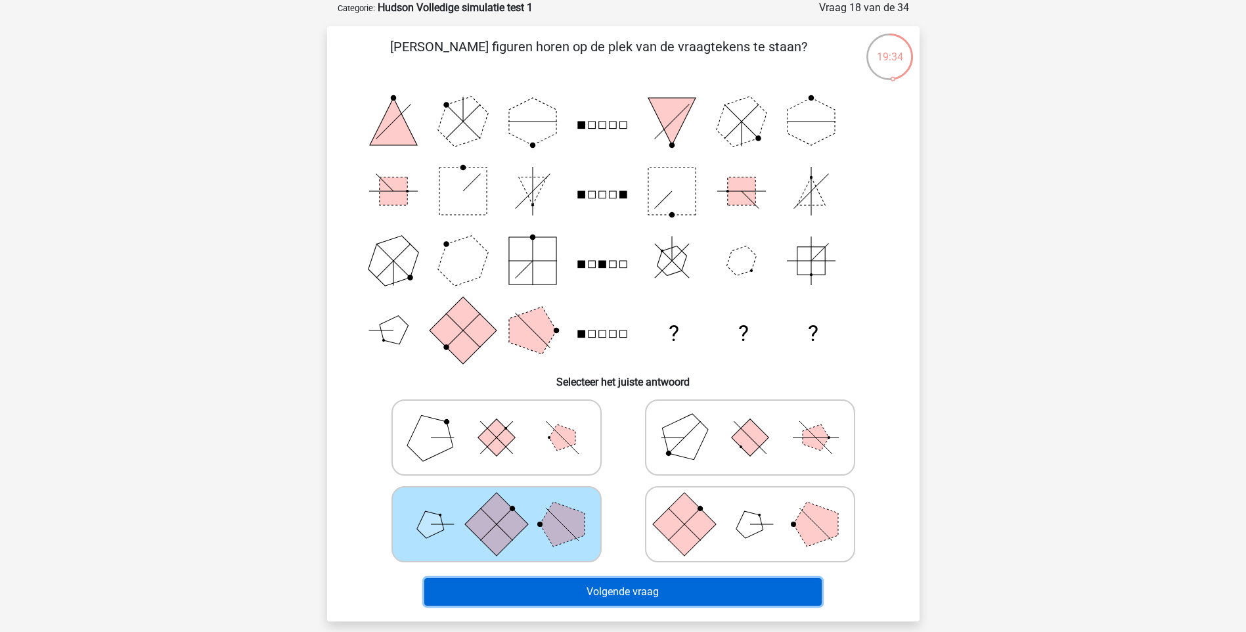
click at [593, 593] on button "Volgende vraag" at bounding box center [622, 592] width 397 height 28
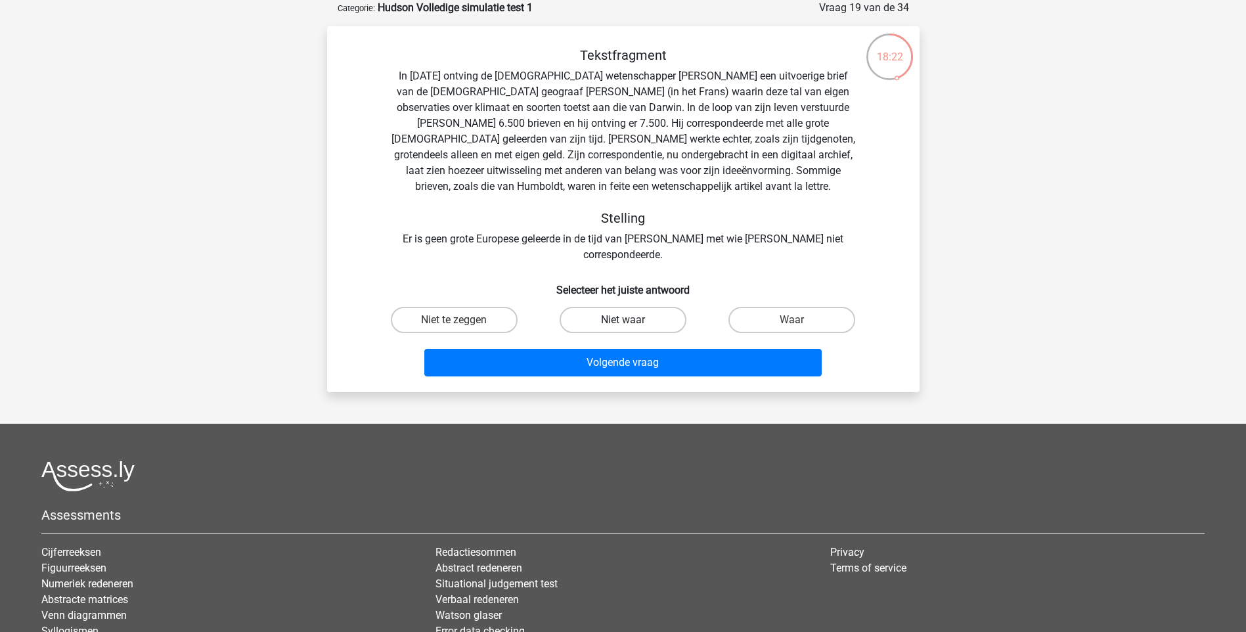
click at [572, 307] on label "Niet waar" at bounding box center [623, 320] width 127 height 26
click at [623, 320] on input "Niet waar" at bounding box center [627, 324] width 9 height 9
radio input "true"
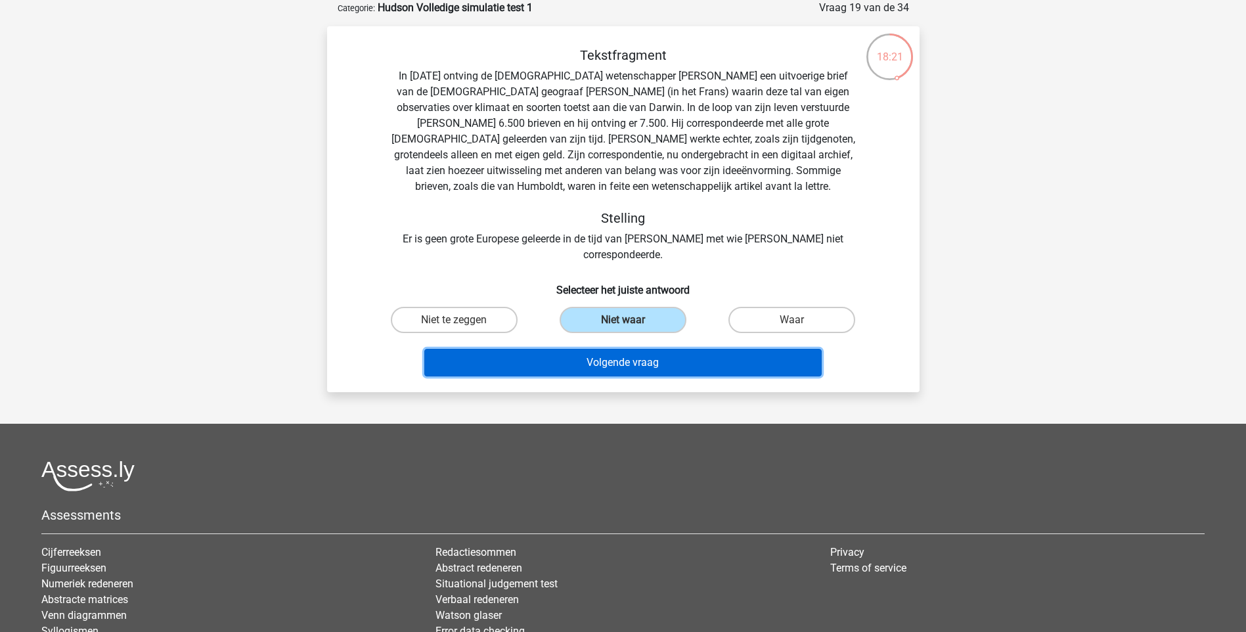
click at [529, 349] on button "Volgende vraag" at bounding box center [622, 363] width 397 height 28
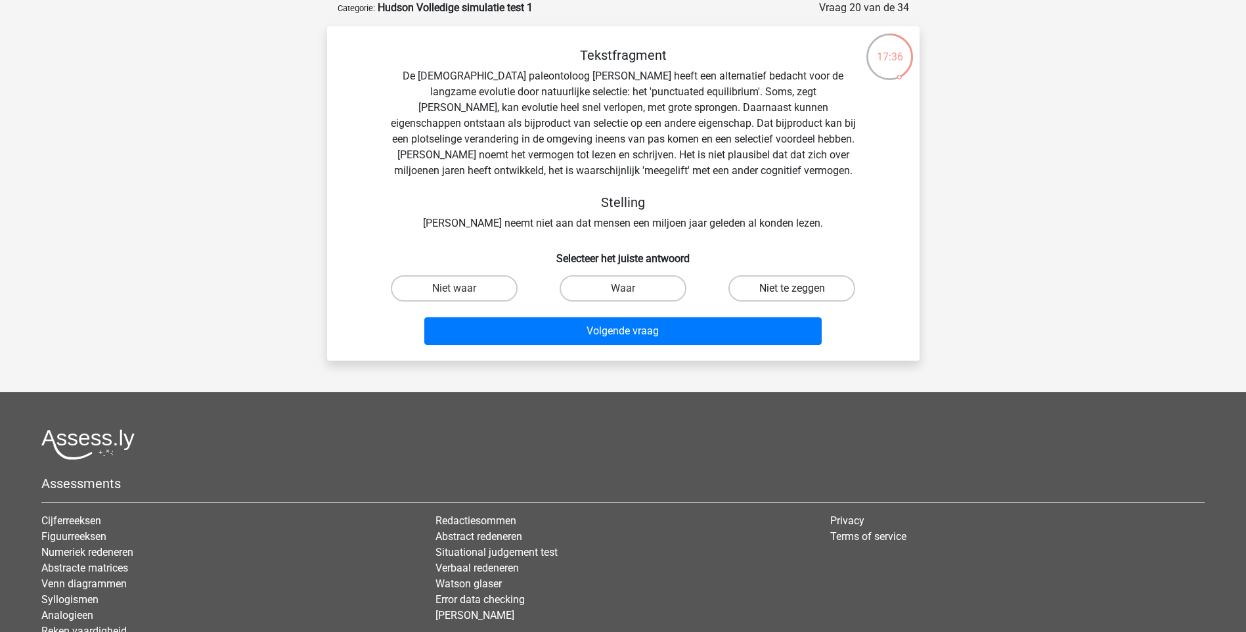
click at [769, 288] on label "Niet te zeggen" at bounding box center [792, 288] width 127 height 26
click at [792, 288] on input "Niet te zeggen" at bounding box center [796, 292] width 9 height 9
radio input "true"
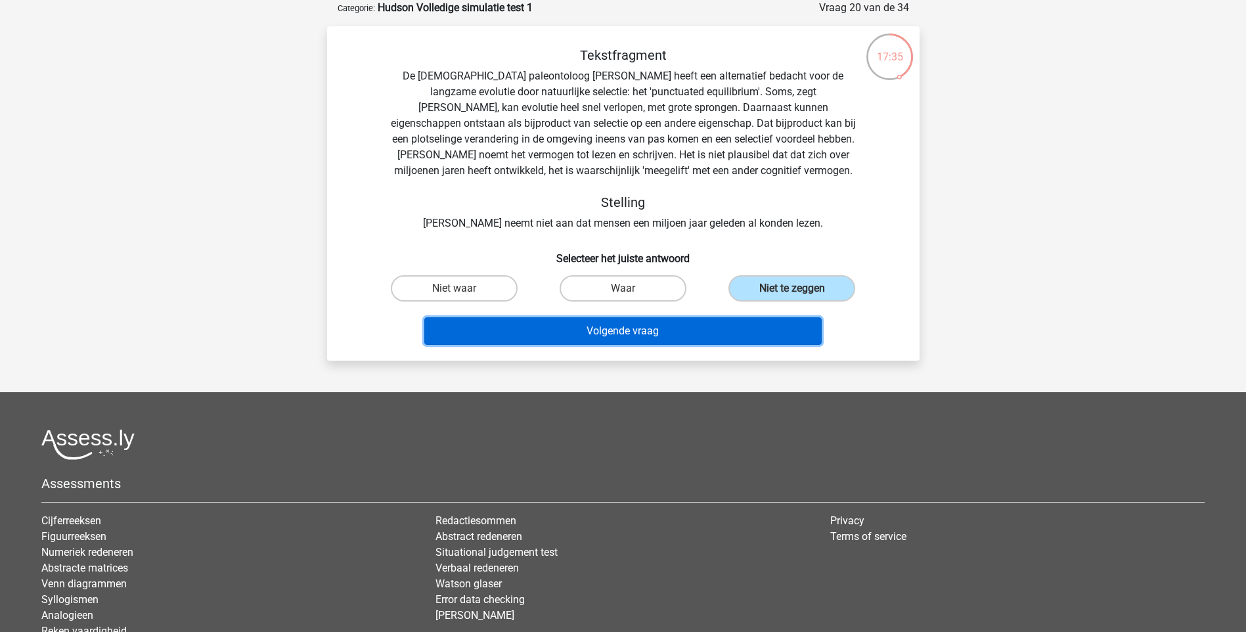
click at [699, 323] on button "Volgende vraag" at bounding box center [622, 331] width 397 height 28
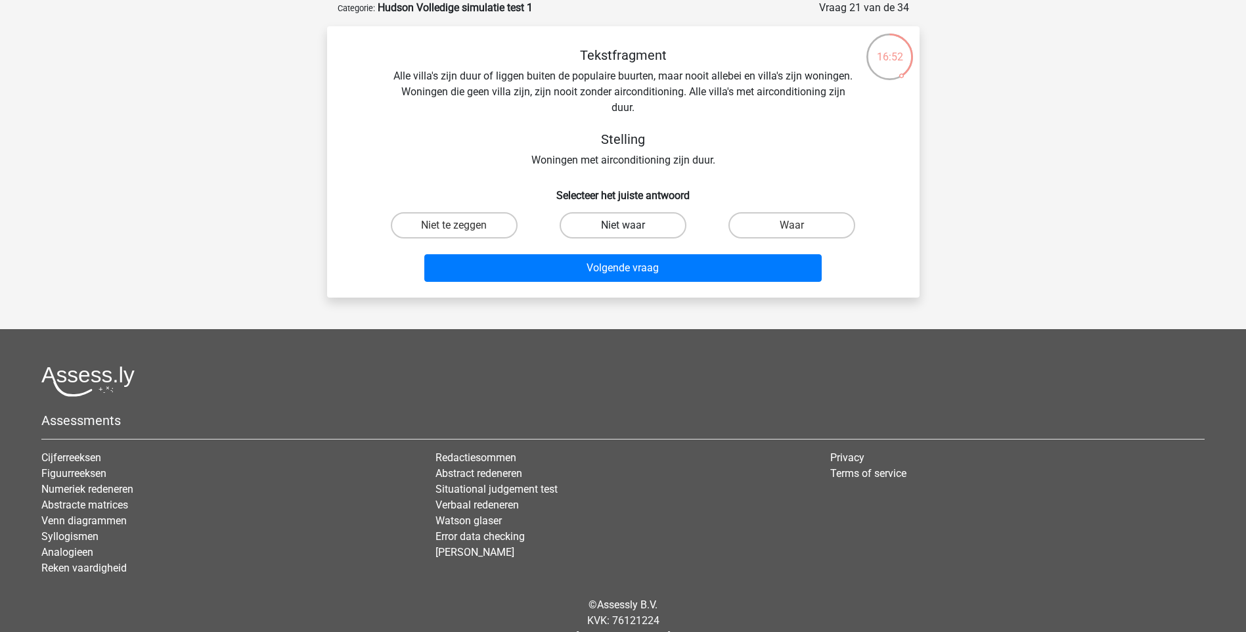
click at [644, 221] on label "Niet waar" at bounding box center [623, 225] width 127 height 26
click at [631, 225] on input "Niet waar" at bounding box center [627, 229] width 9 height 9
radio input "true"
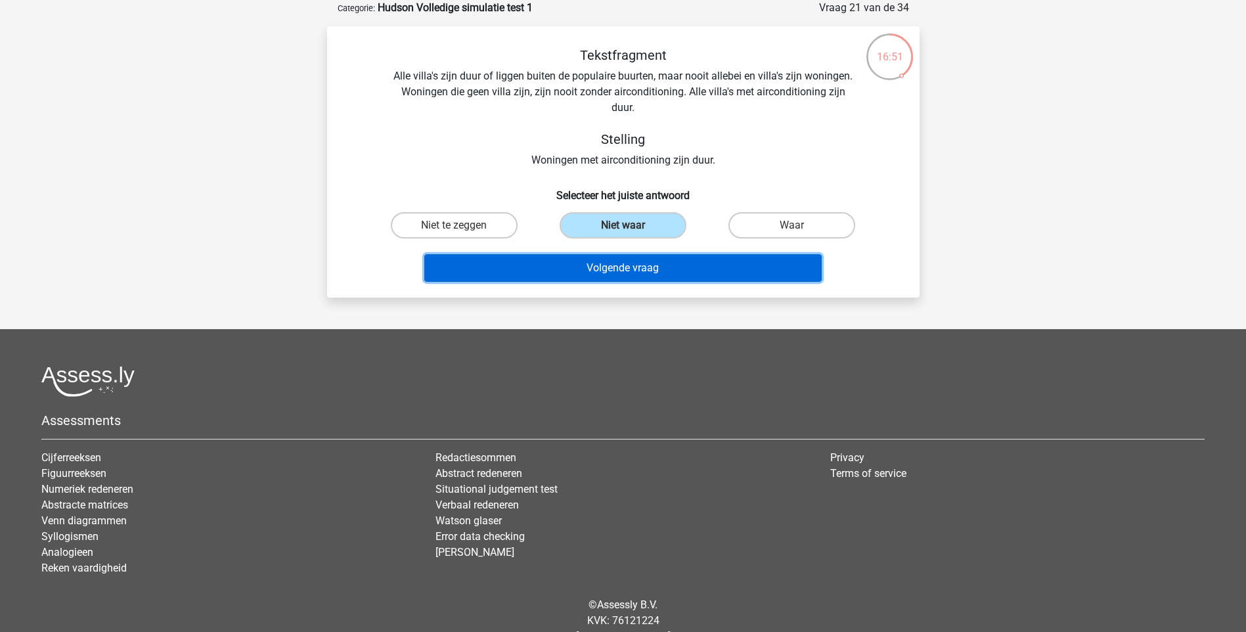
click at [636, 258] on button "Volgende vraag" at bounding box center [622, 268] width 397 height 28
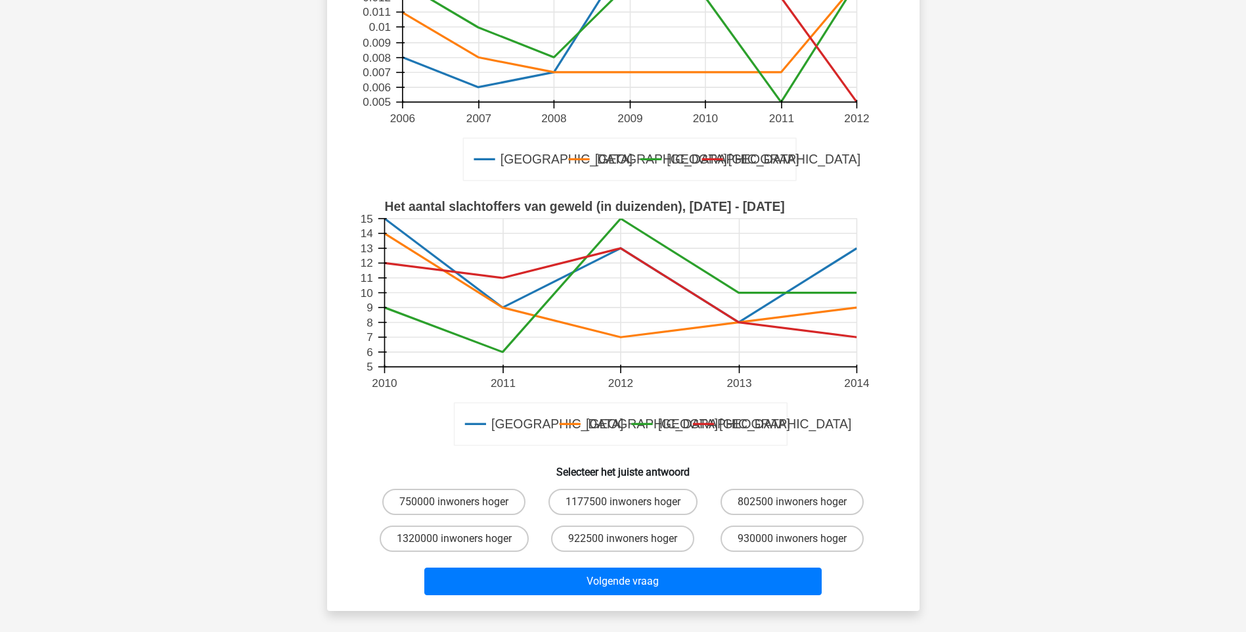
scroll to position [220, 0]
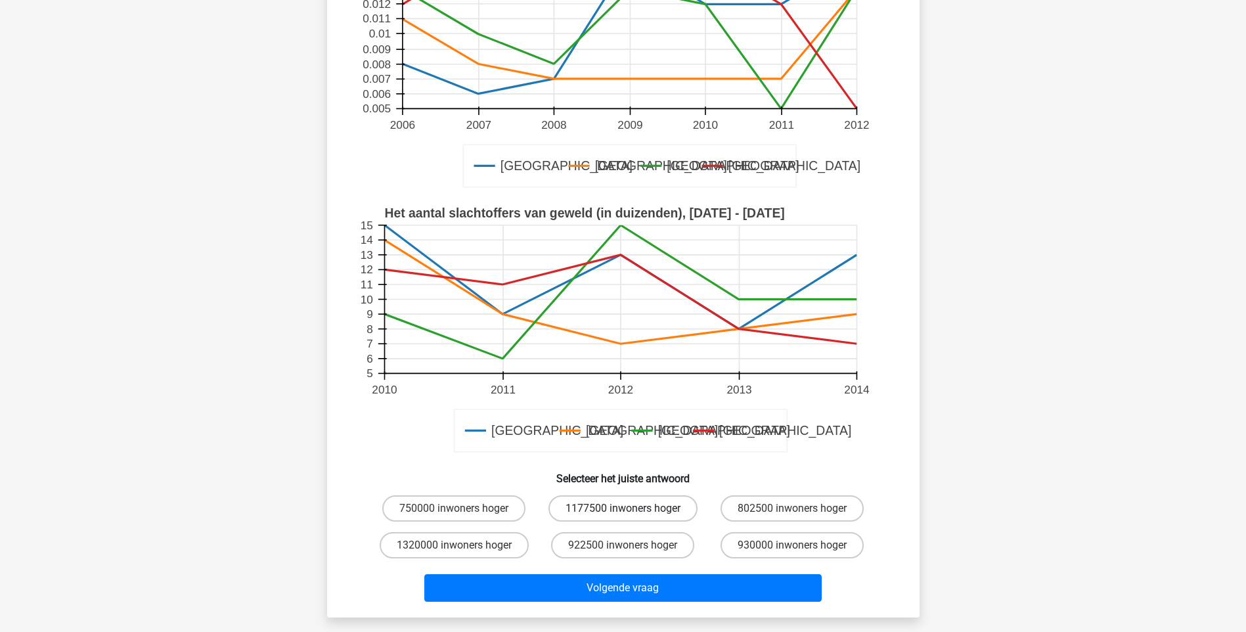
click at [589, 511] on label "1177500 inwoners hoger" at bounding box center [623, 508] width 149 height 26
click at [623, 511] on input "1177500 inwoners hoger" at bounding box center [627, 512] width 9 height 9
radio input "true"
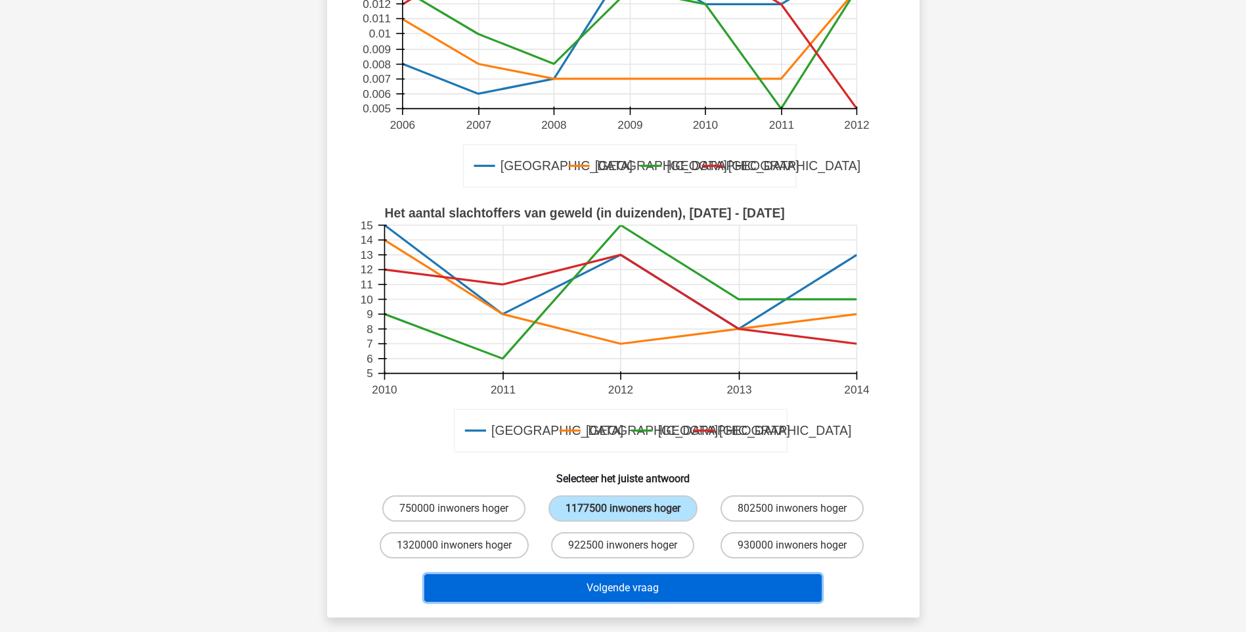
click at [585, 597] on button "Volgende vraag" at bounding box center [622, 588] width 397 height 28
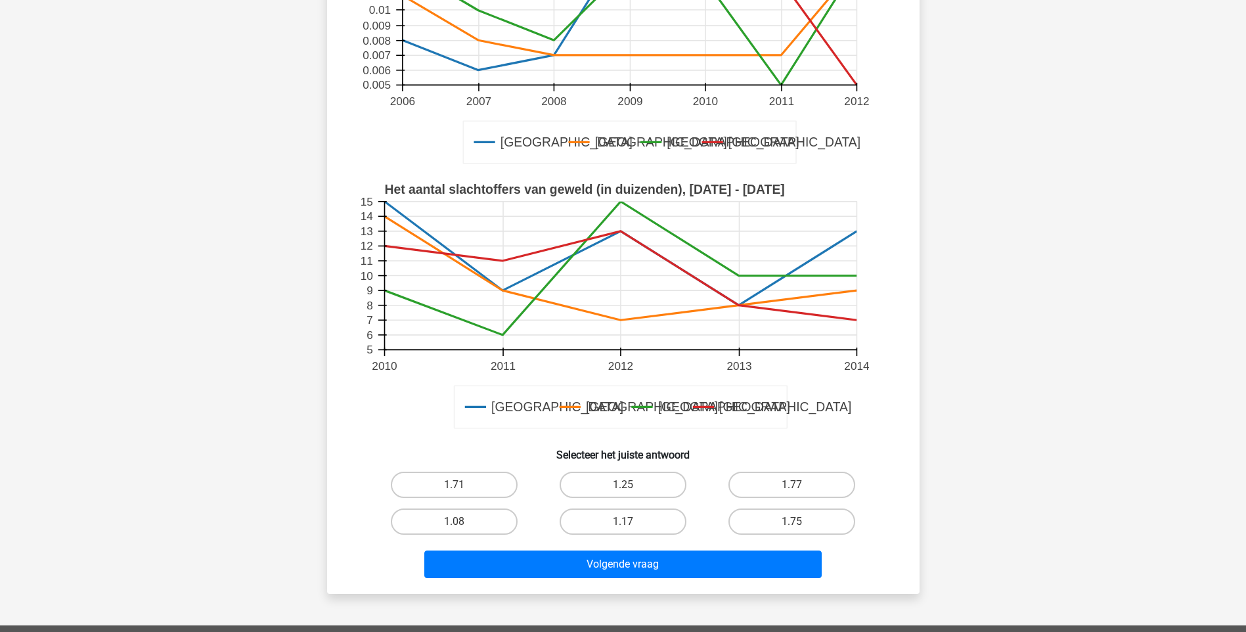
scroll to position [265, 0]
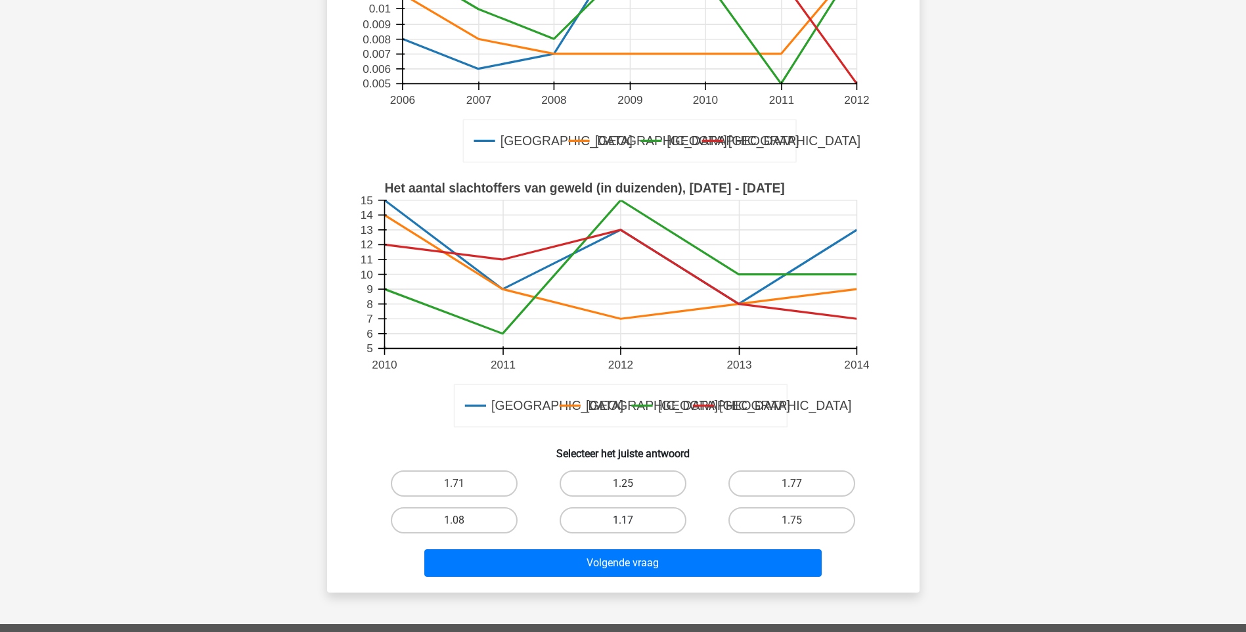
click at [621, 507] on label "1.17" at bounding box center [623, 520] width 127 height 26
click at [623, 520] on input "1.17" at bounding box center [627, 524] width 9 height 9
radio input "true"
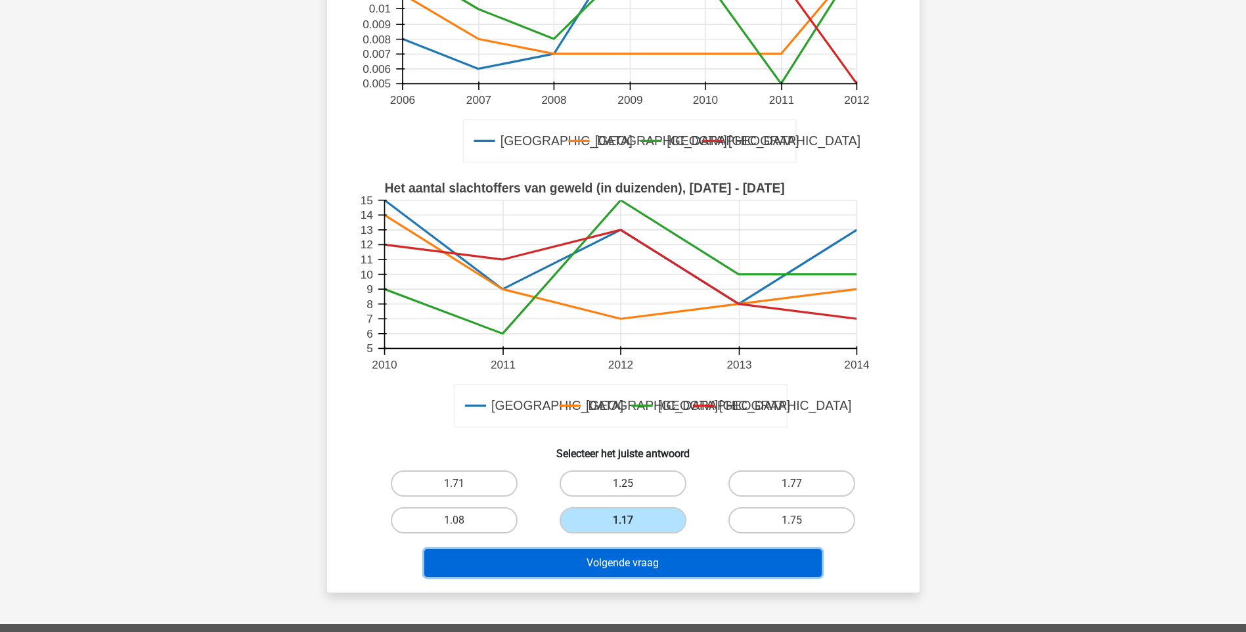
click at [637, 551] on button "Volgende vraag" at bounding box center [622, 563] width 397 height 28
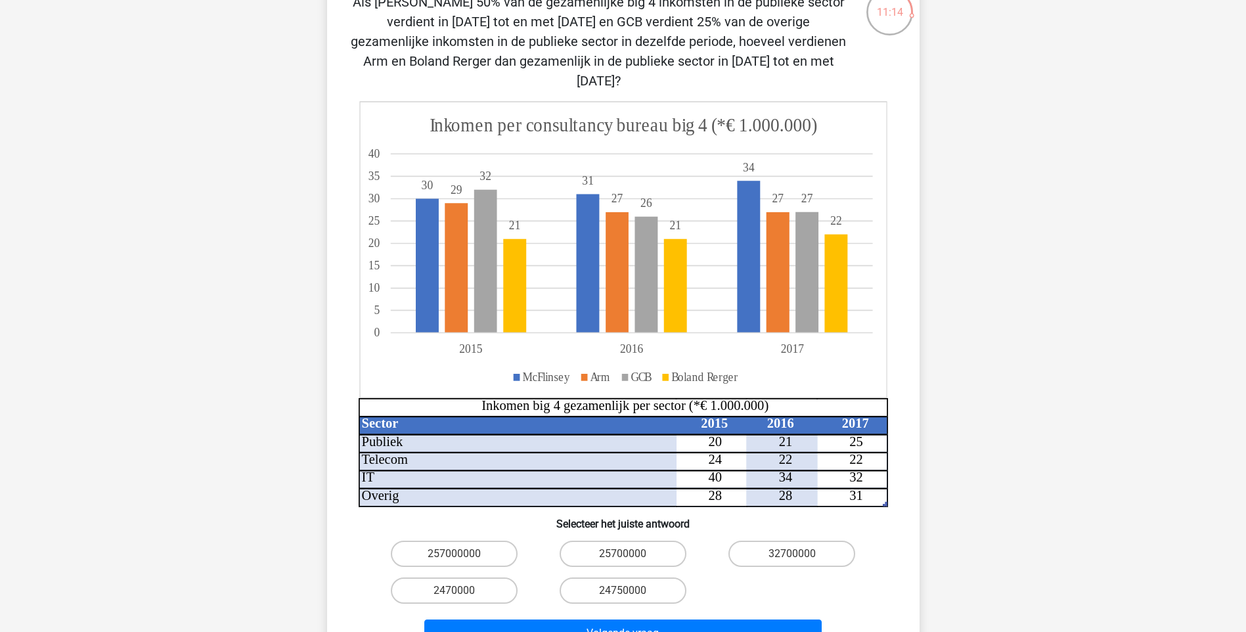
scroll to position [118, 0]
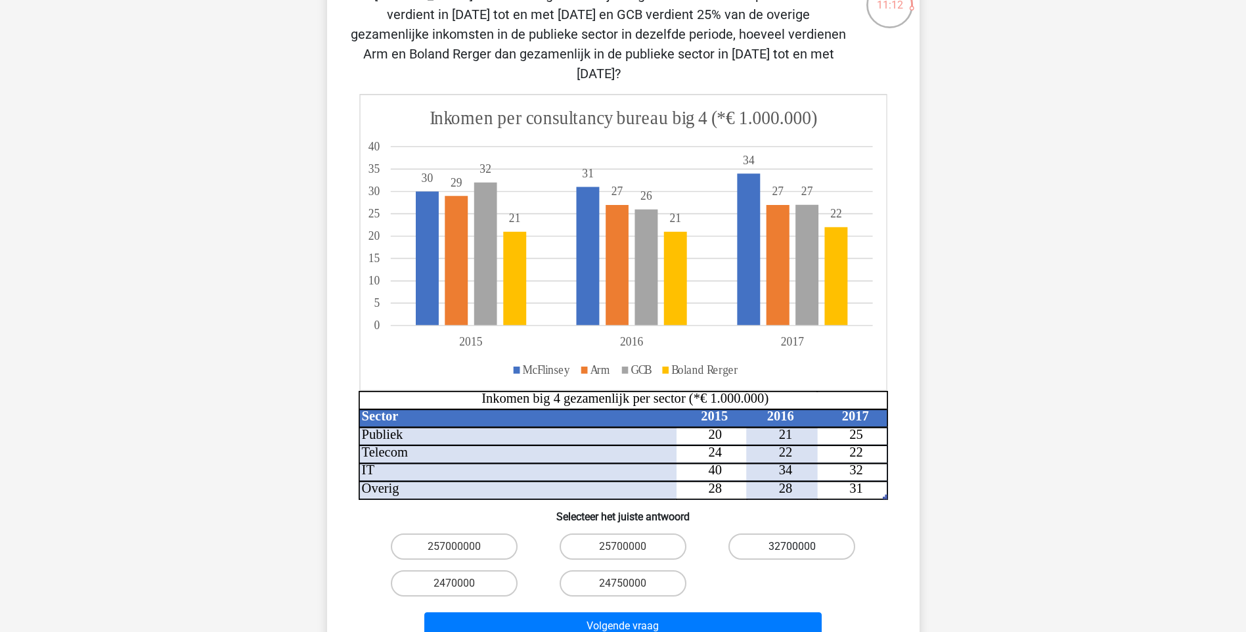
click at [772, 533] on label "32700000" at bounding box center [792, 546] width 127 height 26
click at [792, 547] on input "32700000" at bounding box center [796, 551] width 9 height 9
radio input "true"
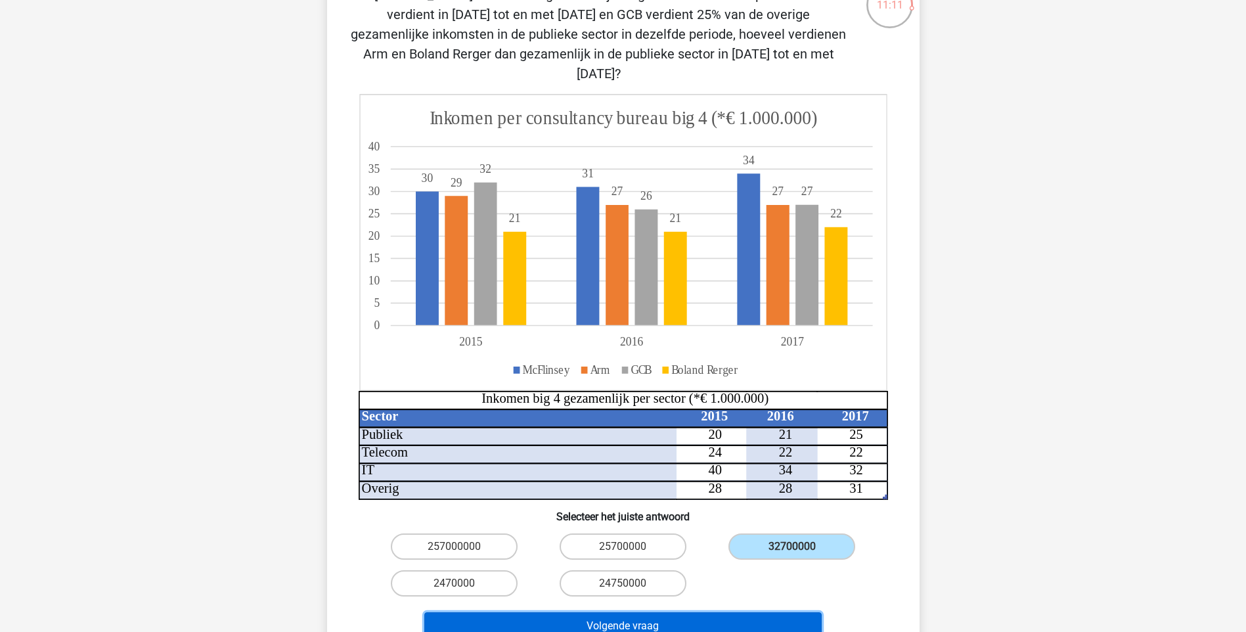
click at [674, 612] on button "Volgende vraag" at bounding box center [622, 626] width 397 height 28
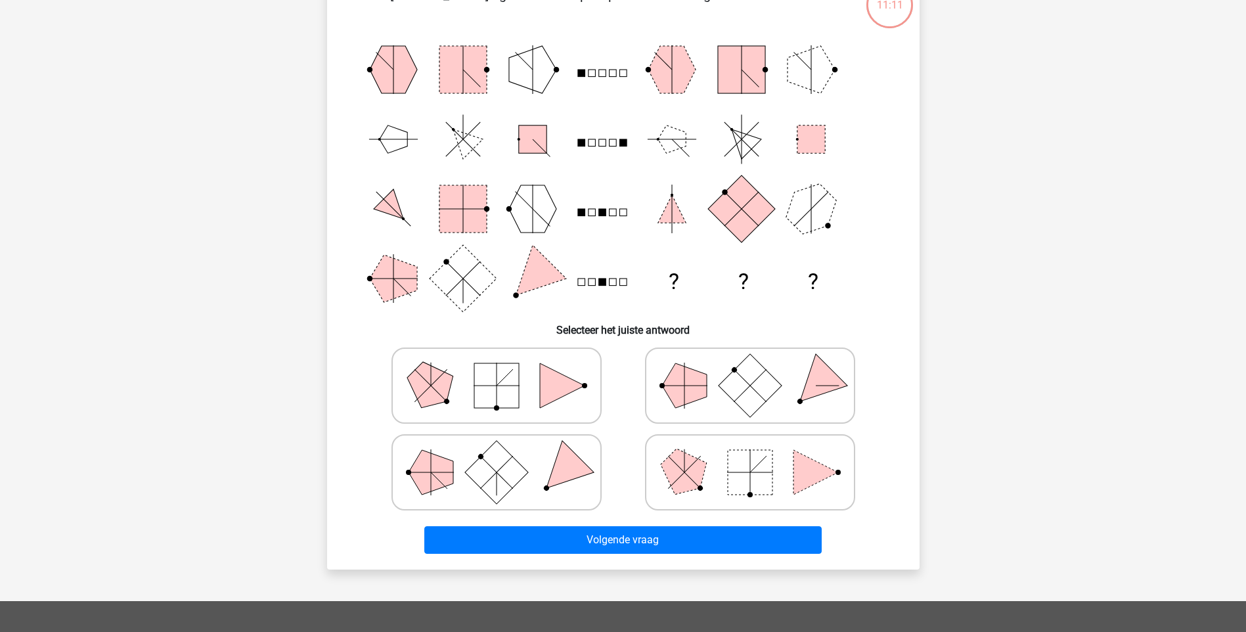
scroll to position [66, 0]
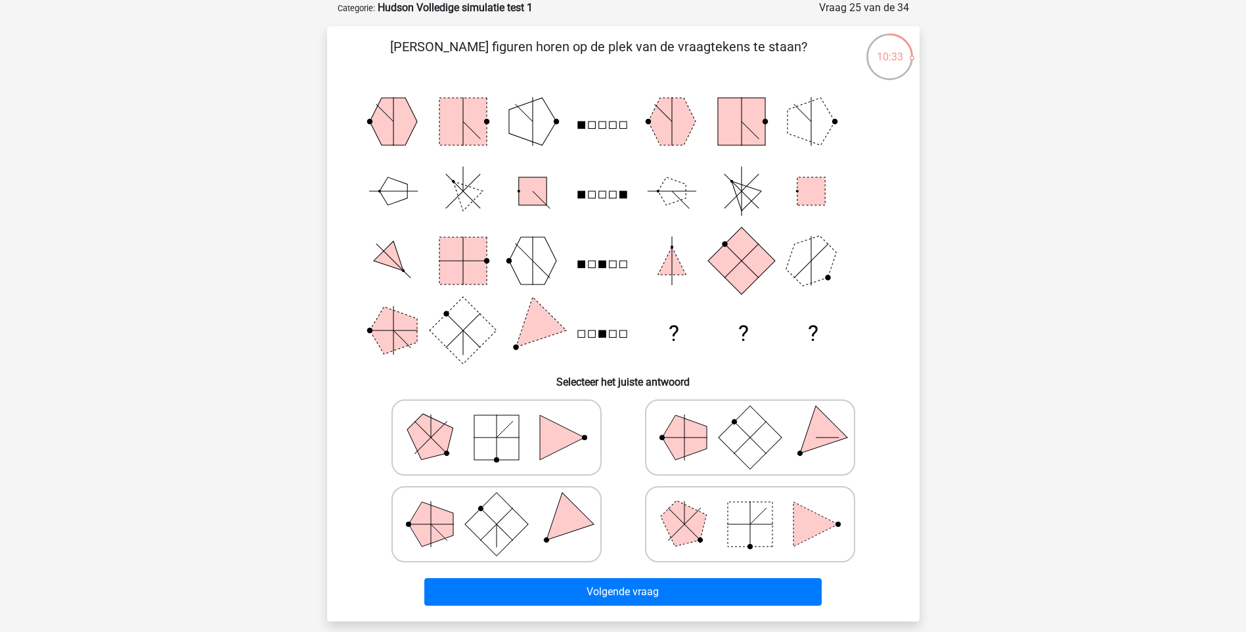
click at [764, 459] on icon at bounding box center [750, 438] width 197 height 66
click at [759, 421] on input "radio" at bounding box center [754, 417] width 9 height 9
radio input "true"
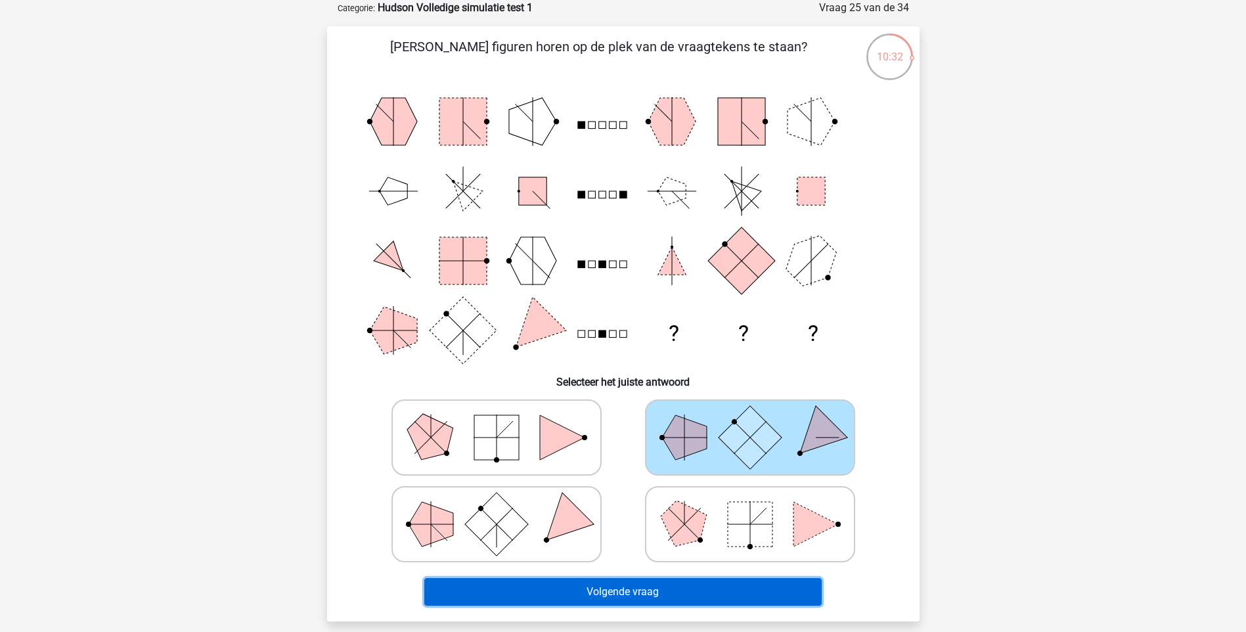
click at [731, 585] on button "Volgende vraag" at bounding box center [622, 592] width 397 height 28
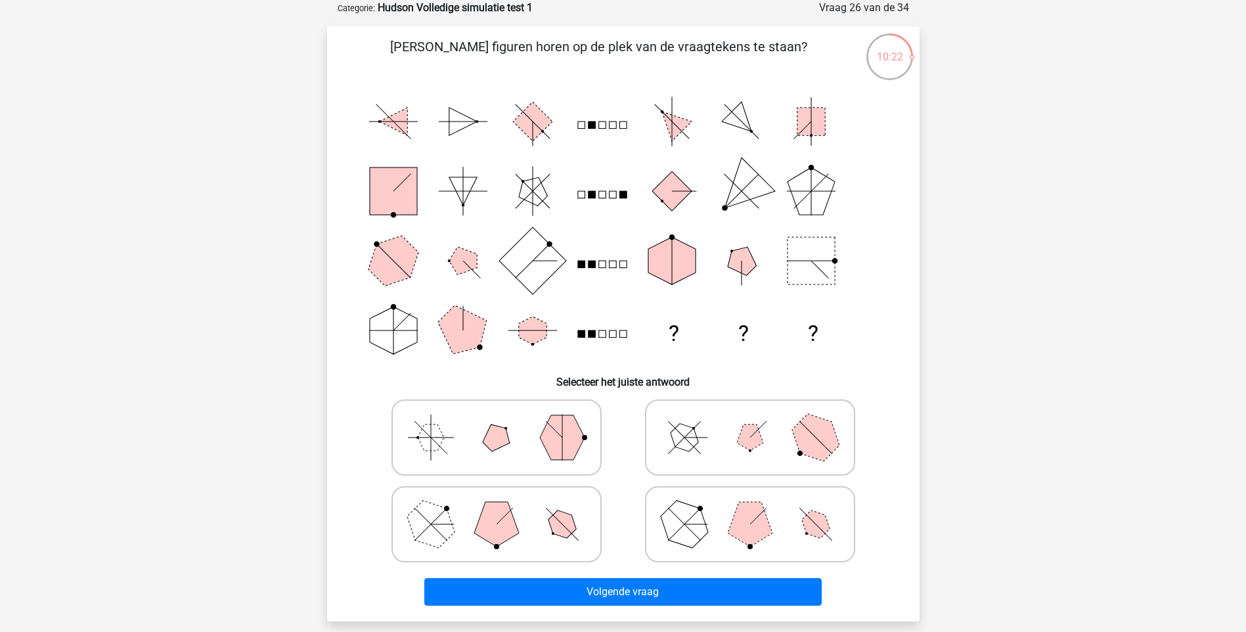
click at [782, 422] on icon at bounding box center [750, 438] width 197 height 66
click at [759, 421] on input "radio" at bounding box center [754, 417] width 9 height 9
radio input "true"
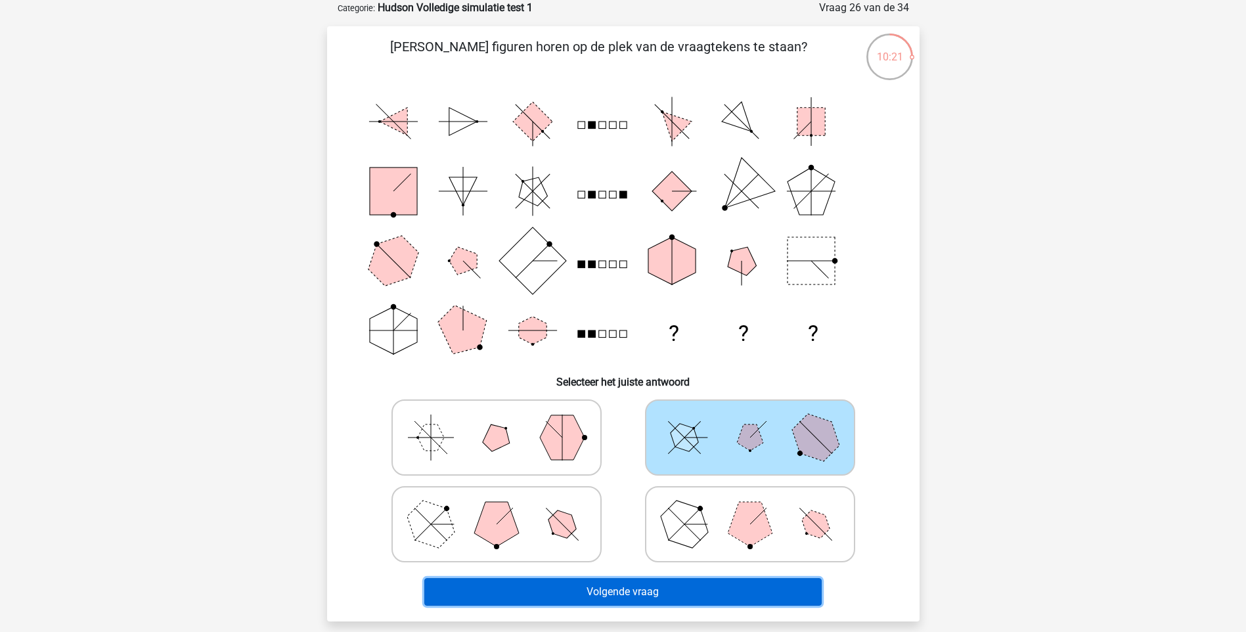
click at [611, 583] on button "Volgende vraag" at bounding box center [622, 592] width 397 height 28
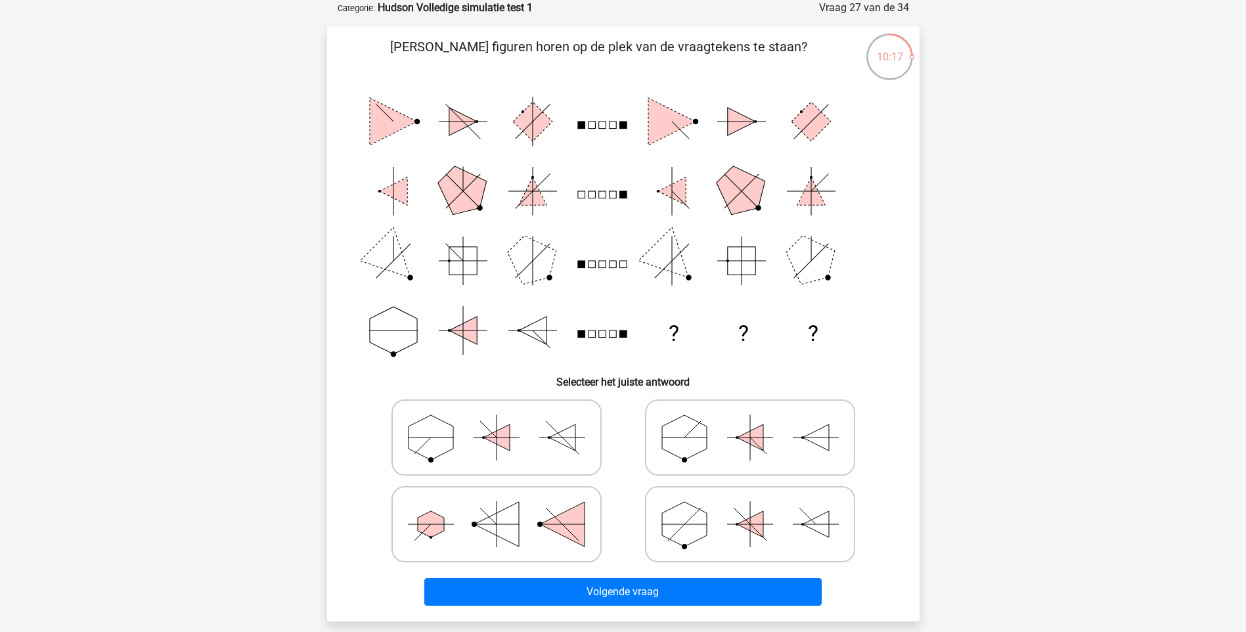
click at [559, 453] on icon at bounding box center [496, 438] width 197 height 66
click at [505, 421] on input "radio" at bounding box center [501, 417] width 9 height 9
radio input "true"
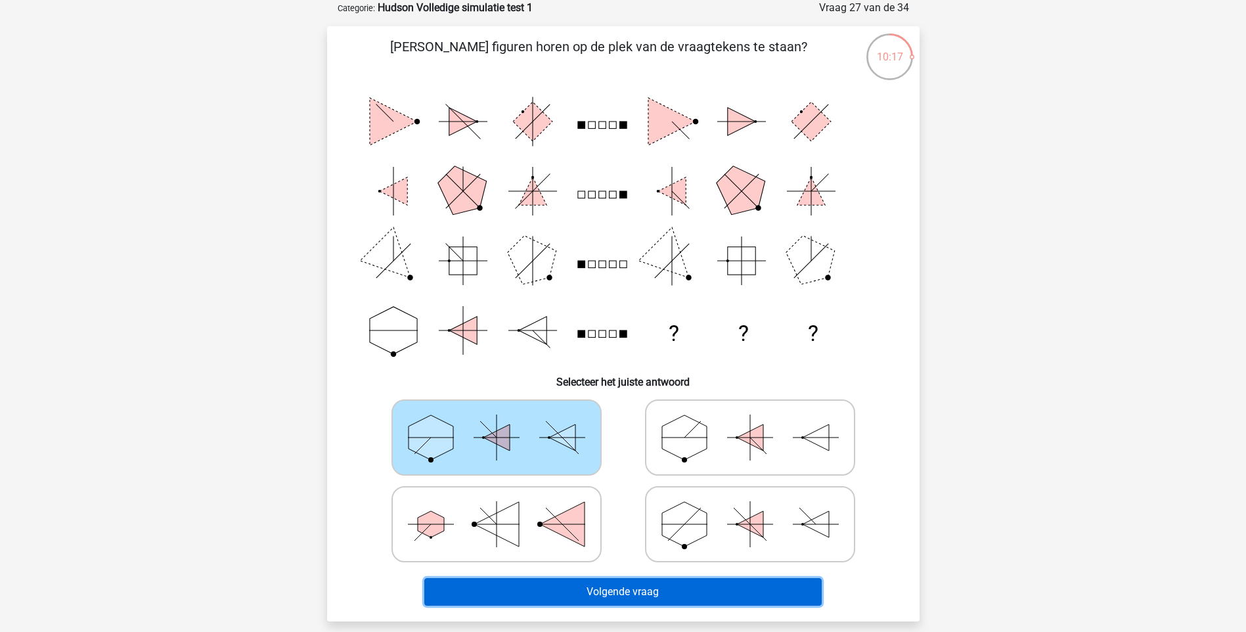
click at [595, 581] on button "Volgende vraag" at bounding box center [622, 592] width 397 height 28
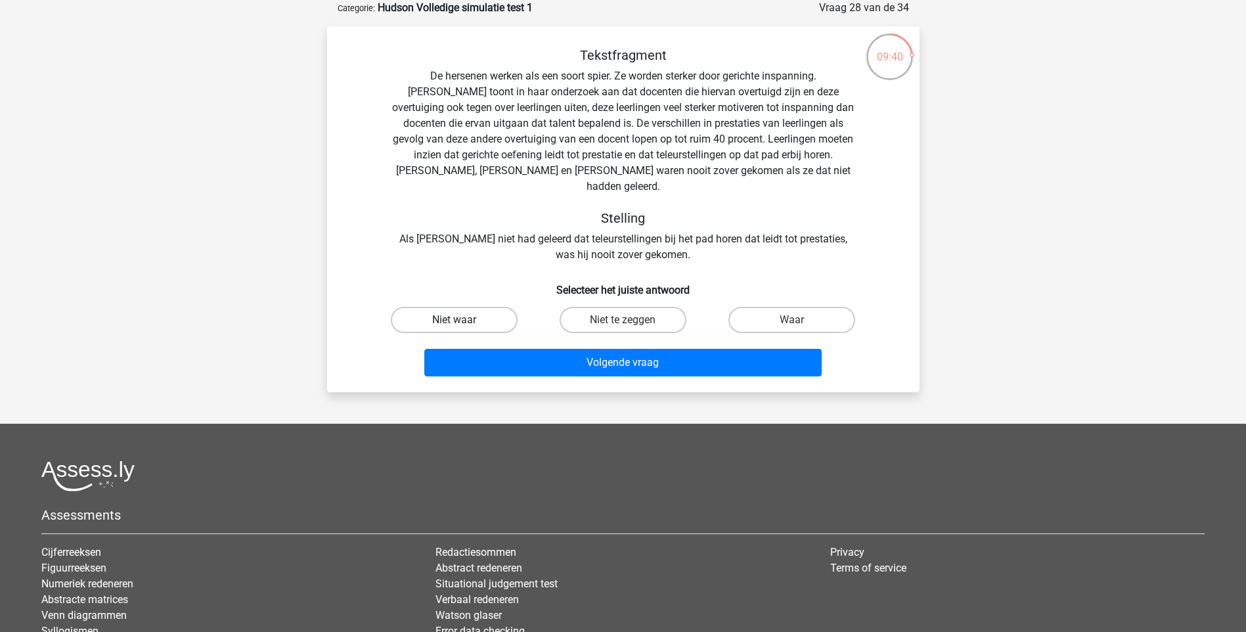
click at [430, 307] on label "Niet waar" at bounding box center [454, 320] width 127 height 26
click at [454, 320] on input "Niet waar" at bounding box center [458, 324] width 9 height 9
radio input "true"
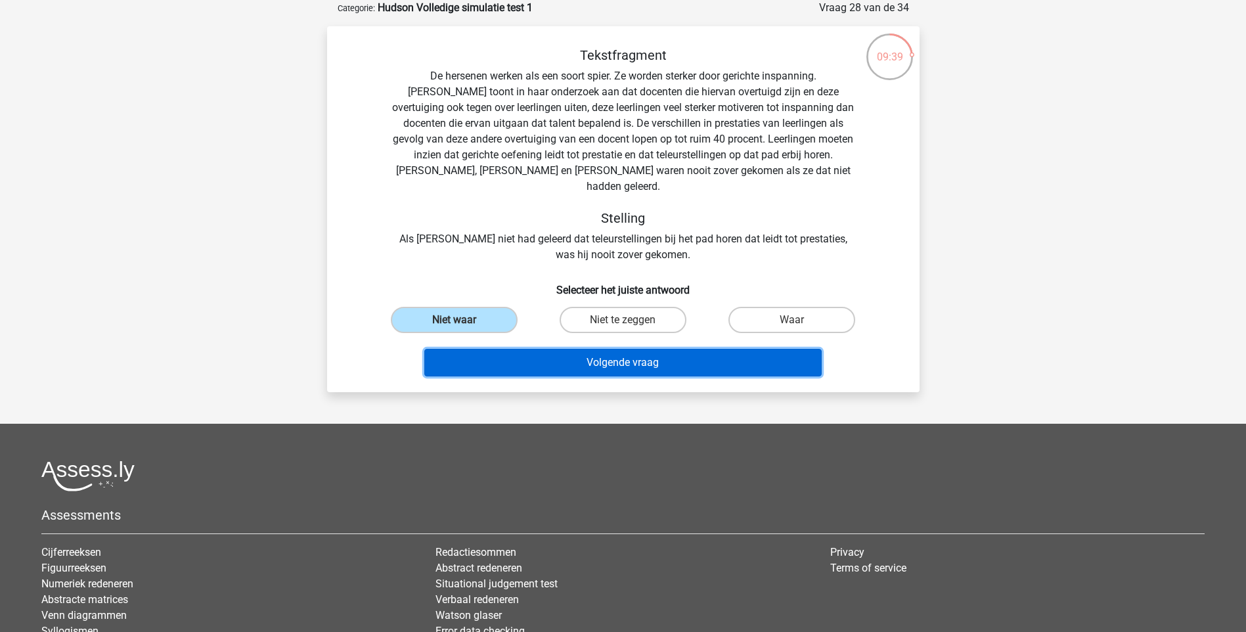
click at [589, 349] on button "Volgende vraag" at bounding box center [622, 363] width 397 height 28
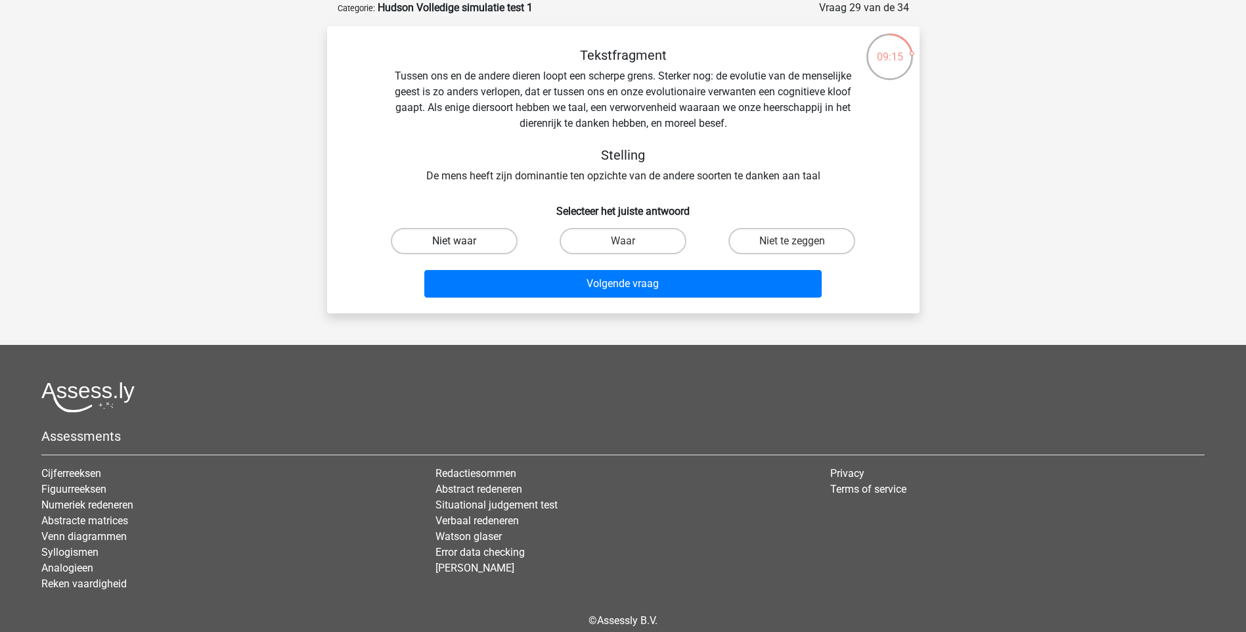
click at [489, 238] on label "Niet waar" at bounding box center [454, 241] width 127 height 26
click at [462, 241] on input "Niet waar" at bounding box center [458, 245] width 9 height 9
radio input "true"
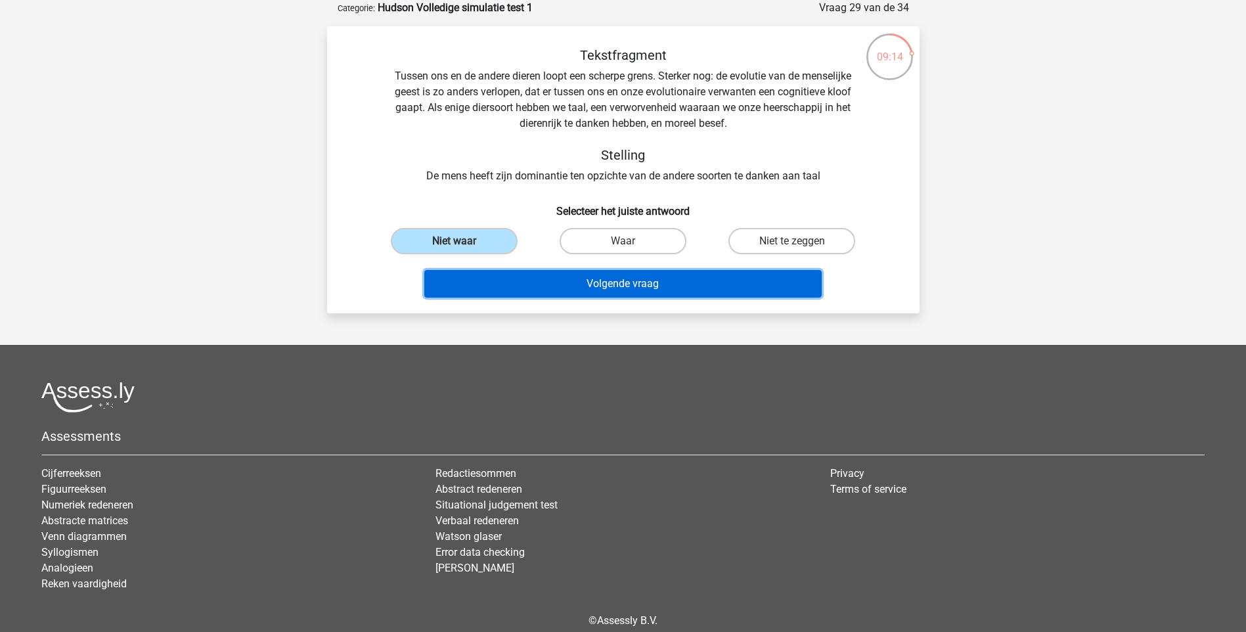
click at [532, 277] on button "Volgende vraag" at bounding box center [622, 284] width 397 height 28
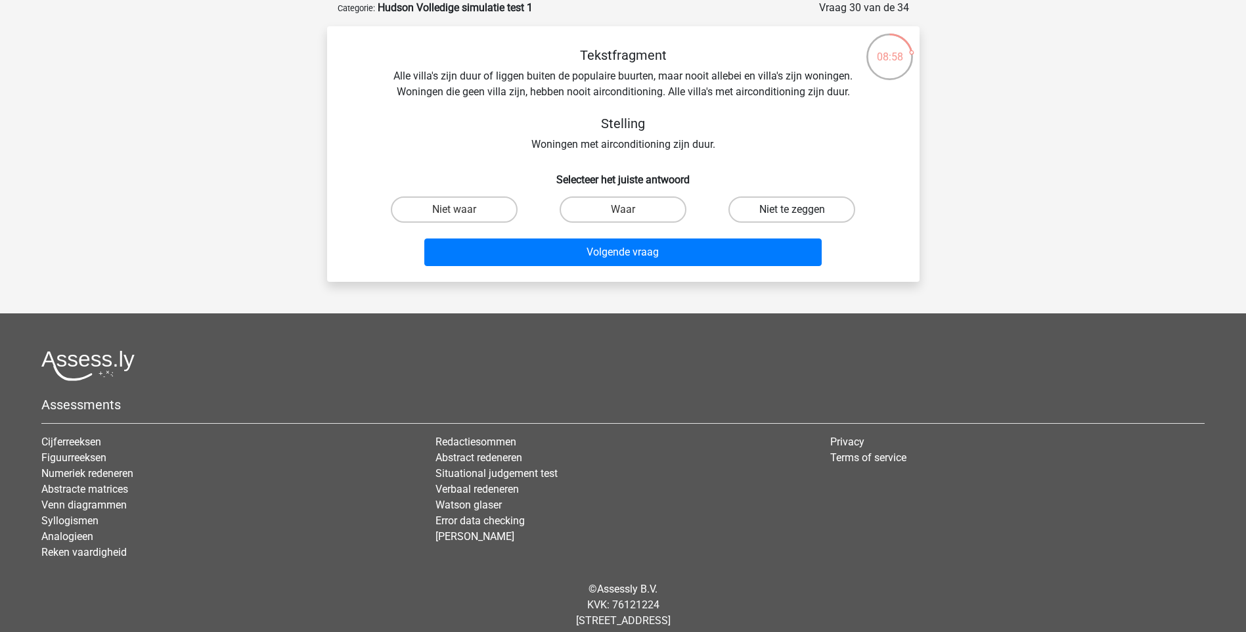
click at [755, 205] on label "Niet te zeggen" at bounding box center [792, 209] width 127 height 26
click at [792, 210] on input "Niet te zeggen" at bounding box center [796, 214] width 9 height 9
radio input "true"
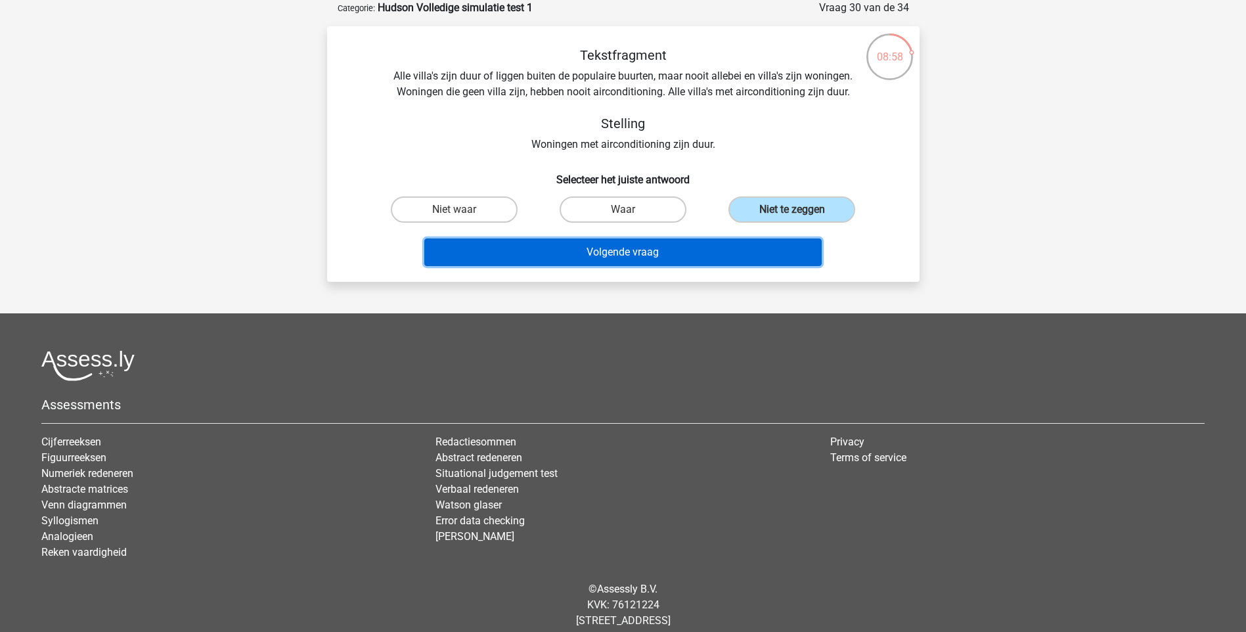
click at [713, 251] on button "Volgende vraag" at bounding box center [622, 252] width 397 height 28
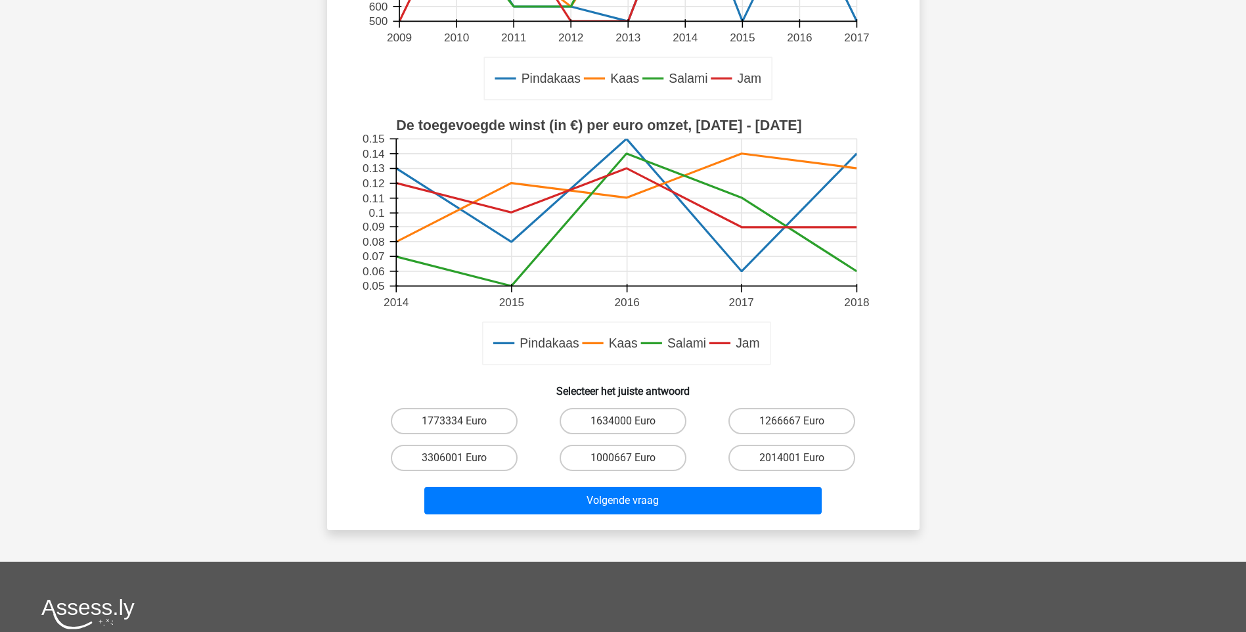
scroll to position [309, 0]
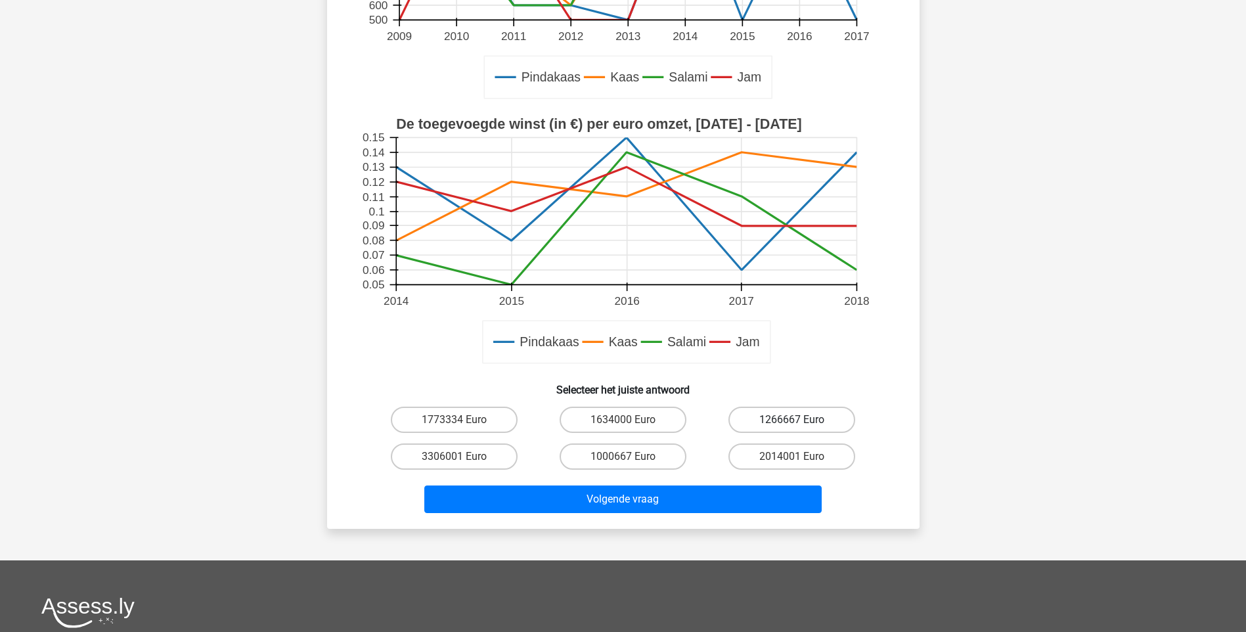
click at [828, 408] on label "1266667 Euro" at bounding box center [792, 420] width 127 height 26
click at [801, 420] on input "1266667 Euro" at bounding box center [796, 424] width 9 height 9
radio input "true"
click at [694, 485] on div "Volgende vraag" at bounding box center [623, 496] width 551 height 43
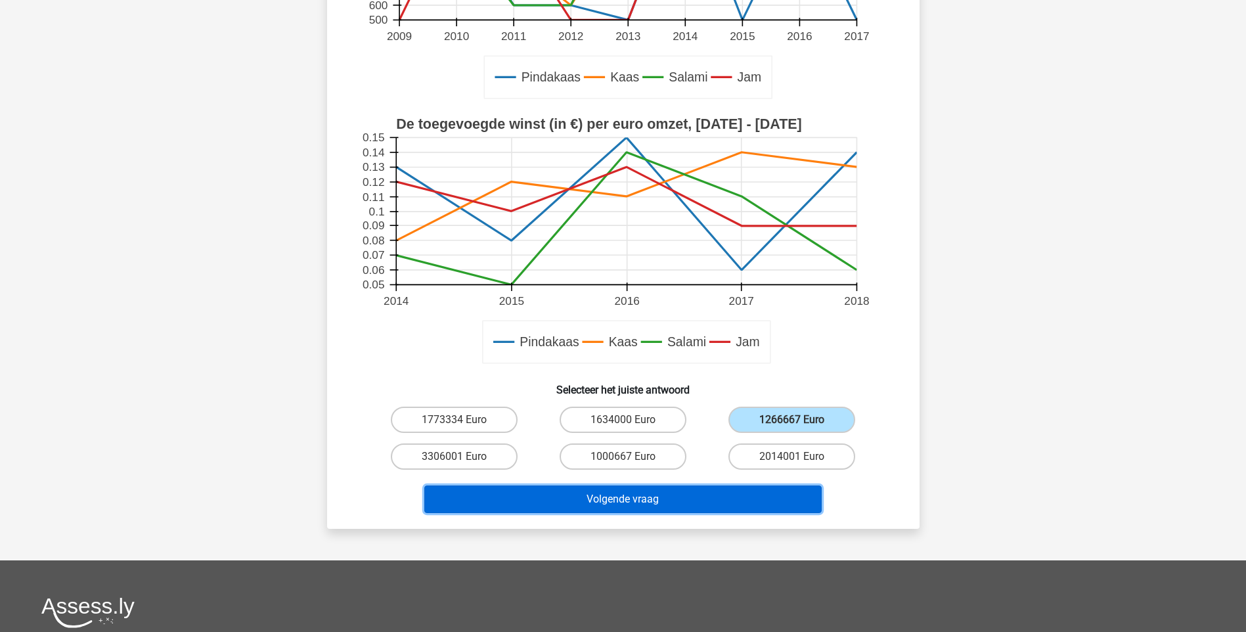
click at [685, 494] on button "Volgende vraag" at bounding box center [622, 499] width 397 height 28
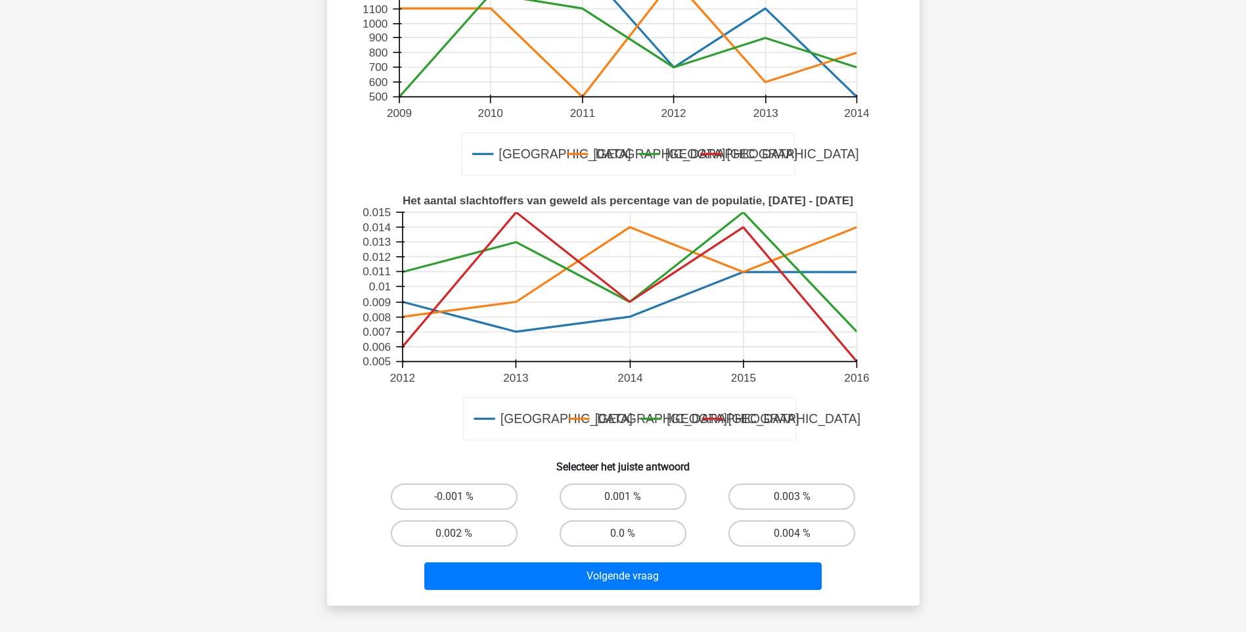
scroll to position [256, 0]
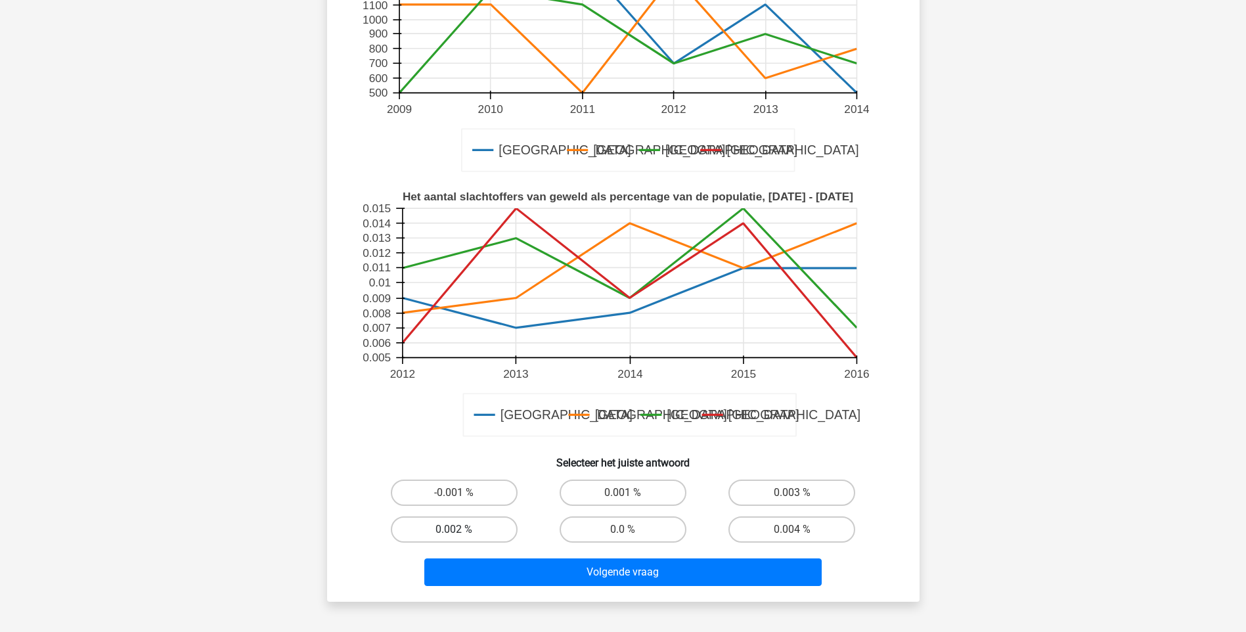
click at [443, 531] on label "0.002 %" at bounding box center [454, 529] width 127 height 26
click at [454, 531] on input "0.002 %" at bounding box center [458, 533] width 9 height 9
radio input "true"
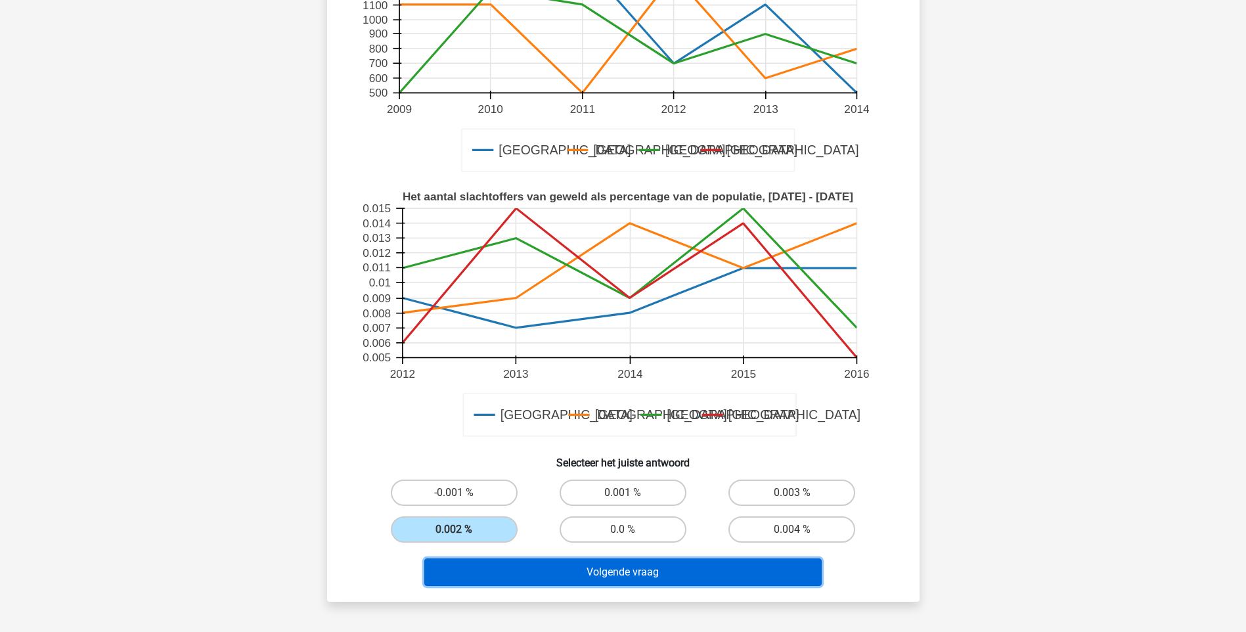
click at [514, 570] on button "Volgende vraag" at bounding box center [622, 572] width 397 height 28
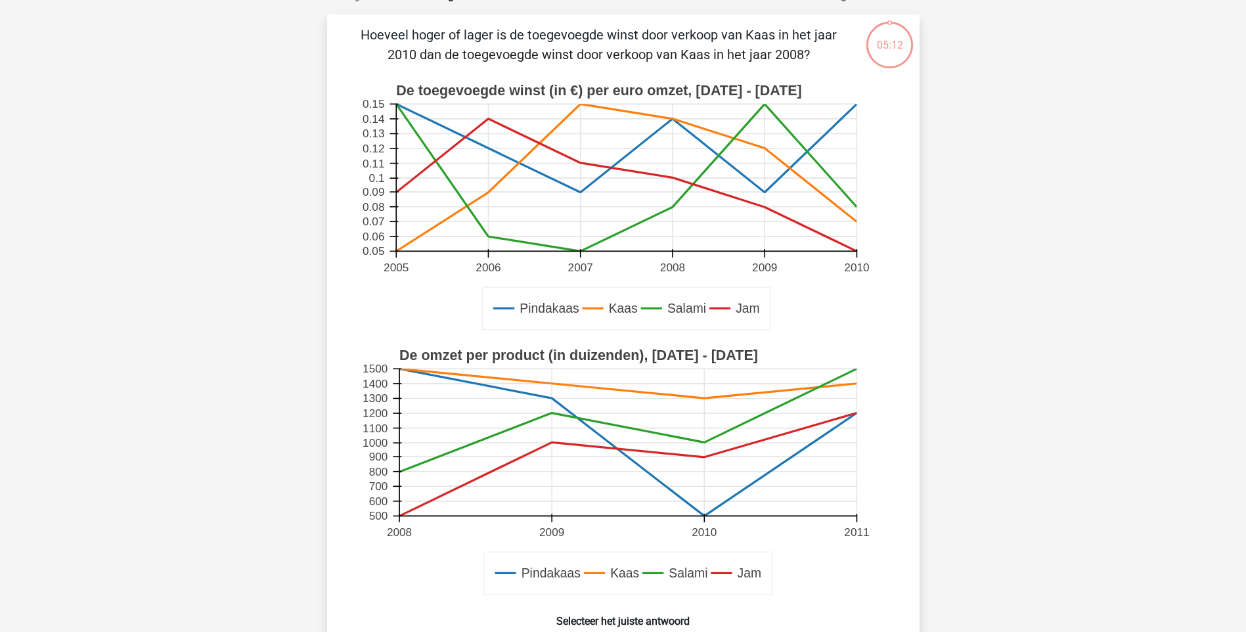
scroll to position [66, 0]
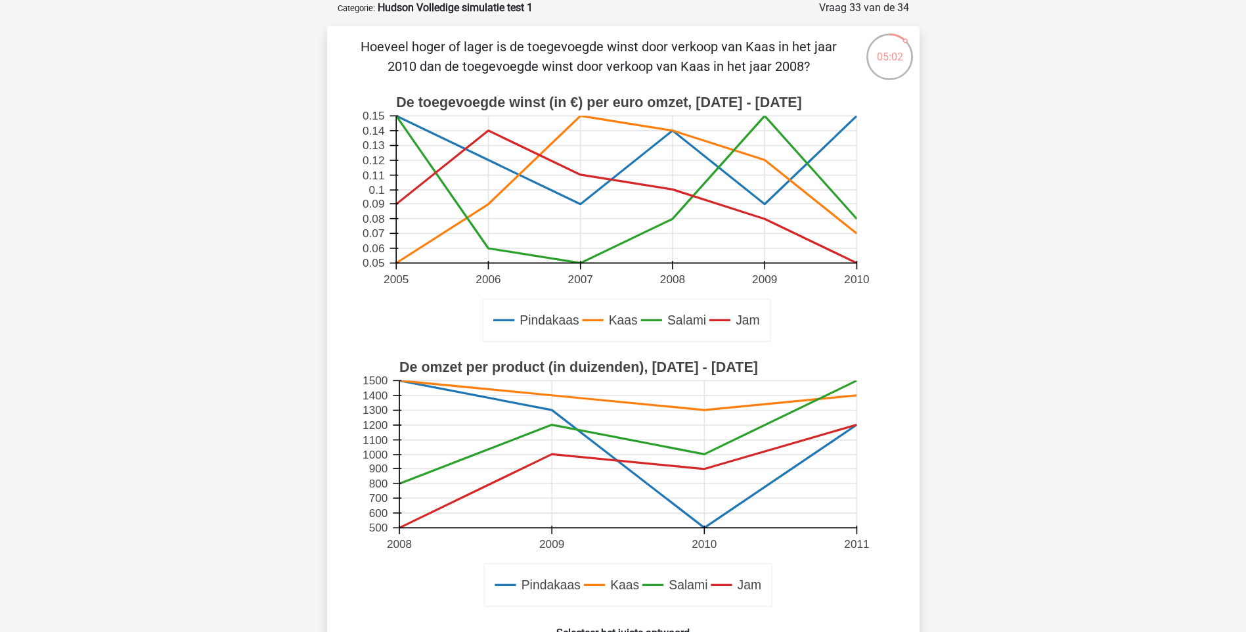
click at [1178, 297] on div "Registreer" at bounding box center [623, 542] width 1246 height 1216
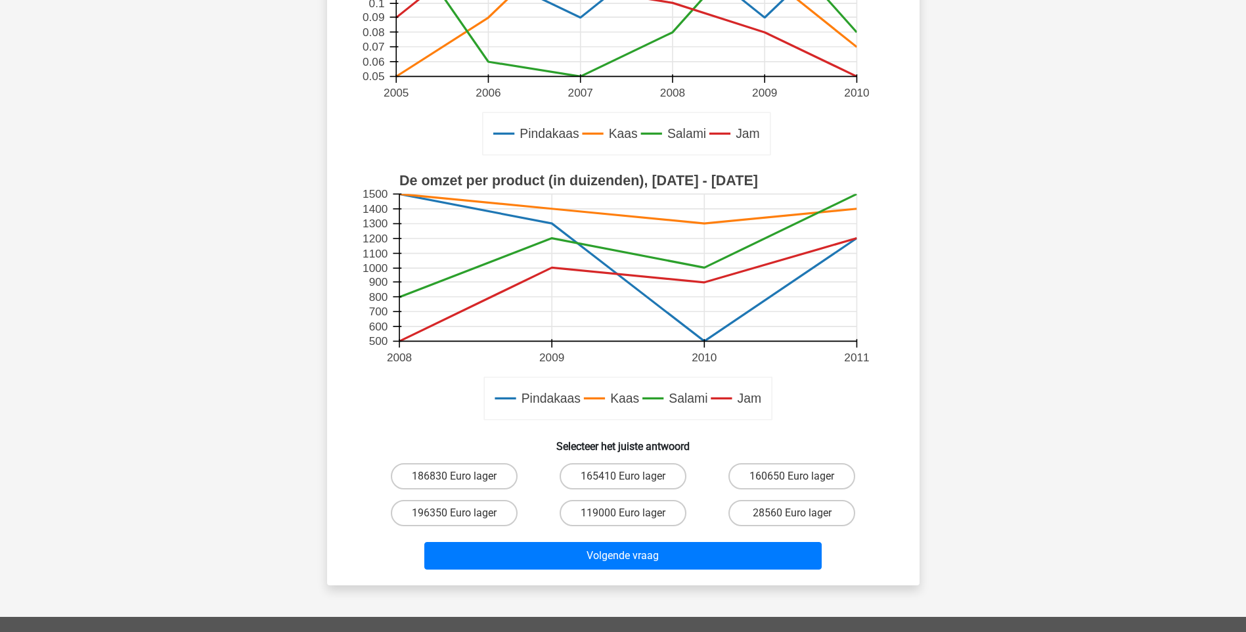
scroll to position [271, 0]
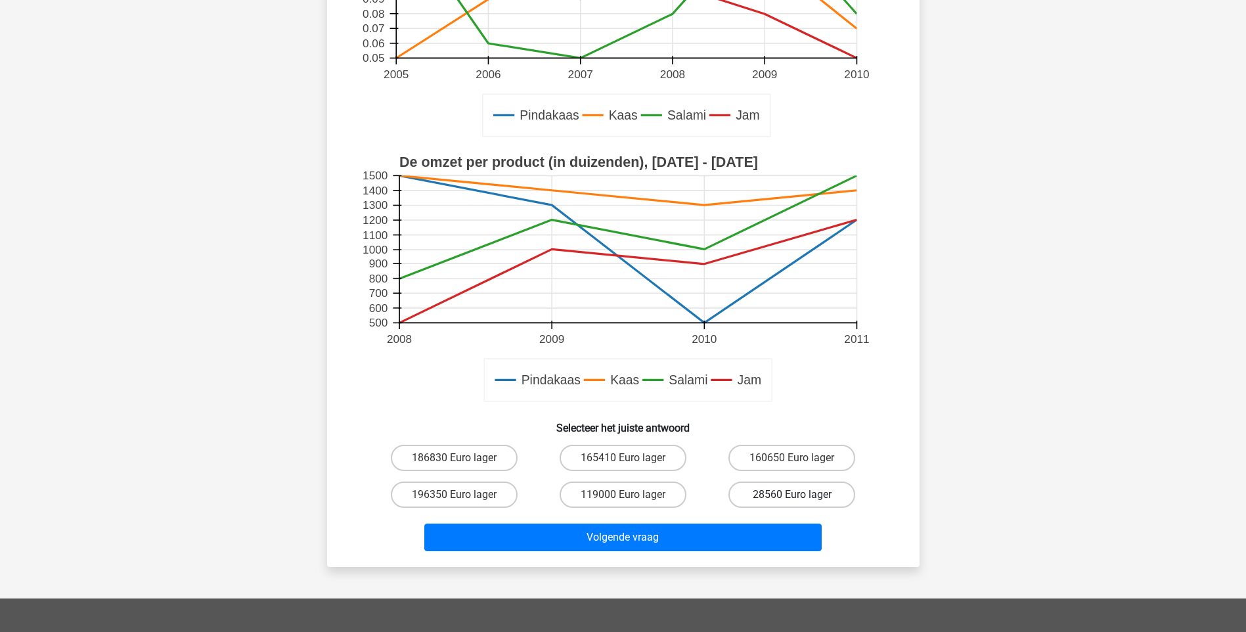
click at [774, 489] on label "28560 Euro lager" at bounding box center [792, 495] width 127 height 26
click at [792, 495] on input "28560 Euro lager" at bounding box center [796, 499] width 9 height 9
radio input "true"
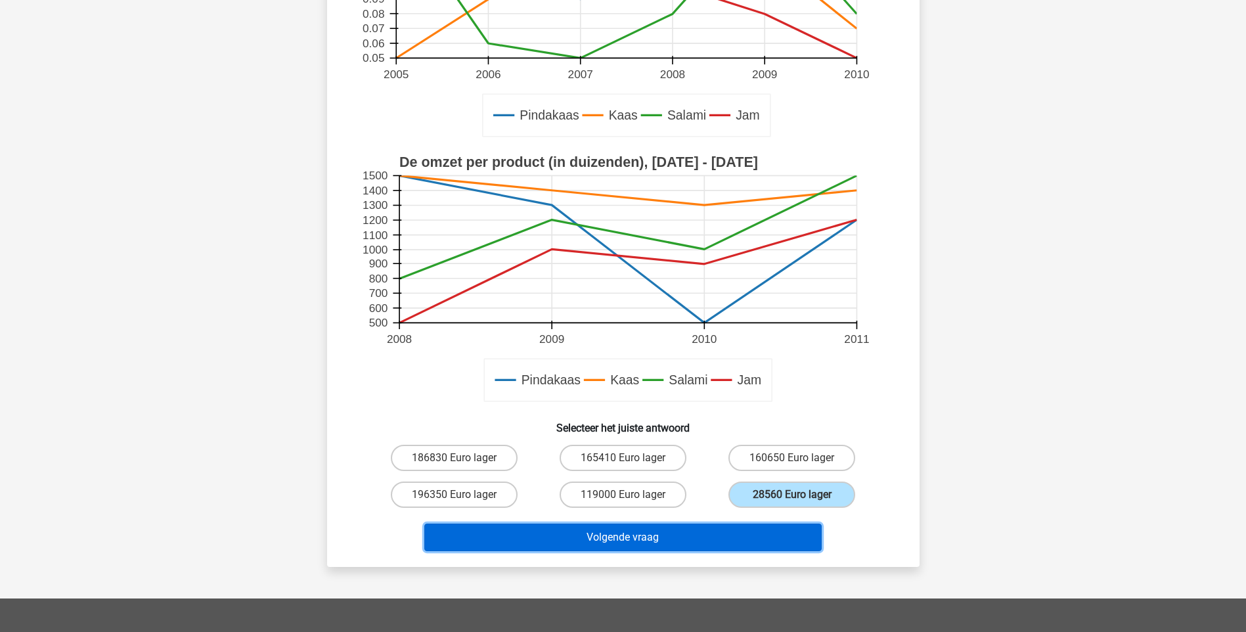
click at [684, 528] on button "Volgende vraag" at bounding box center [622, 538] width 397 height 28
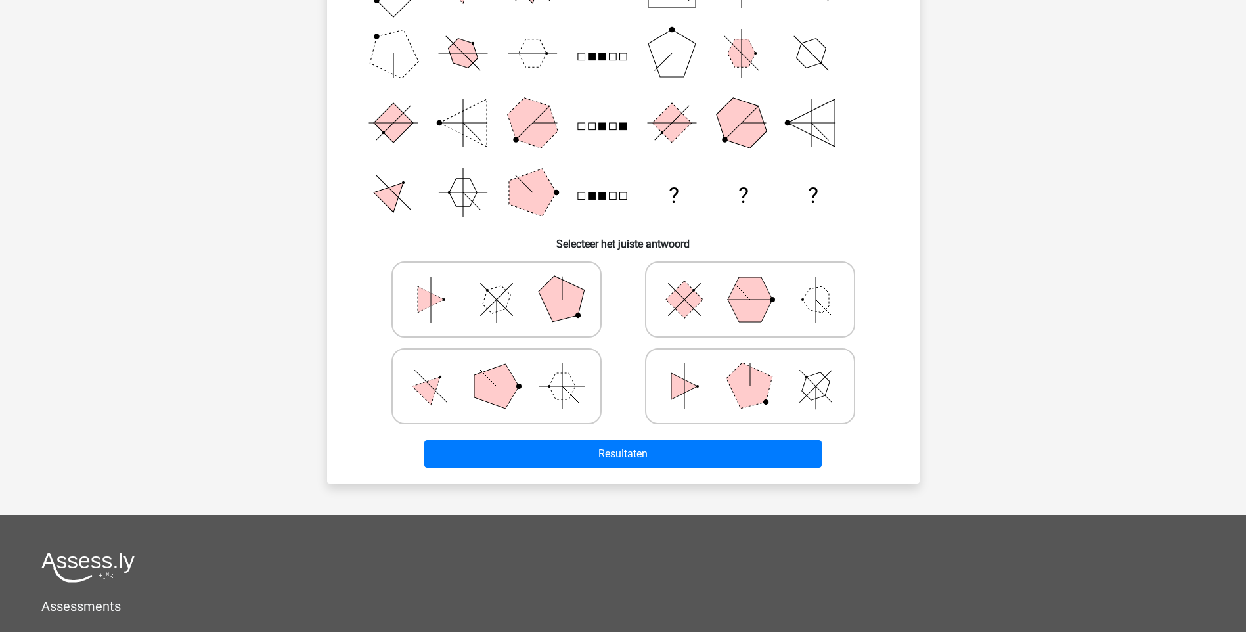
scroll to position [66, 0]
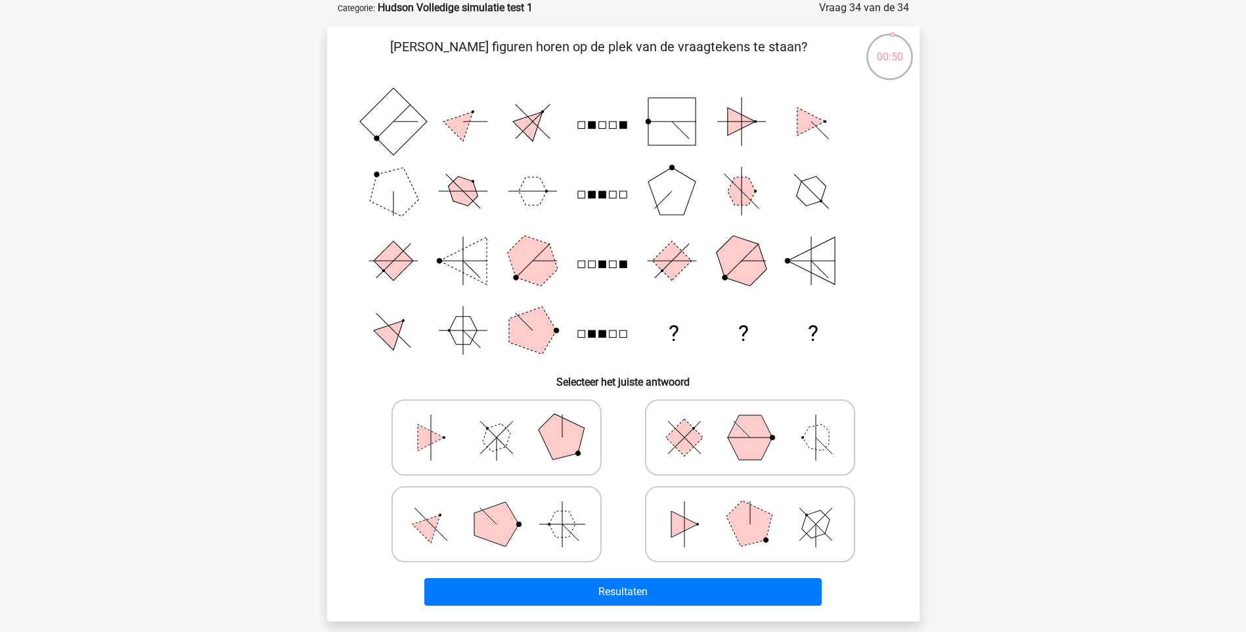
click at [564, 519] on polygon at bounding box center [562, 524] width 26 height 26
click at [505, 508] on input "radio" at bounding box center [501, 503] width 9 height 9
radio input "true"
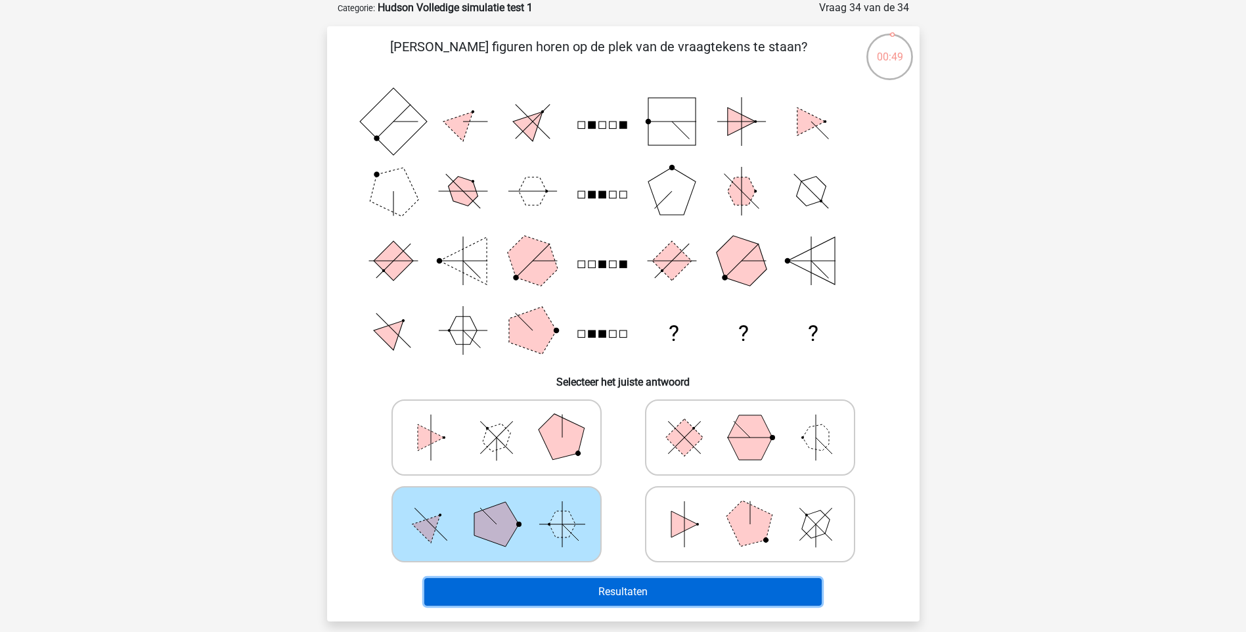
click at [600, 592] on button "Resultaten" at bounding box center [622, 592] width 397 height 28
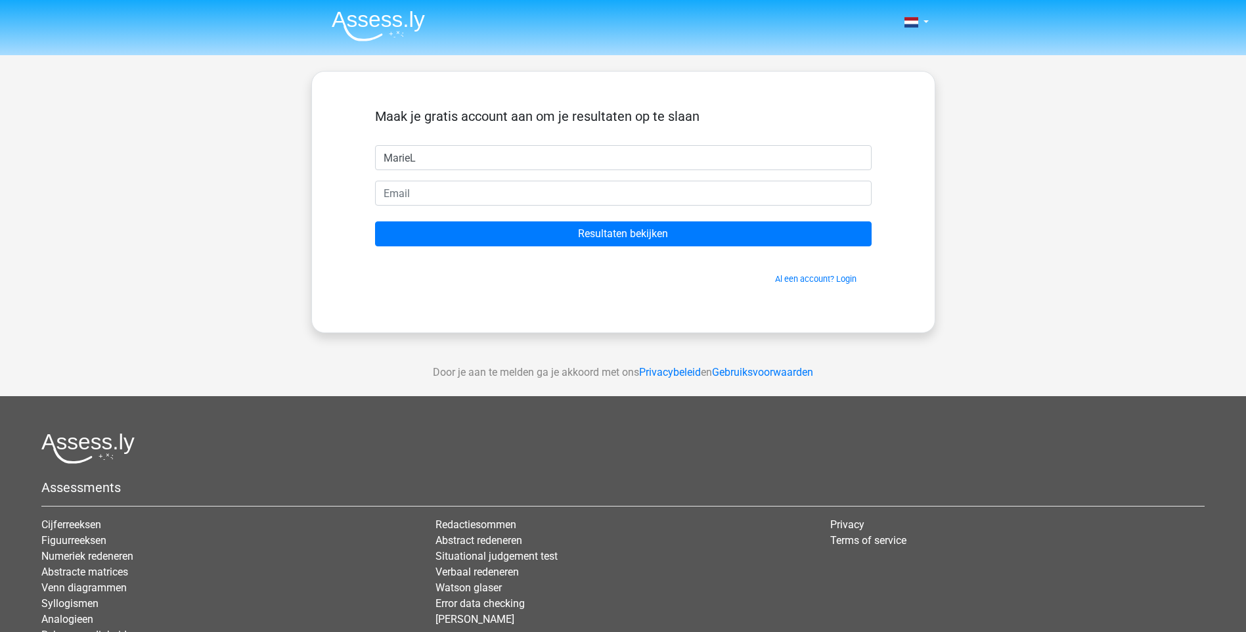
type input "MarieL"
click at [395, 197] on input "email" at bounding box center [623, 193] width 497 height 25
type input "[EMAIL_ADDRESS][DOMAIN_NAME]"
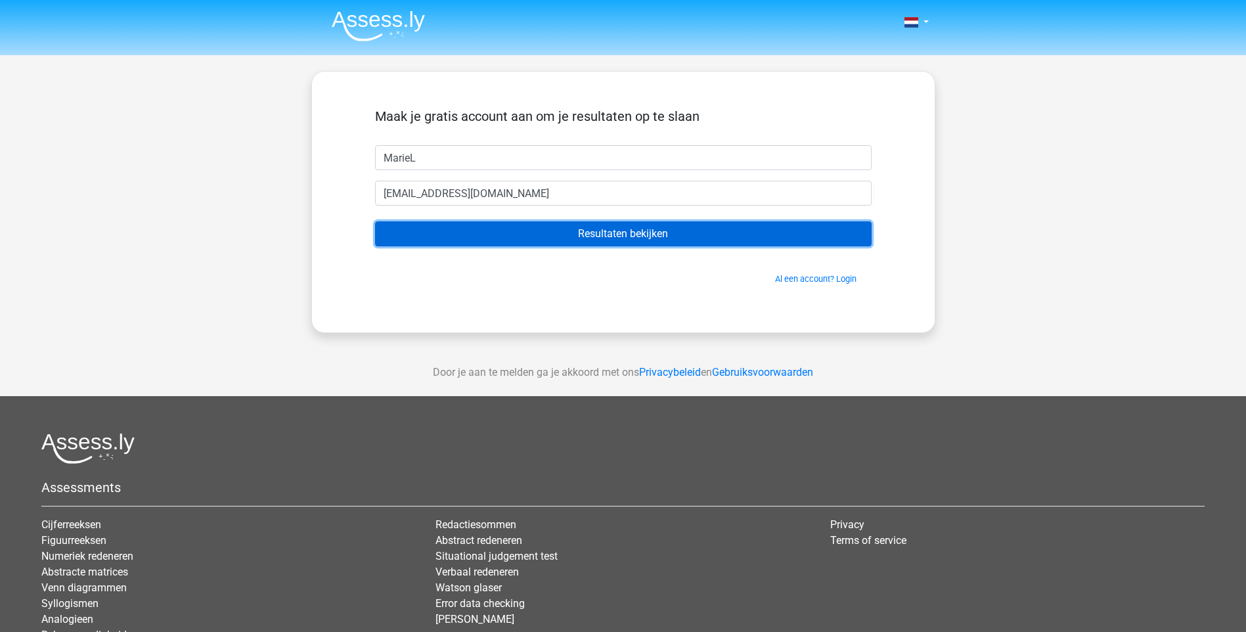
click at [552, 235] on input "Resultaten bekijken" at bounding box center [623, 233] width 497 height 25
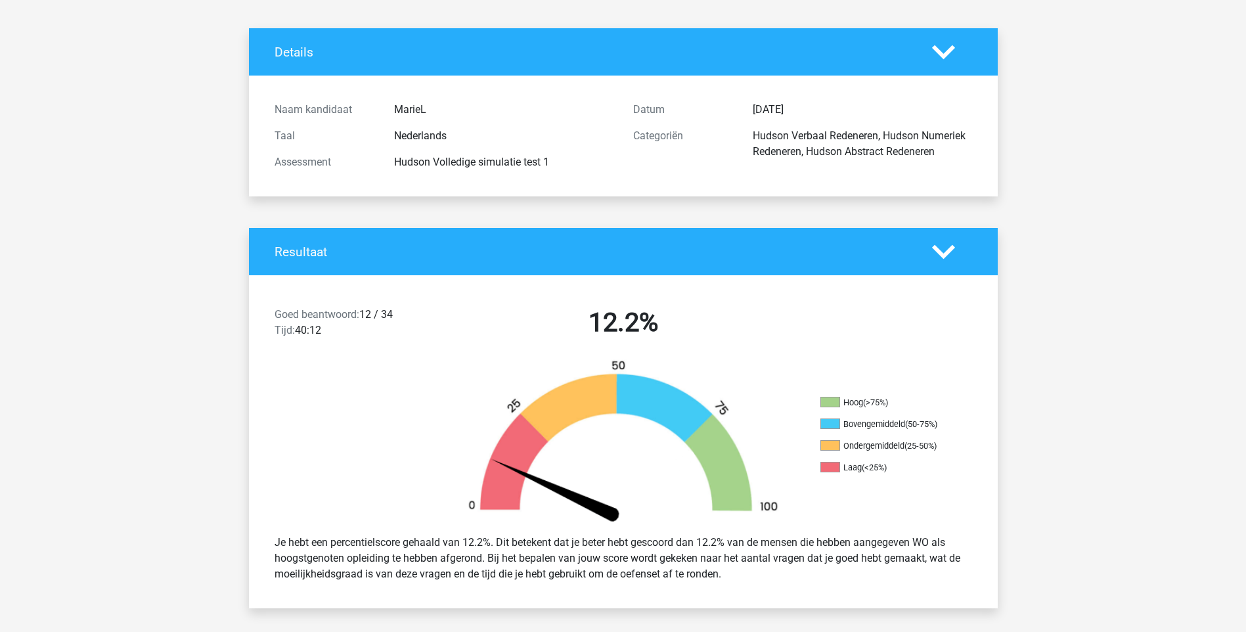
scroll to position [9, 0]
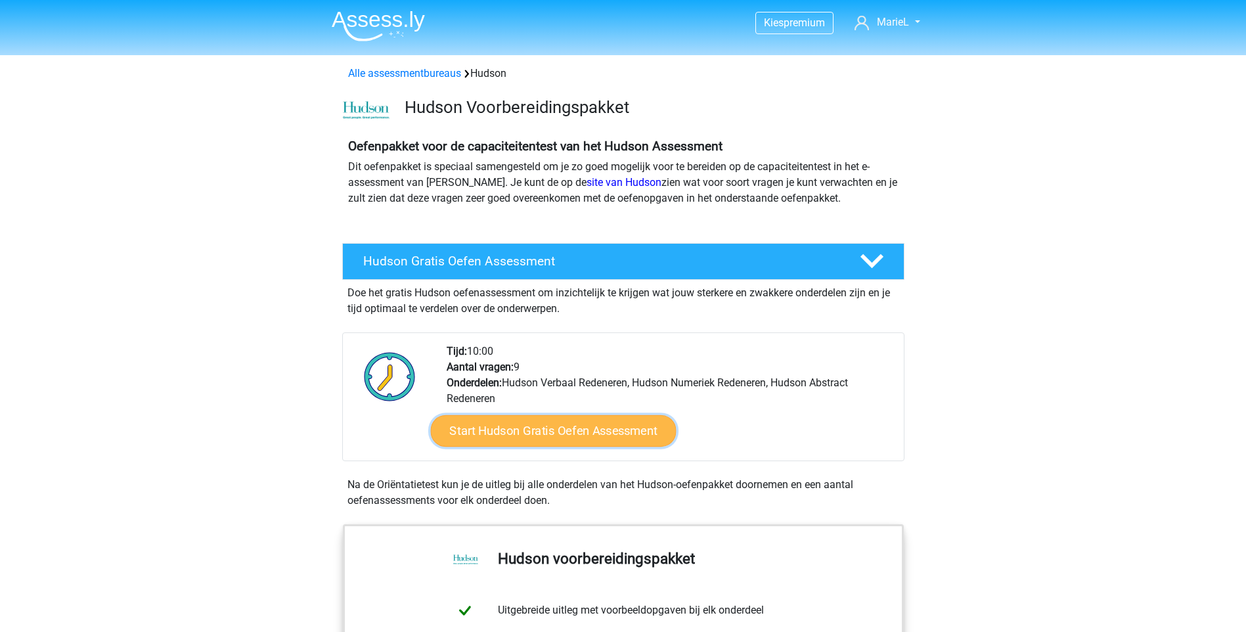
click at [528, 425] on link "Start Hudson Gratis Oefen Assessment" at bounding box center [553, 431] width 246 height 32
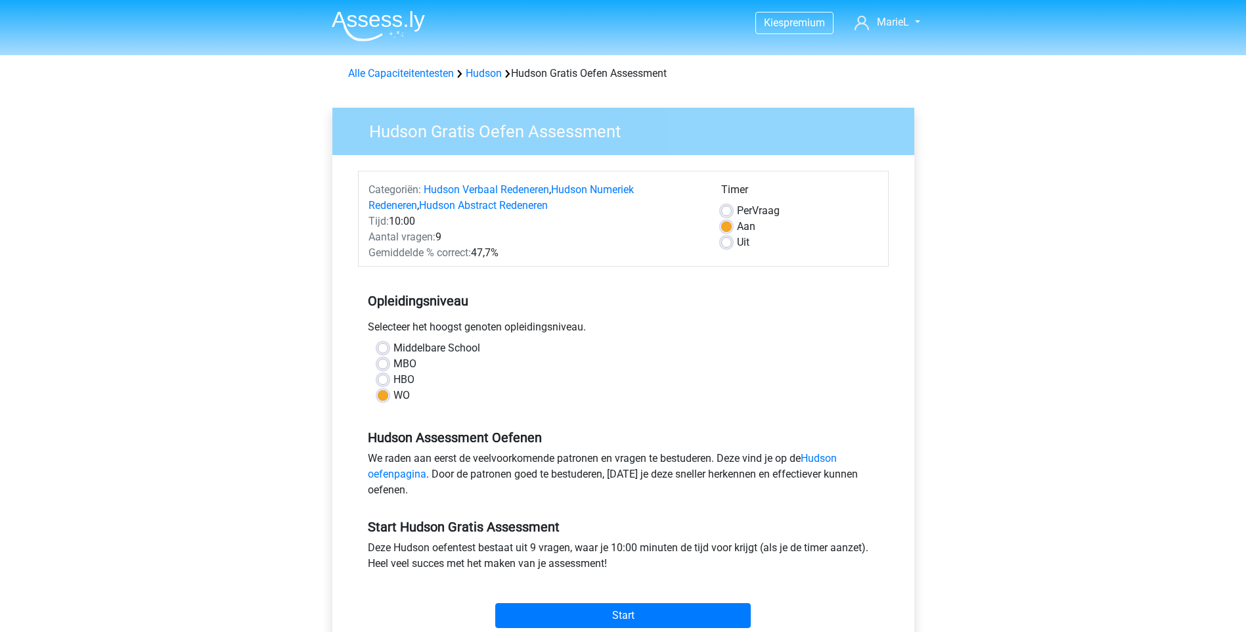
scroll to position [79, 0]
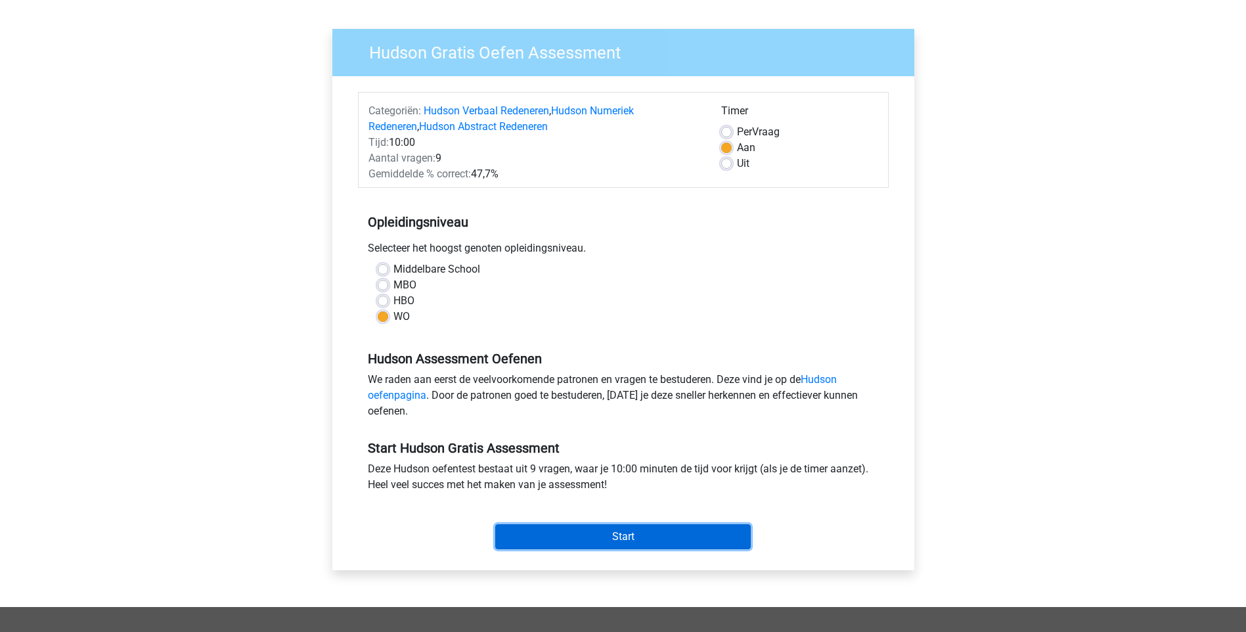
click at [660, 532] on input "Start" at bounding box center [623, 536] width 256 height 25
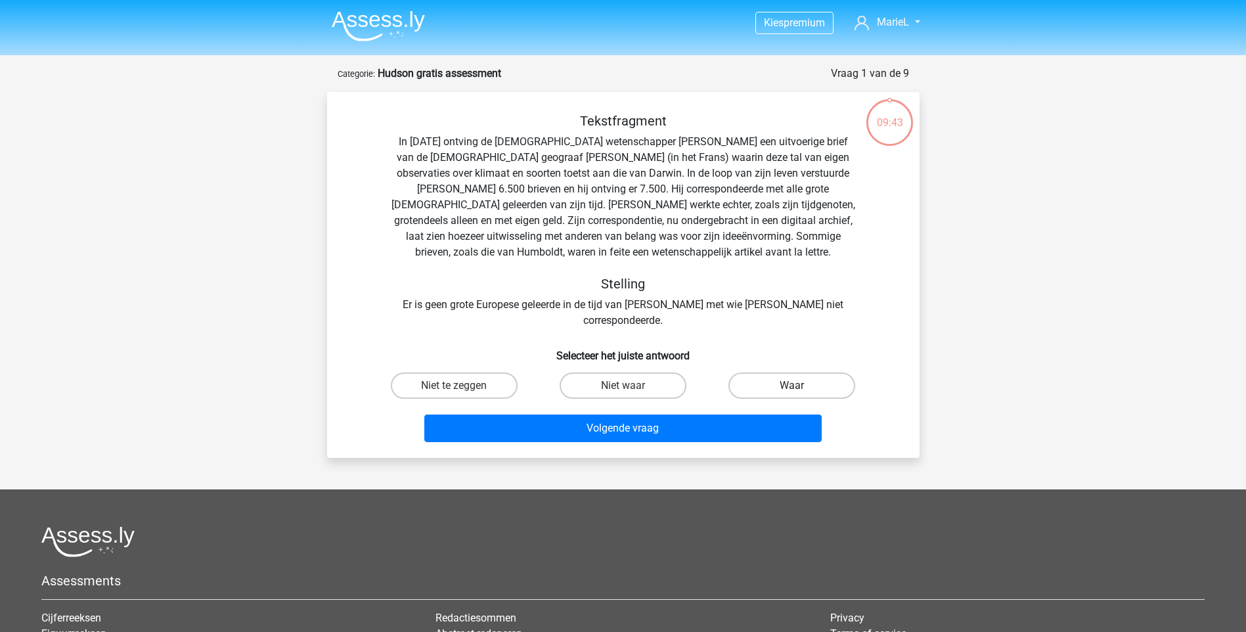
click at [752, 372] on label "Waar" at bounding box center [792, 385] width 127 height 26
click at [792, 386] on input "Waar" at bounding box center [796, 390] width 9 height 9
radio input "true"
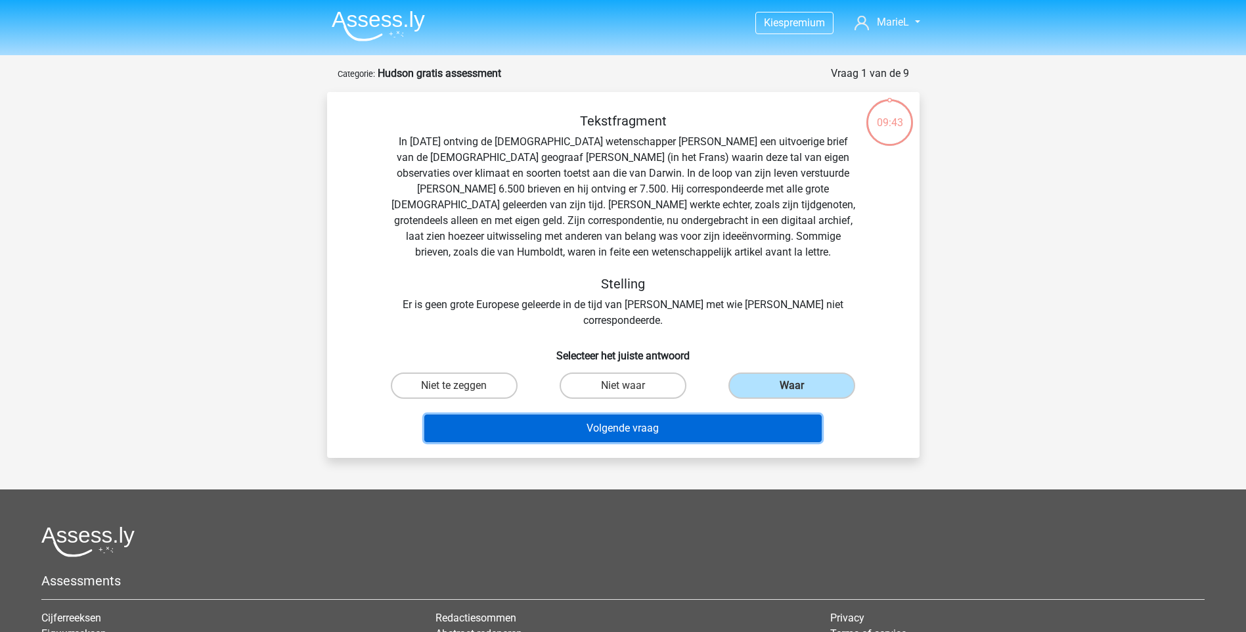
click at [700, 415] on button "Volgende vraag" at bounding box center [622, 429] width 397 height 28
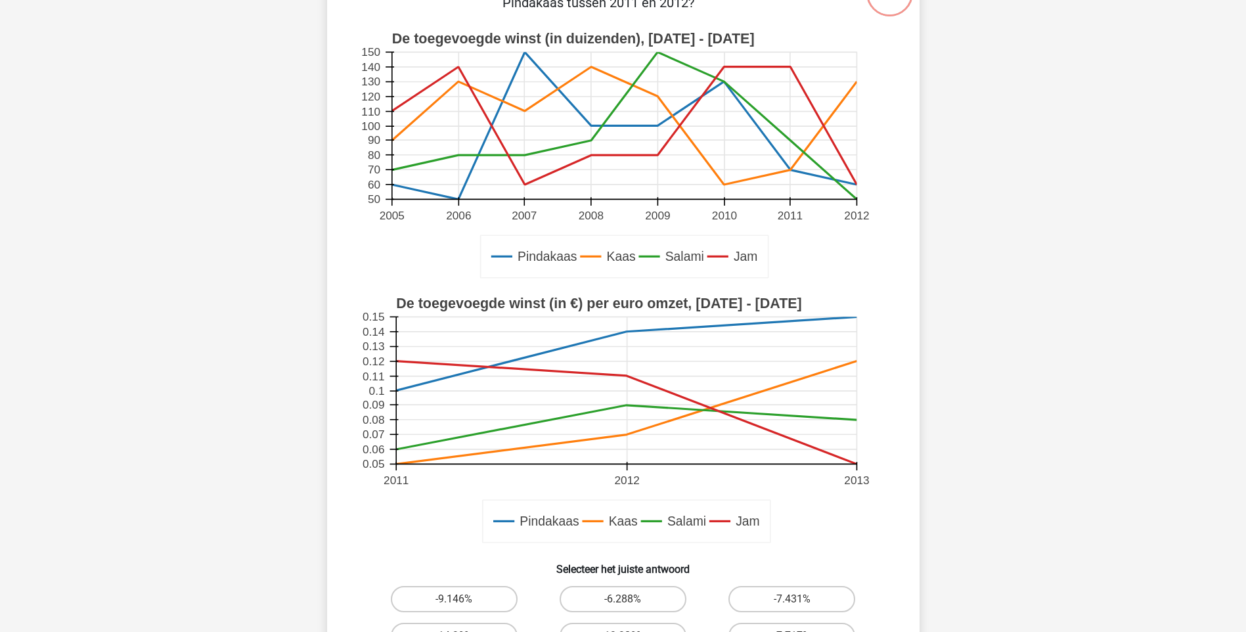
scroll to position [26, 0]
